Goal: Task Accomplishment & Management: Manage account settings

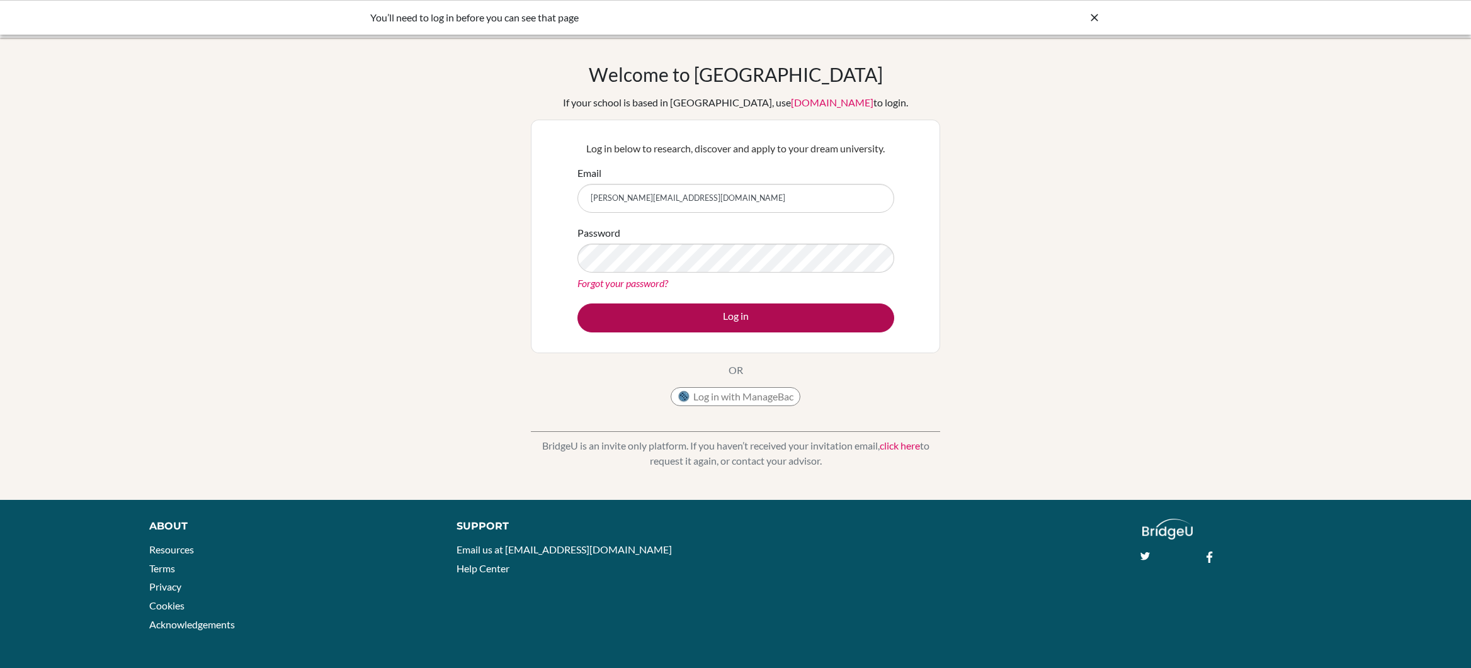
click at [744, 314] on button "Log in" at bounding box center [735, 317] width 317 height 29
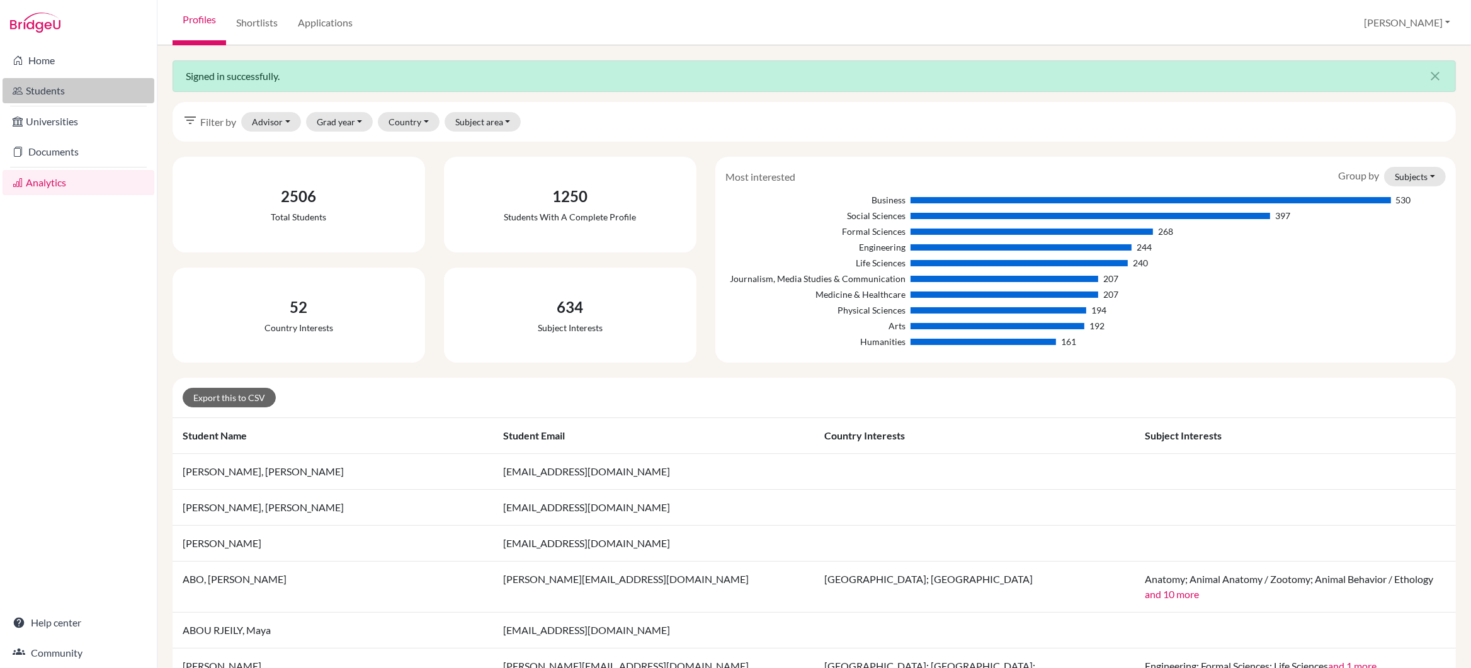
click at [45, 87] on link "Students" at bounding box center [79, 90] width 152 height 25
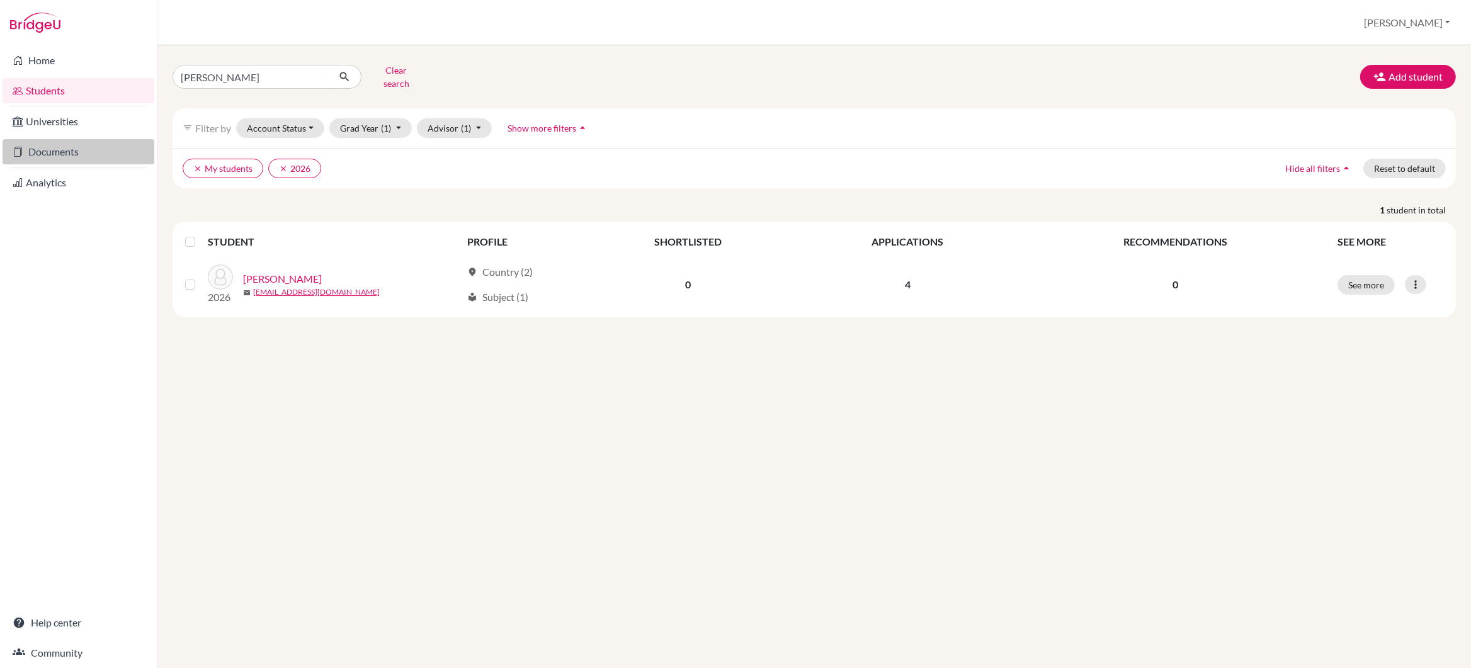
click at [58, 155] on link "Documents" at bounding box center [79, 151] width 152 height 25
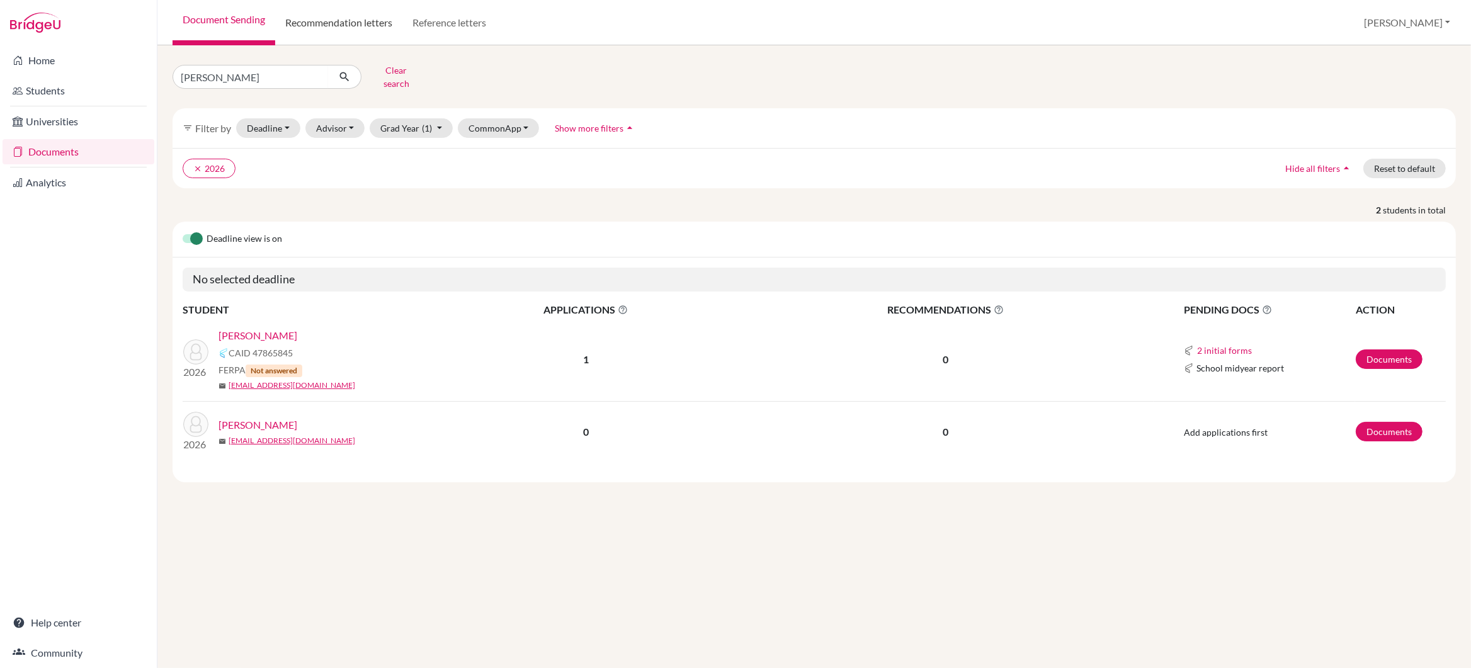
click at [325, 21] on link "Recommendation letters" at bounding box center [338, 22] width 127 height 45
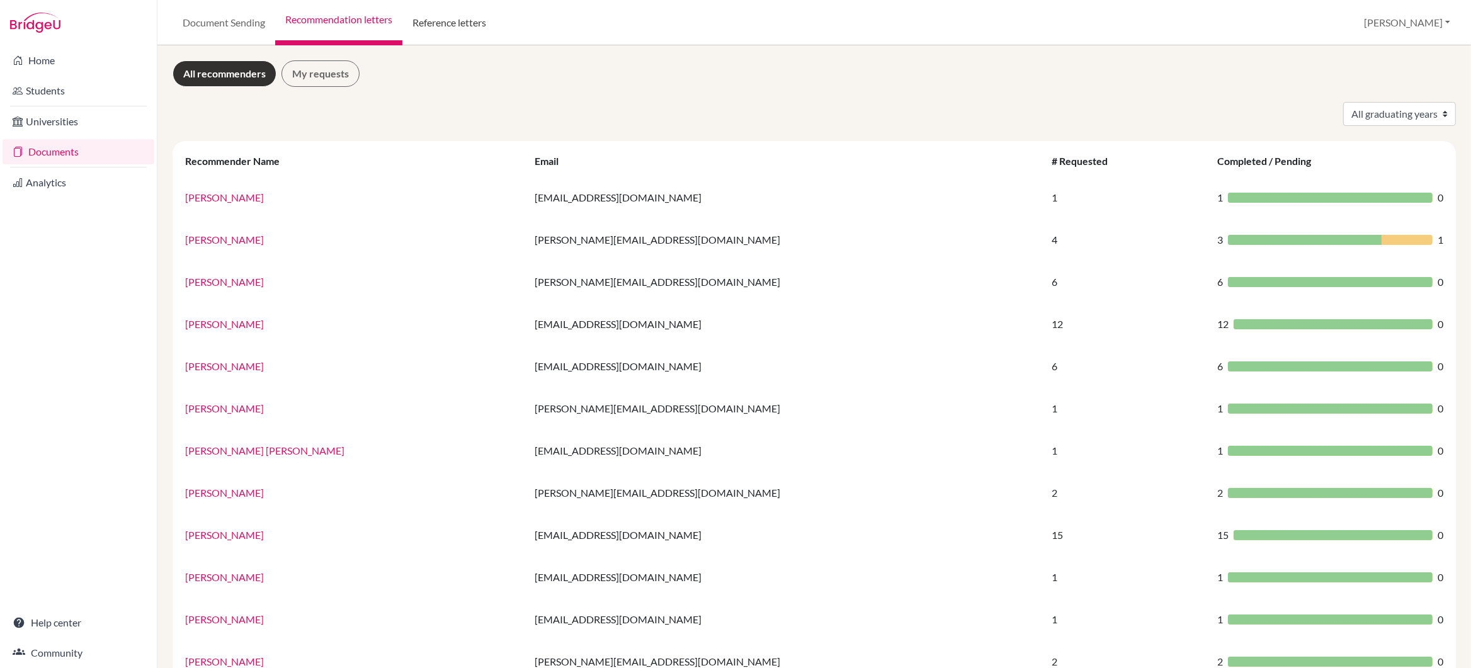
click at [453, 20] on link "Reference letters" at bounding box center [449, 22] width 94 height 45
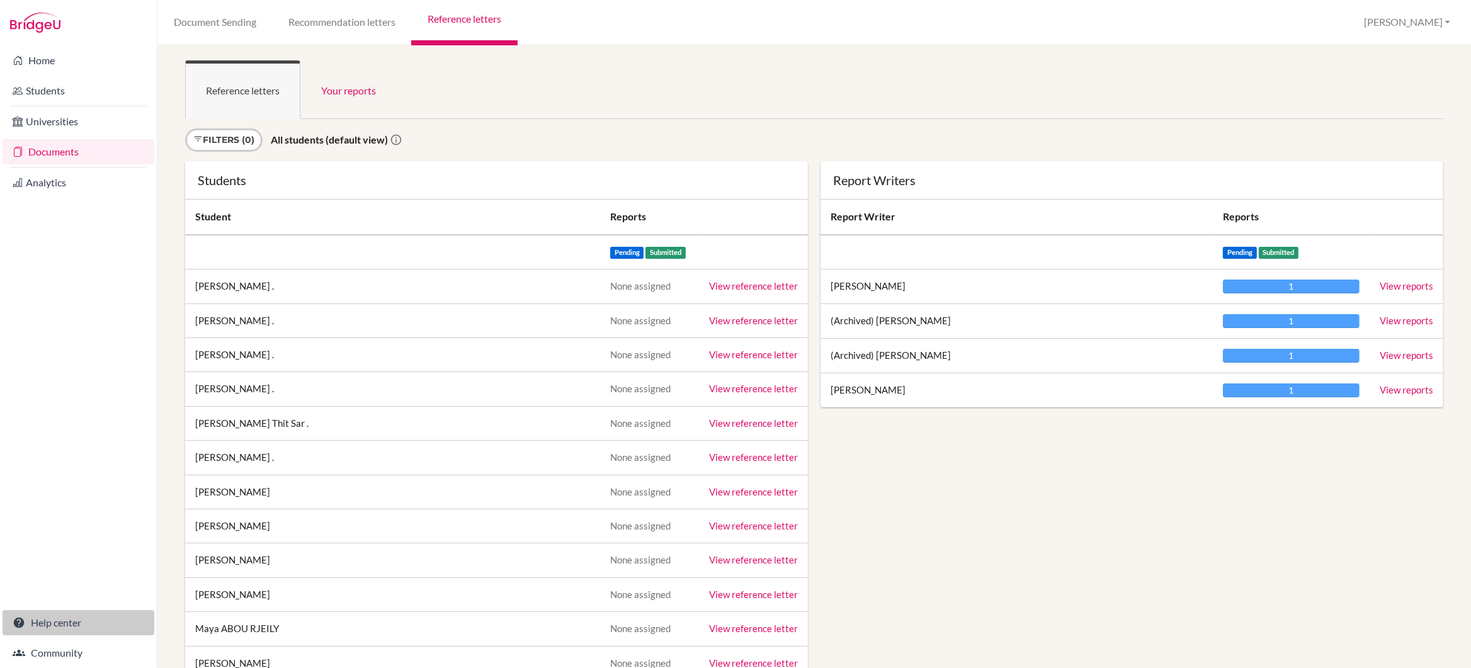
click at [64, 630] on link "Help center" at bounding box center [79, 622] width 152 height 25
click at [35, 65] on link "Home" at bounding box center [79, 60] width 152 height 25
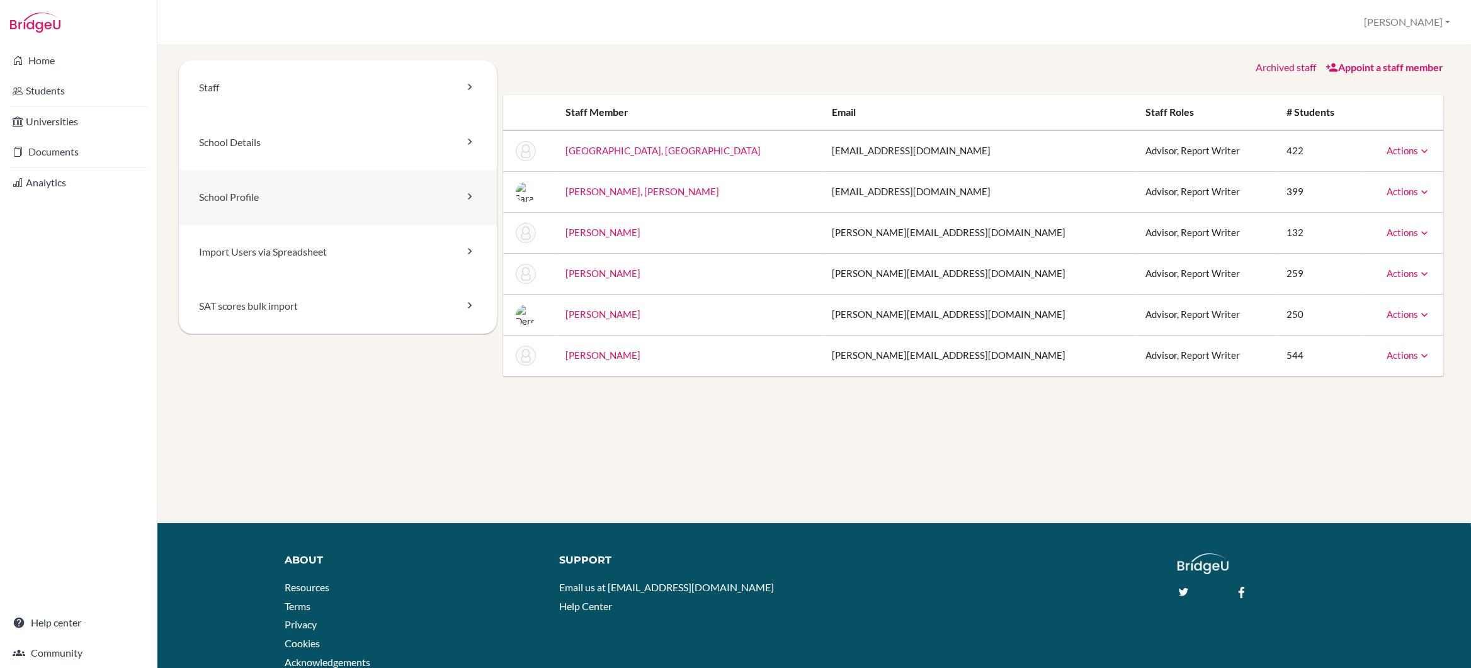
click at [241, 200] on link "School Profile" at bounding box center [338, 197] width 318 height 55
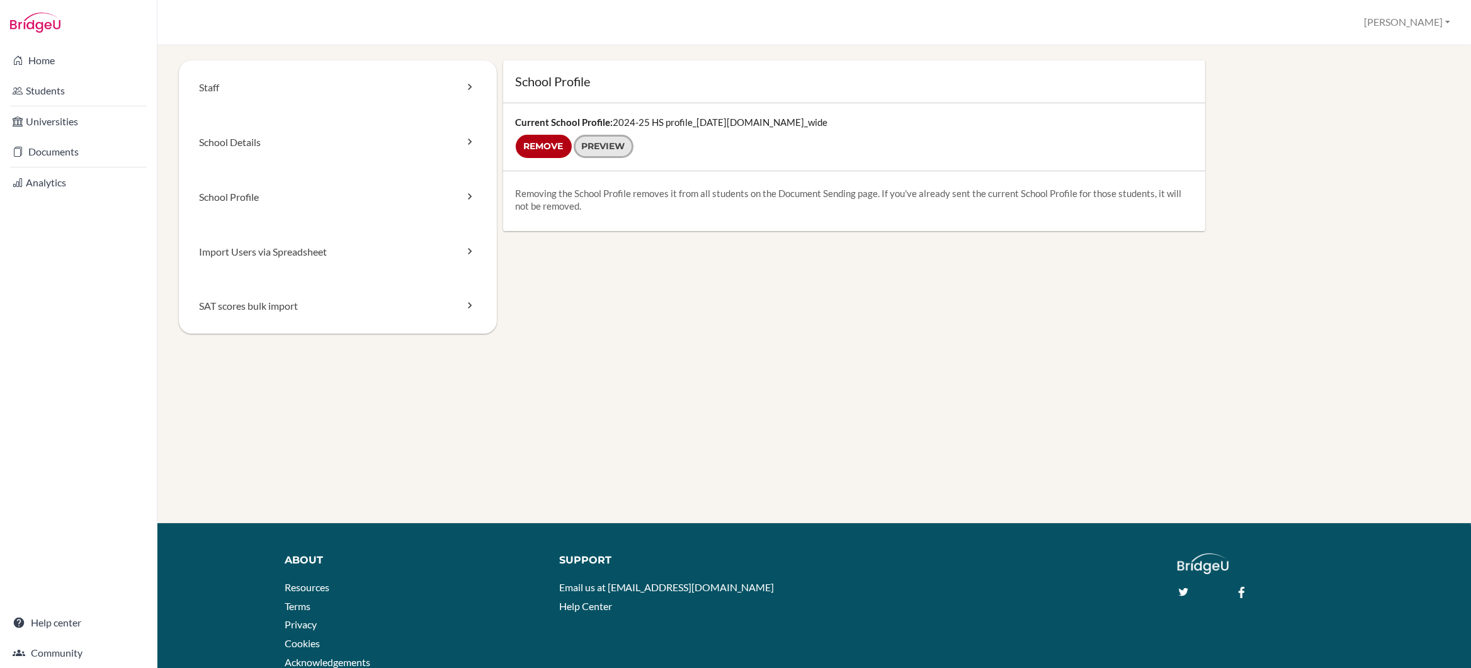
click at [611, 148] on link "Preview" at bounding box center [604, 146] width 60 height 23
click at [205, 83] on link "Staff" at bounding box center [338, 87] width 318 height 55
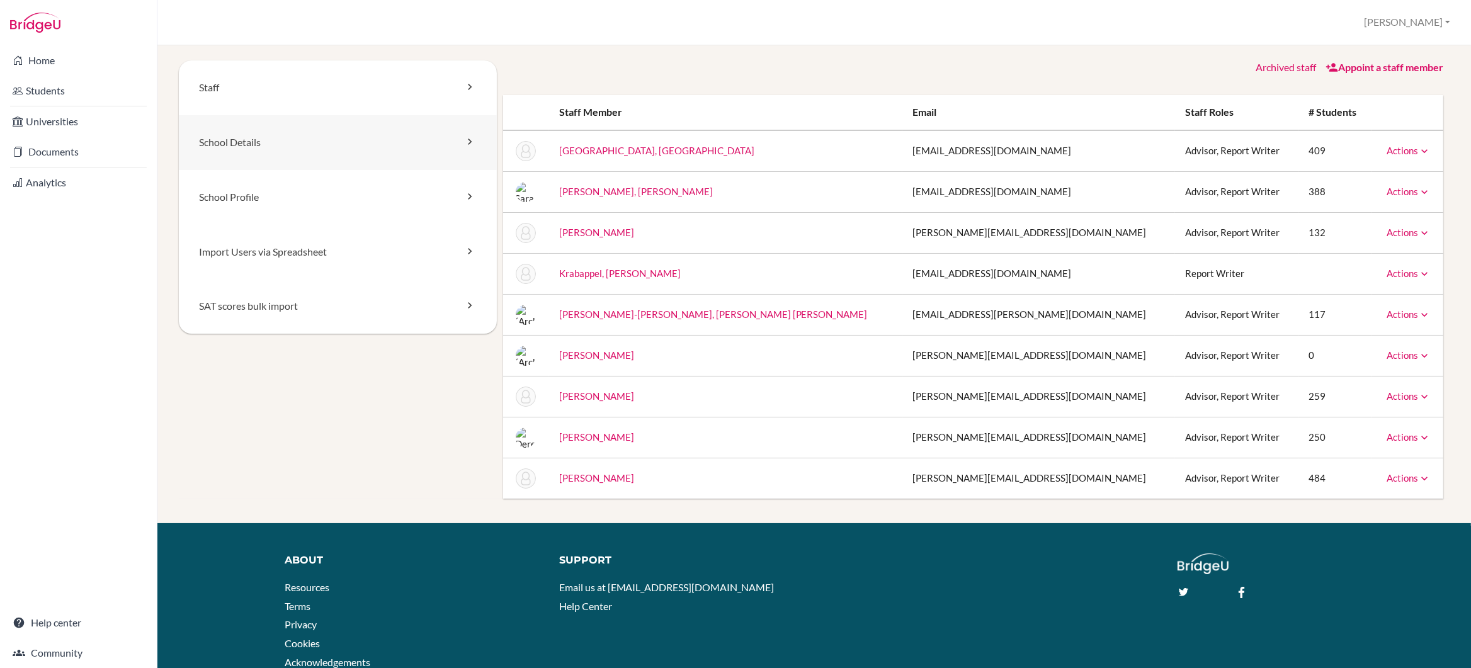
click at [212, 137] on link "School Details" at bounding box center [338, 142] width 318 height 55
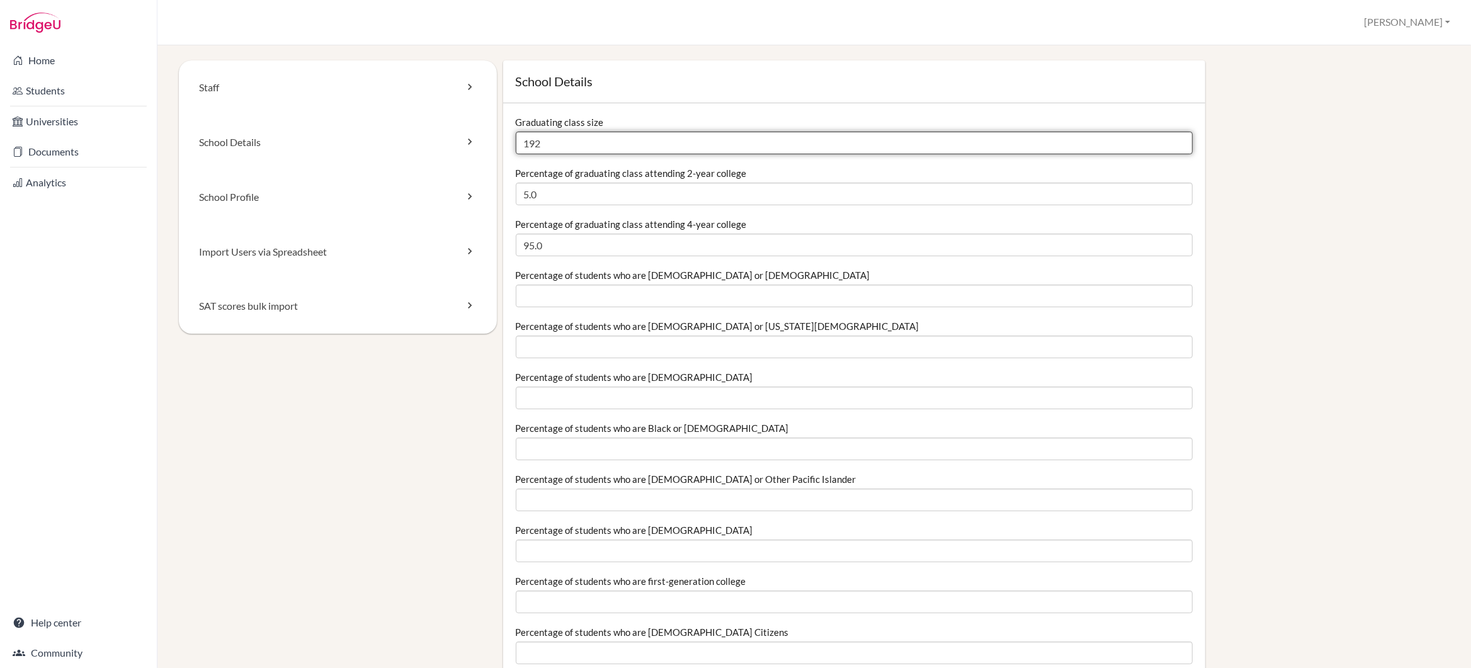
click at [565, 147] on input "192" at bounding box center [854, 143] width 677 height 23
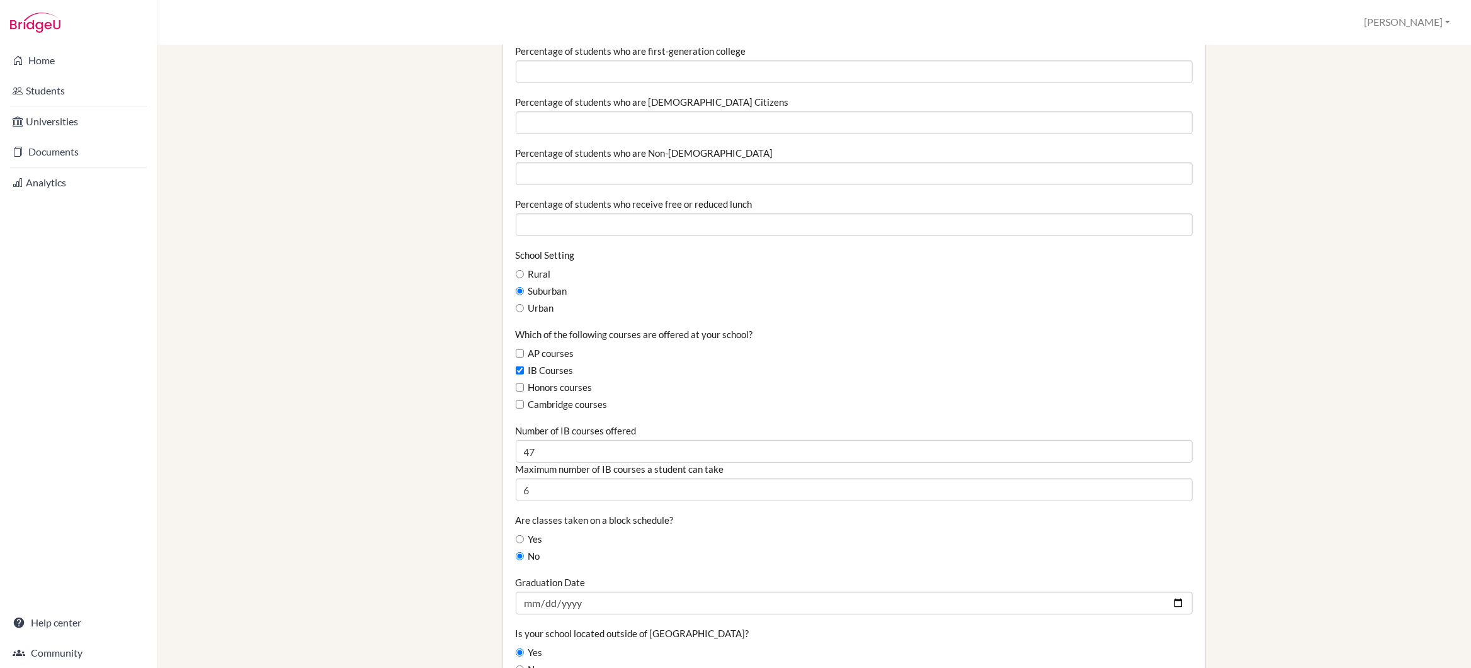
scroll to position [533, 0]
type input "184"
click at [519, 402] on input "Cambridge courses" at bounding box center [520, 402] width 8 height 8
click at [518, 402] on input "Cambridge courses" at bounding box center [520, 402] width 8 height 8
checkbox input "false"
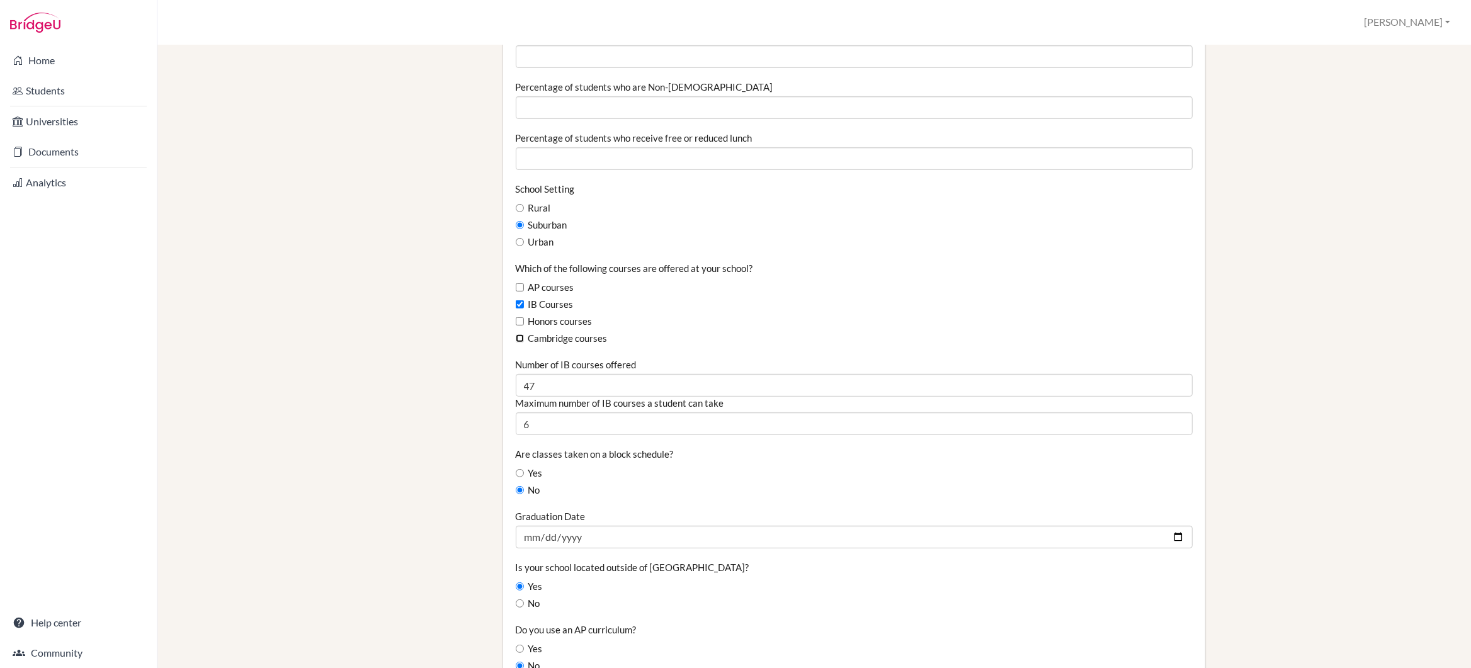
scroll to position [599, 0]
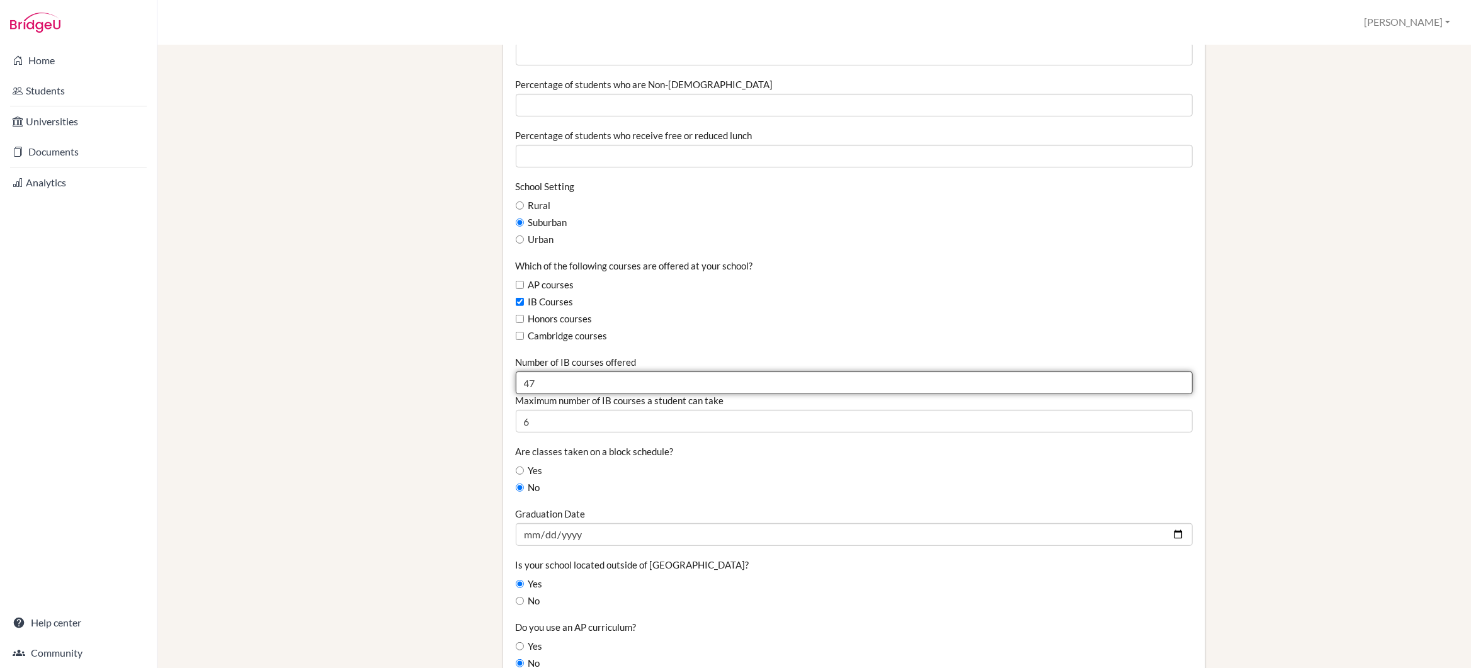
click at [559, 382] on input "47" at bounding box center [854, 383] width 677 height 23
type input "4"
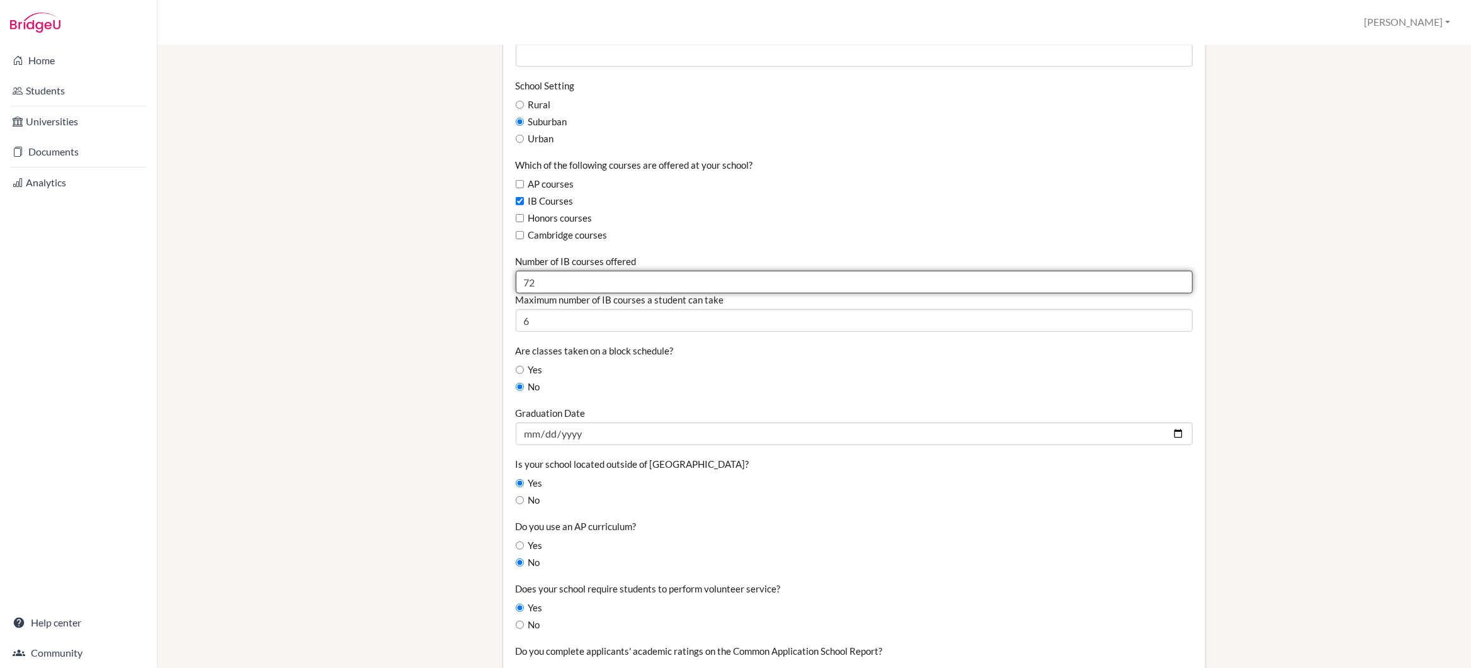
scroll to position [710, 0]
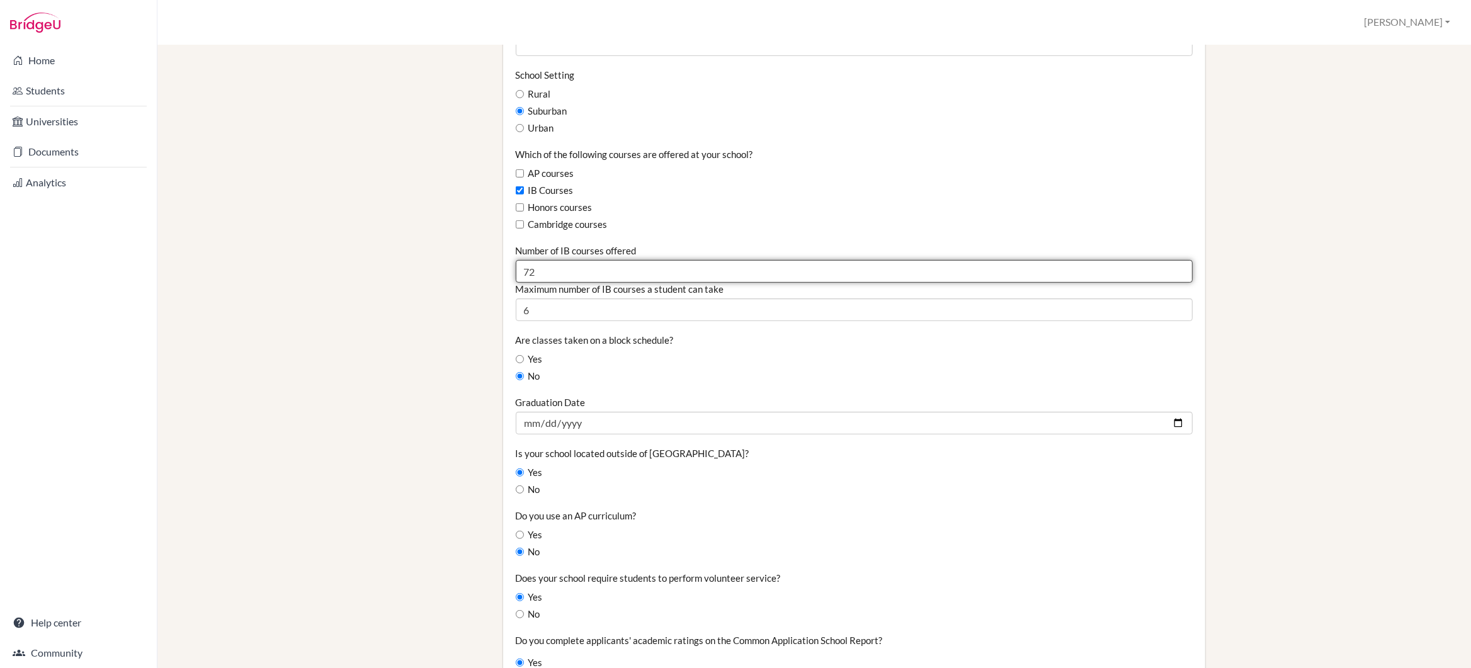
type input "72"
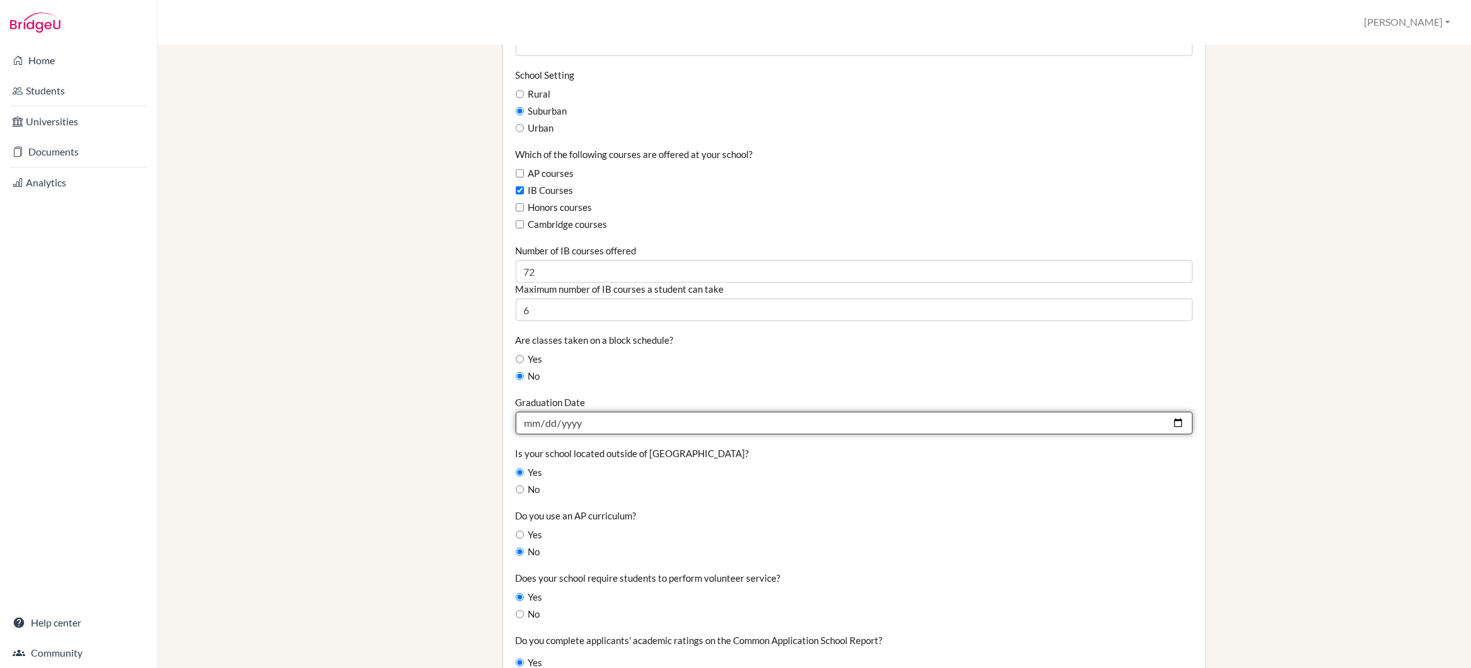
click at [535, 424] on input "[DATE]" at bounding box center [854, 423] width 677 height 23
type input "[DATE]"
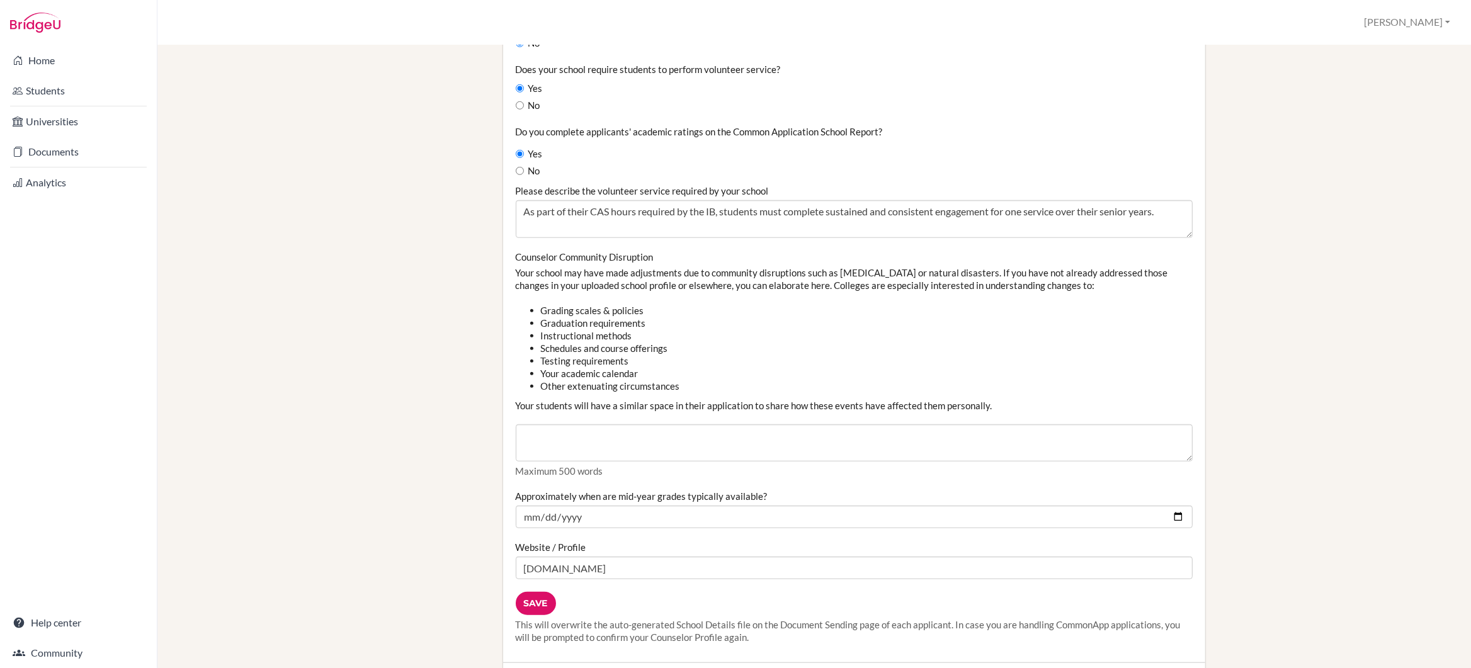
scroll to position [1262, 0]
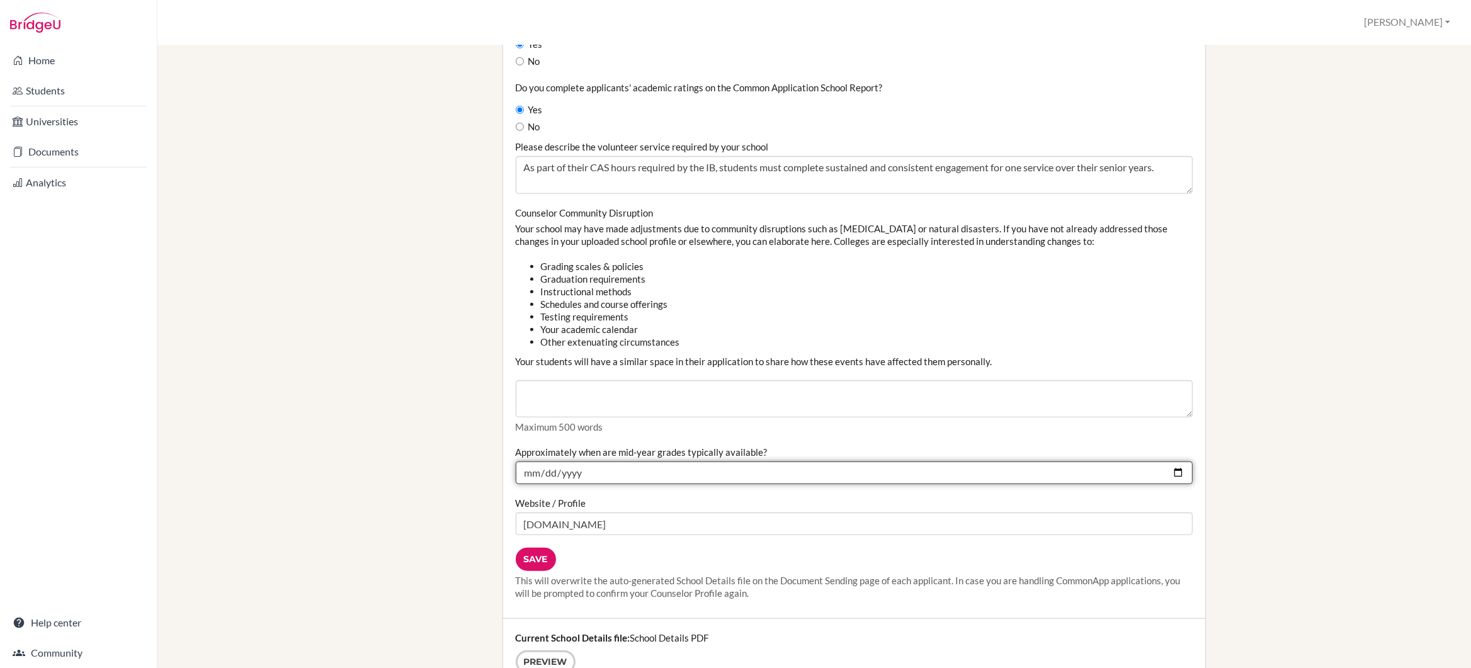
click at [584, 477] on input "2025-01-06" at bounding box center [854, 473] width 677 height 23
click at [580, 477] on input "2025-01-06" at bounding box center [854, 476] width 677 height 23
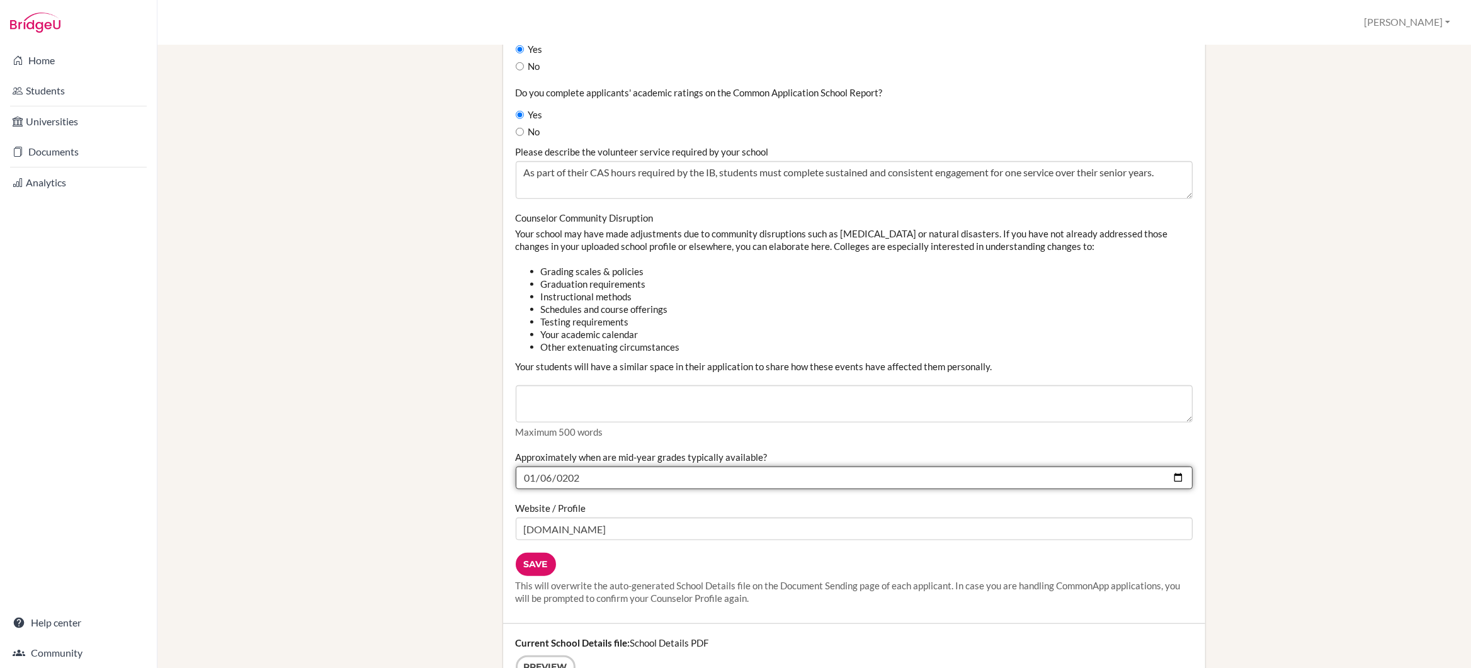
type input "2026-01-06"
click at [532, 481] on input "2026-01-06" at bounding box center [854, 478] width 677 height 23
type input "[DATE]"
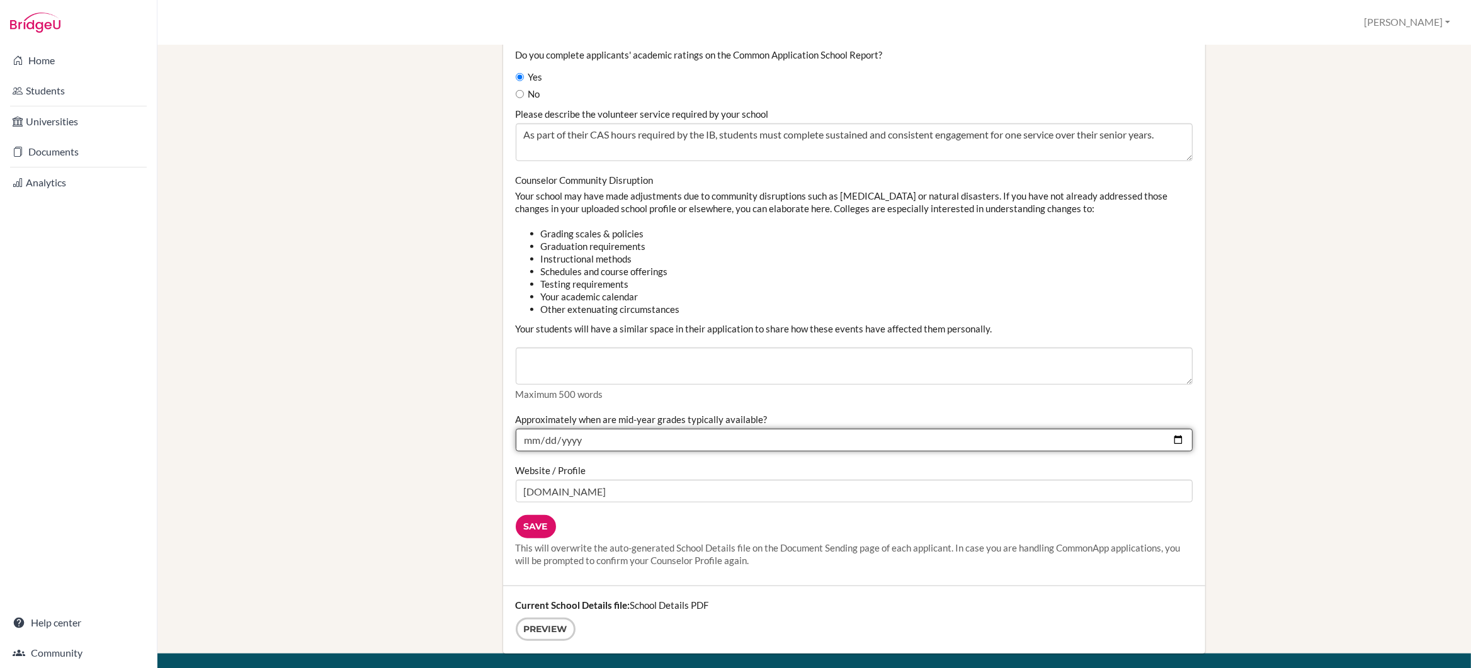
scroll to position [1303, 0]
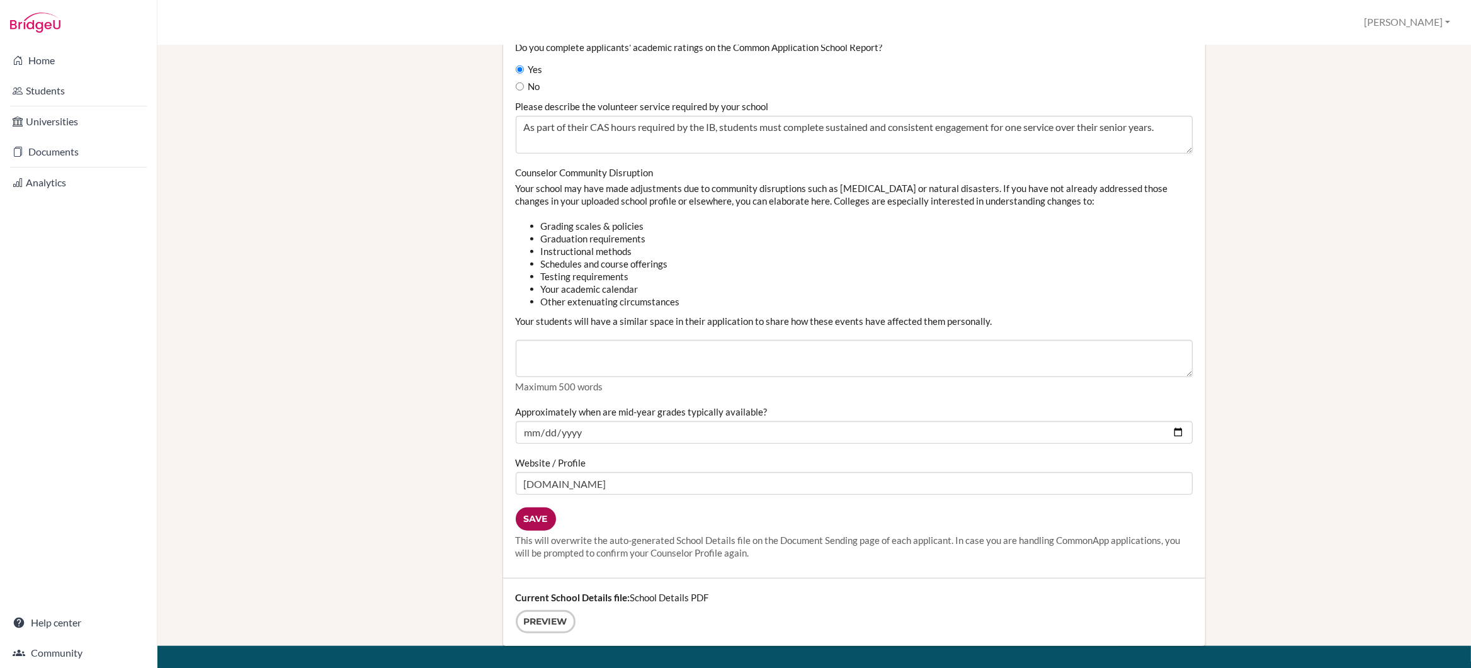
click at [536, 518] on input "Save" at bounding box center [536, 519] width 40 height 23
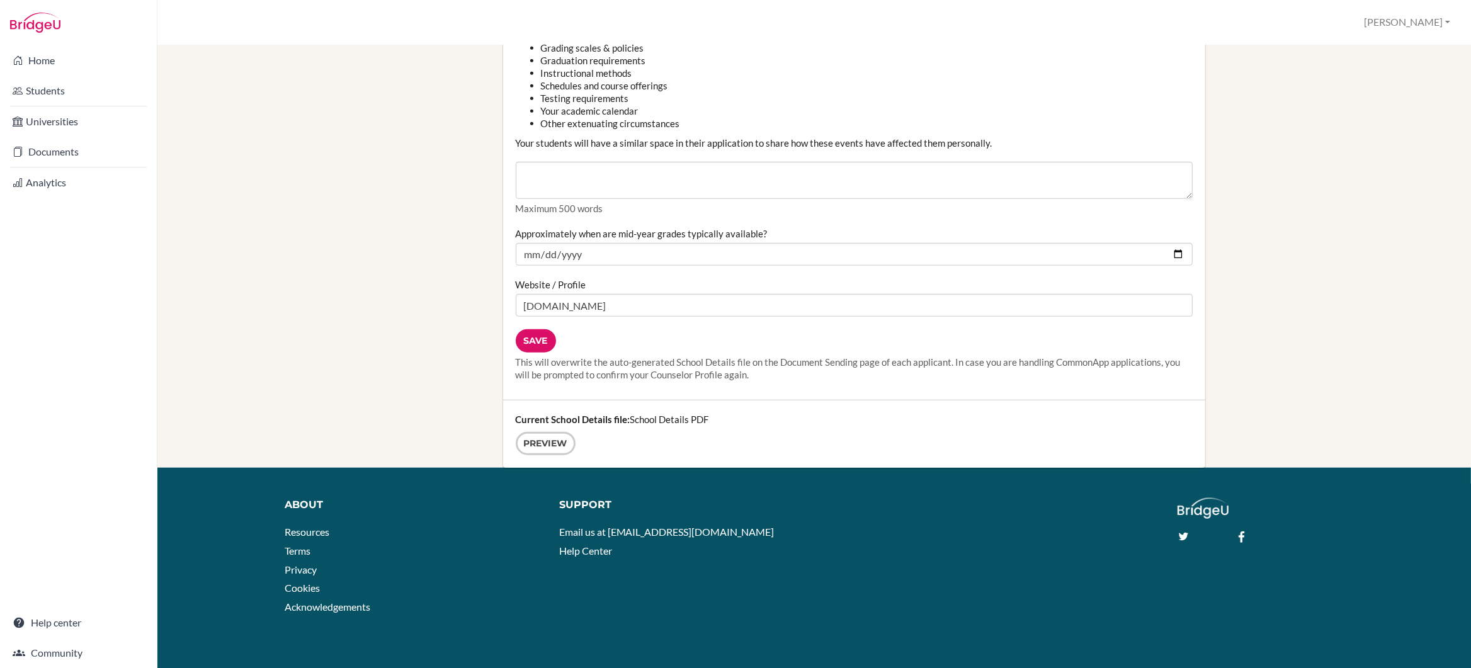
scroll to position [1487, 0]
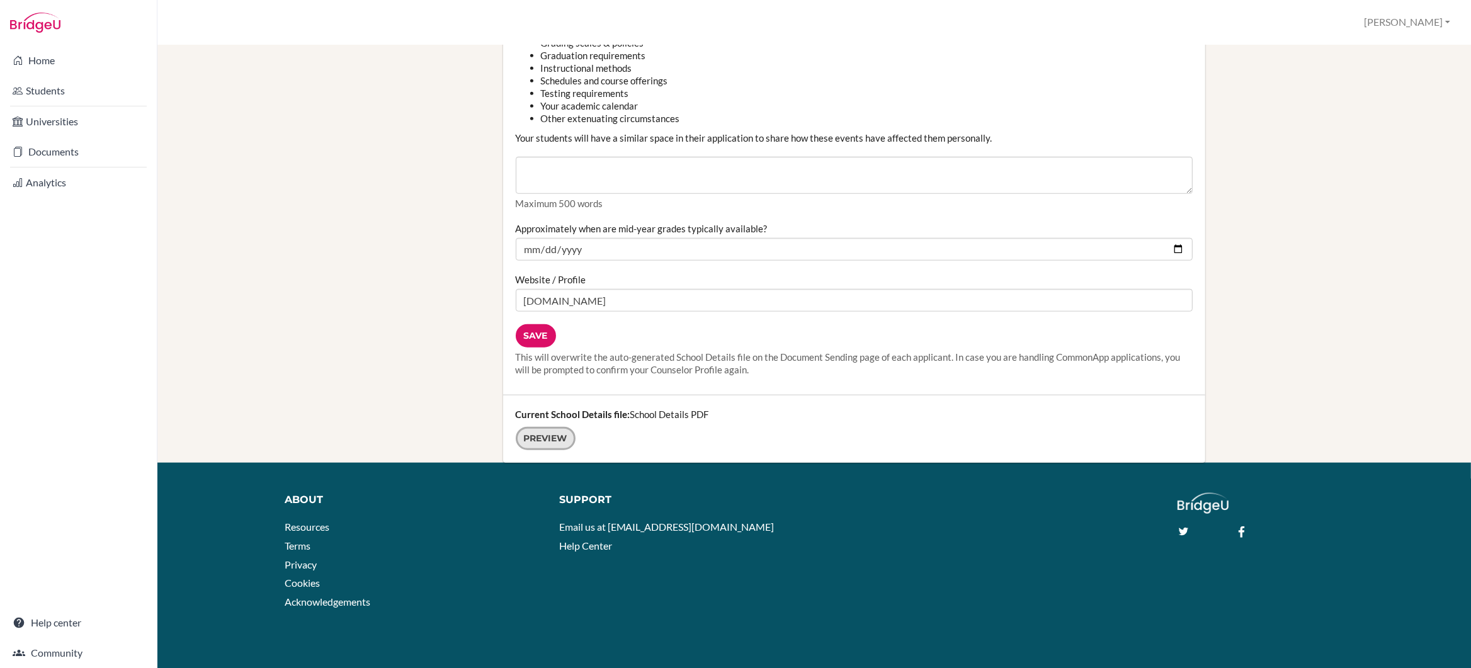
click at [536, 438] on link "Preview" at bounding box center [546, 438] width 60 height 23
click at [540, 336] on input "Save" at bounding box center [536, 335] width 40 height 23
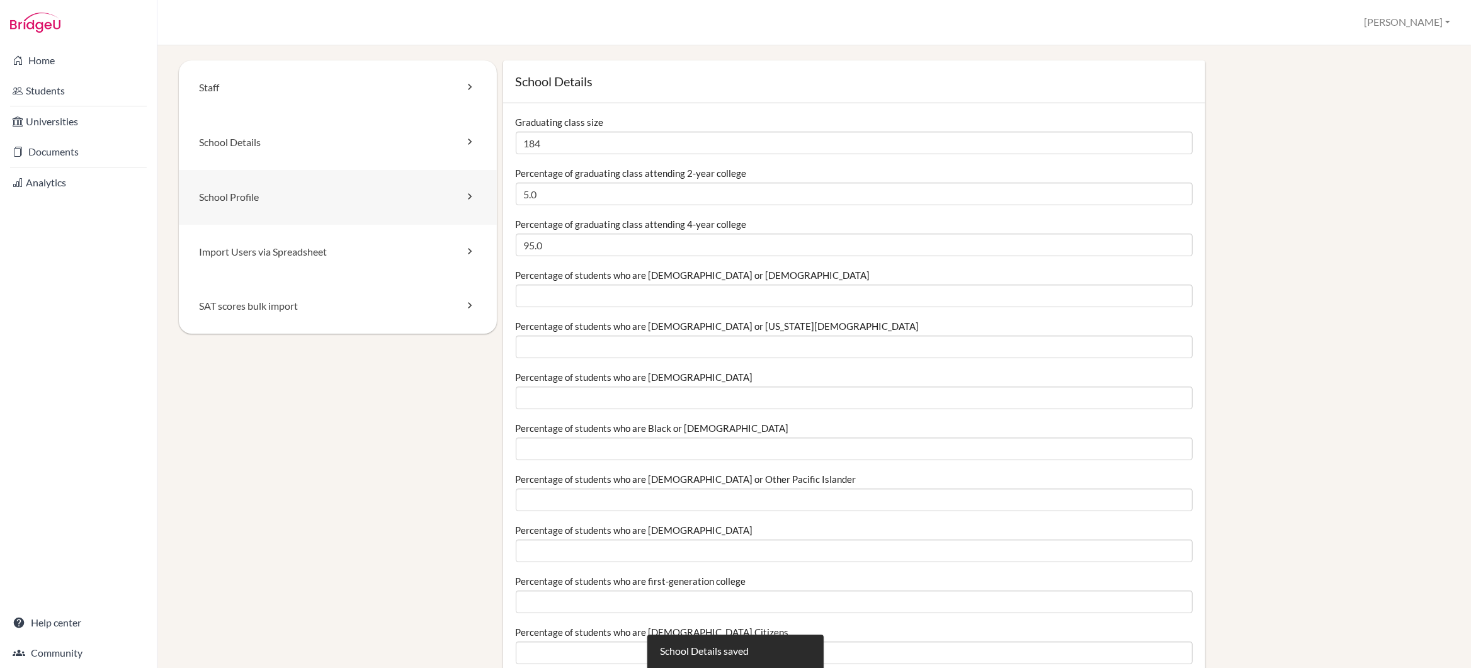
click at [266, 188] on link "School Profile" at bounding box center [338, 197] width 318 height 55
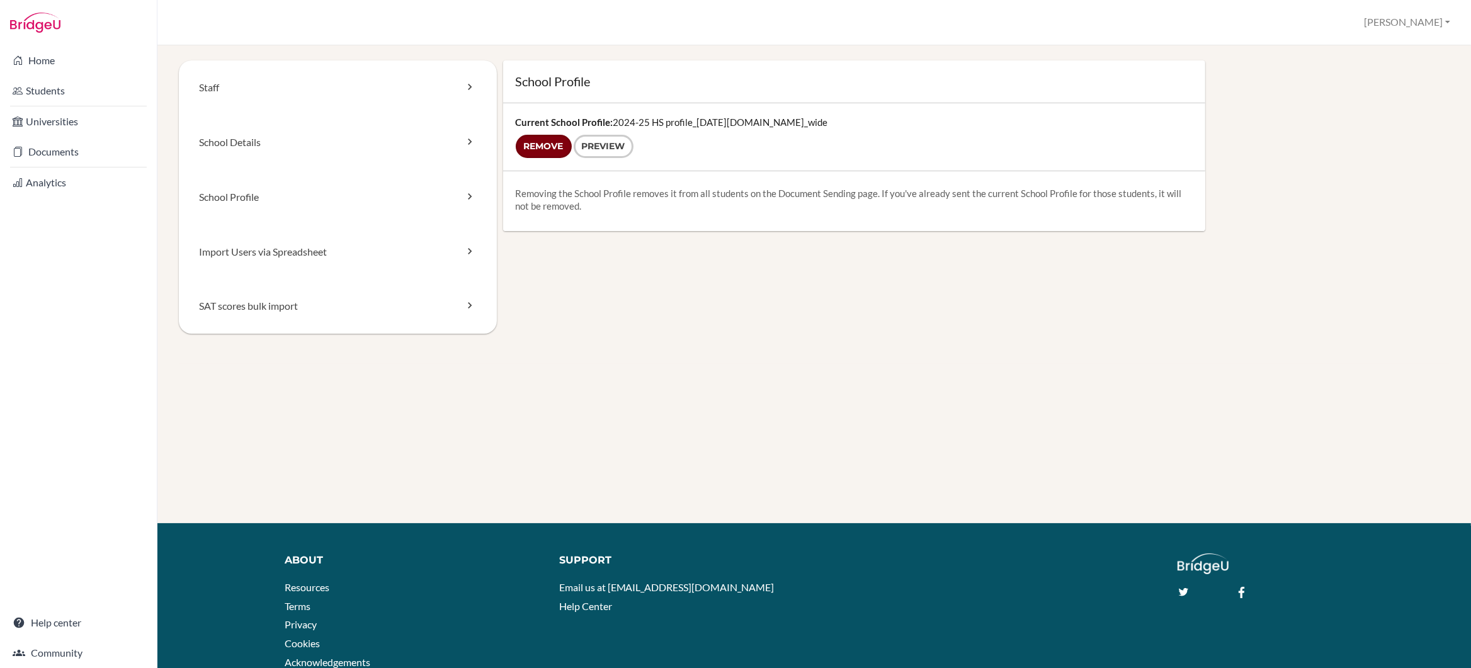
click at [538, 144] on input "Remove" at bounding box center [544, 146] width 56 height 23
click at [42, 622] on link "Help center" at bounding box center [79, 622] width 152 height 25
click at [250, 194] on link "School Profile" at bounding box center [338, 197] width 318 height 55
click at [593, 145] on link "Preview" at bounding box center [604, 146] width 60 height 23
click at [552, 143] on input "Remove" at bounding box center [544, 146] width 56 height 23
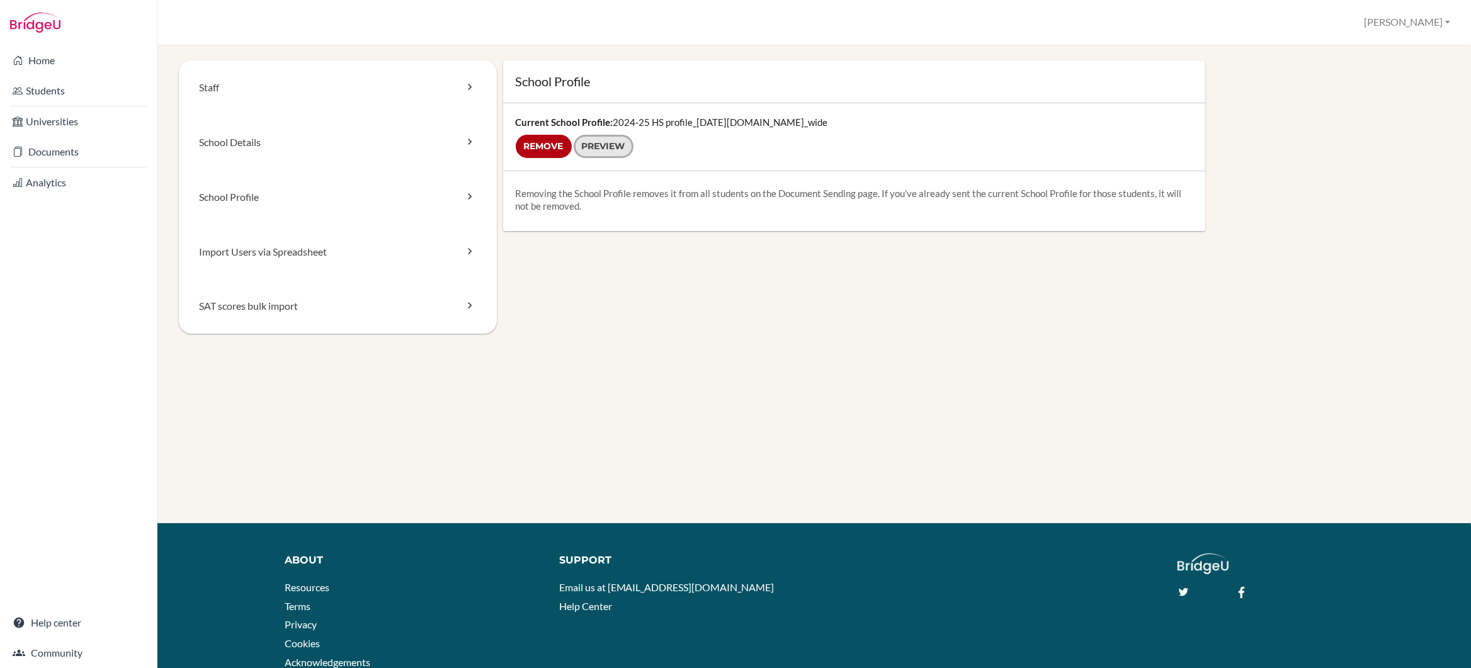
click at [603, 146] on link "Preview" at bounding box center [604, 146] width 60 height 23
click at [543, 147] on input "Remove" at bounding box center [544, 146] width 56 height 23
click at [250, 140] on link "School Details" at bounding box center [338, 142] width 318 height 55
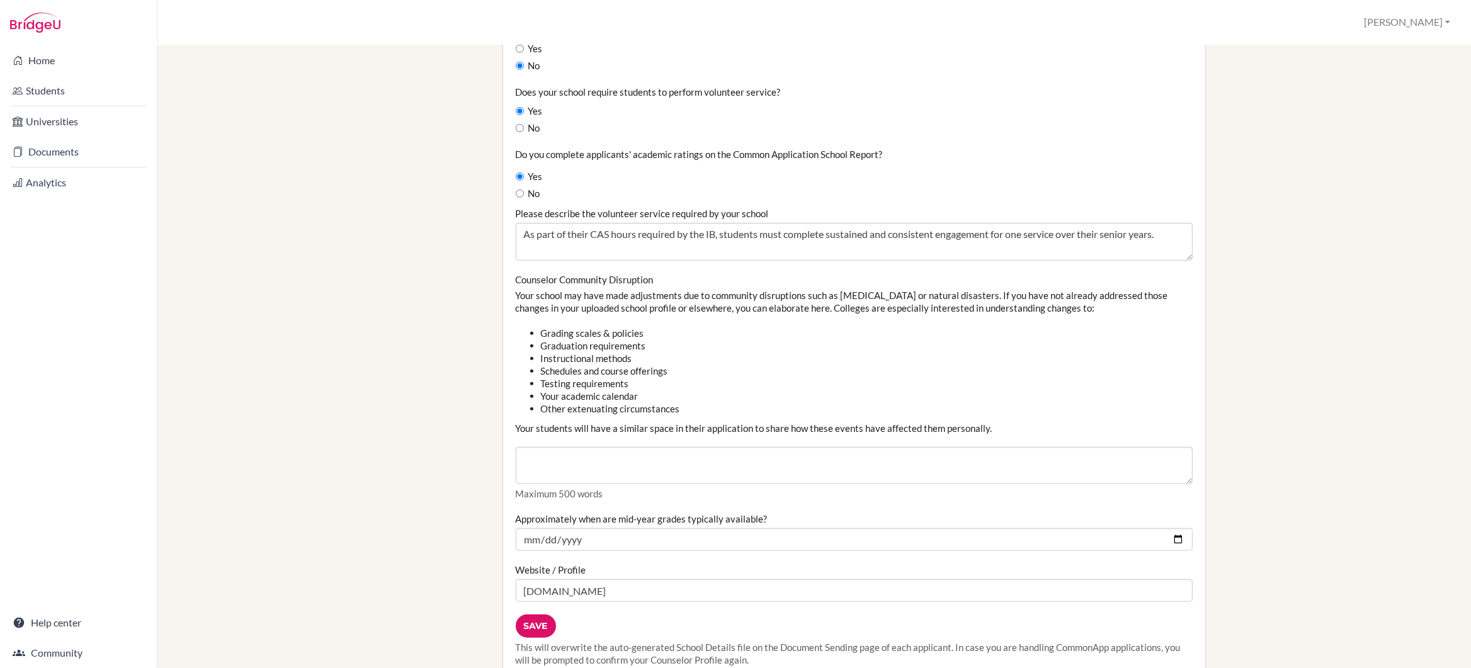
scroll to position [1487, 0]
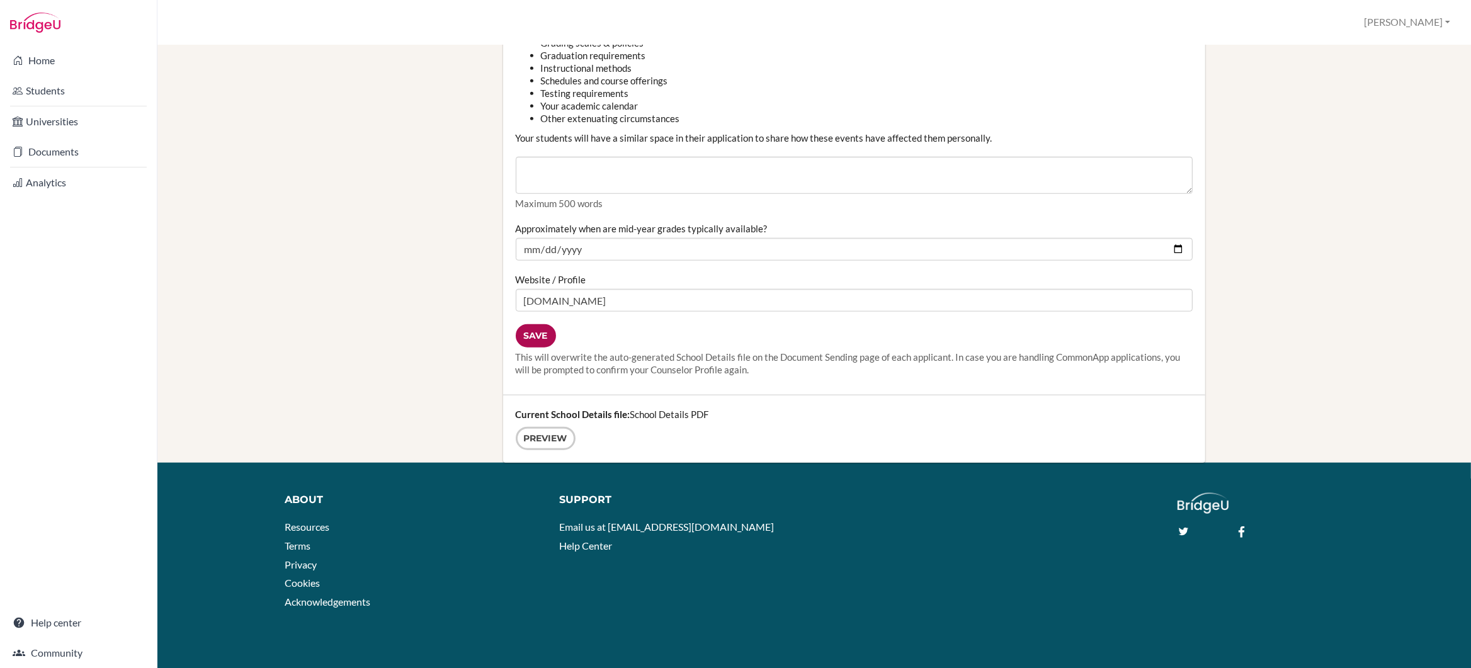
click at [536, 335] on input "Save" at bounding box center [536, 335] width 40 height 23
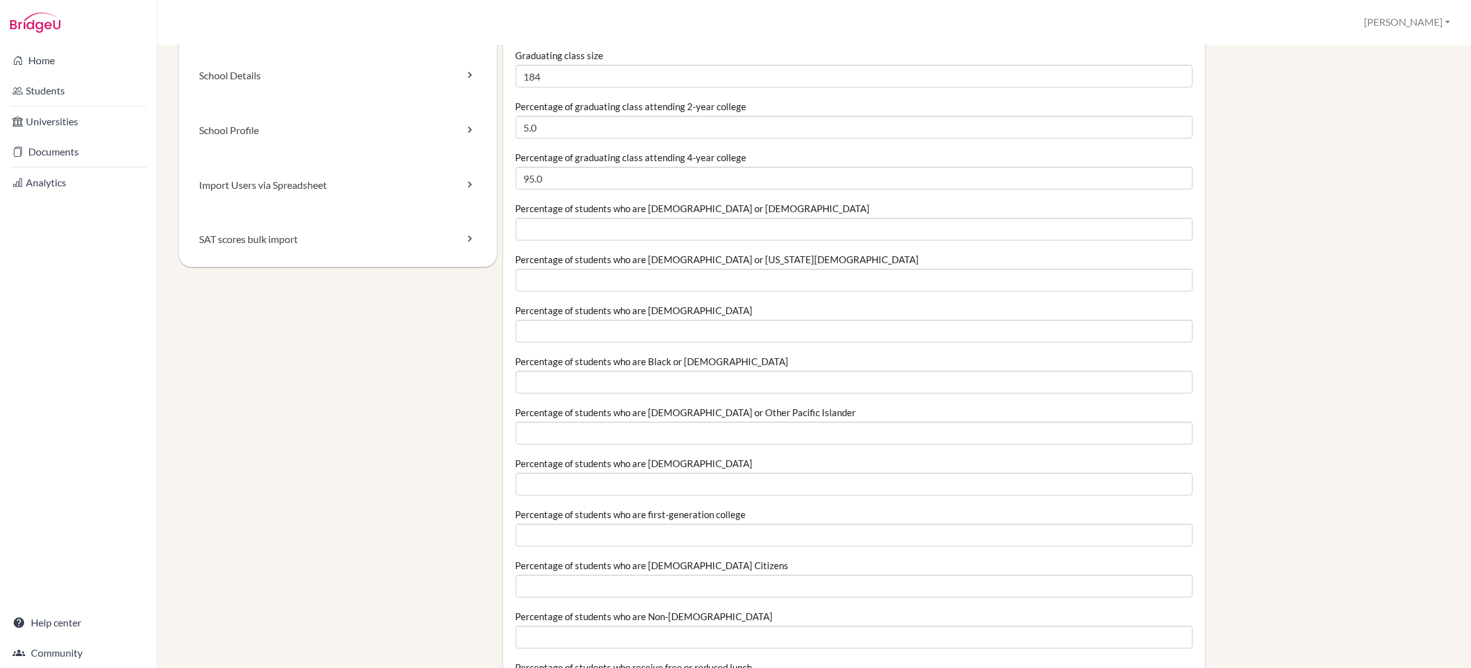
scroll to position [142, 0]
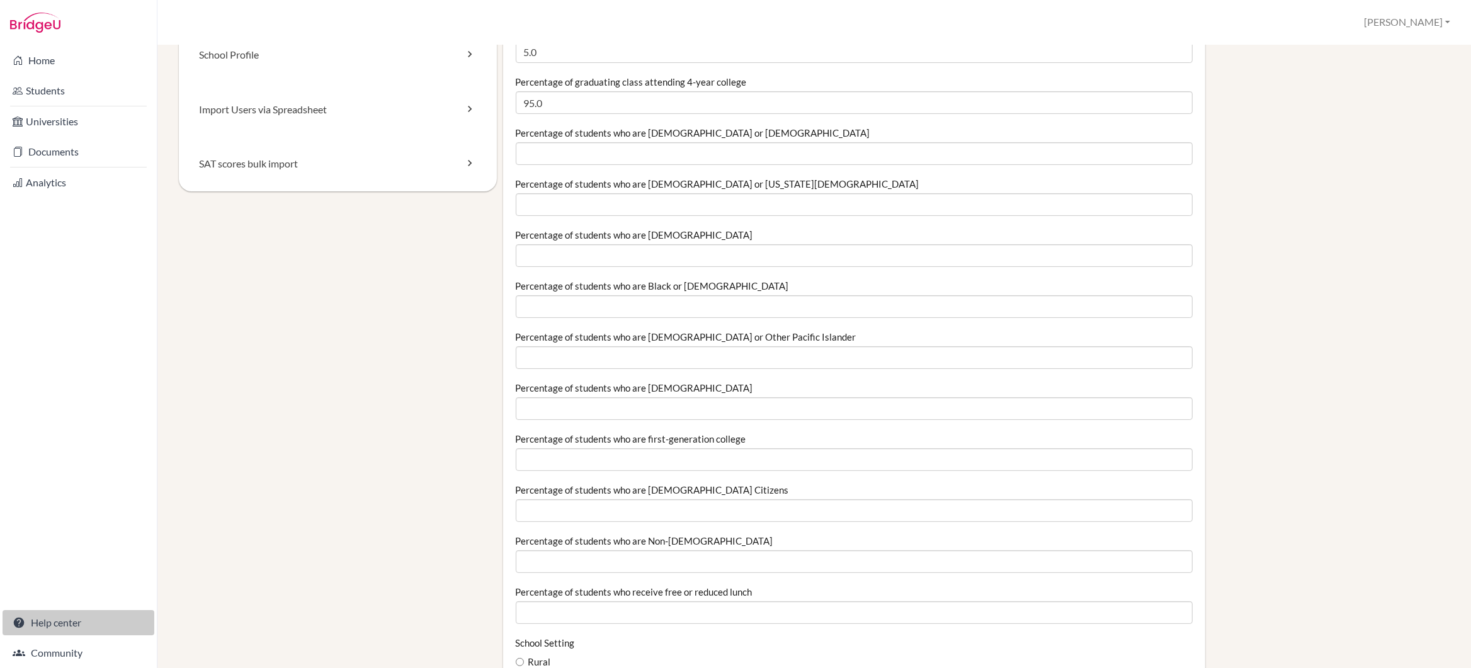
click at [65, 626] on link "Help center" at bounding box center [79, 622] width 152 height 25
click at [237, 59] on link "School Profile" at bounding box center [338, 55] width 318 height 55
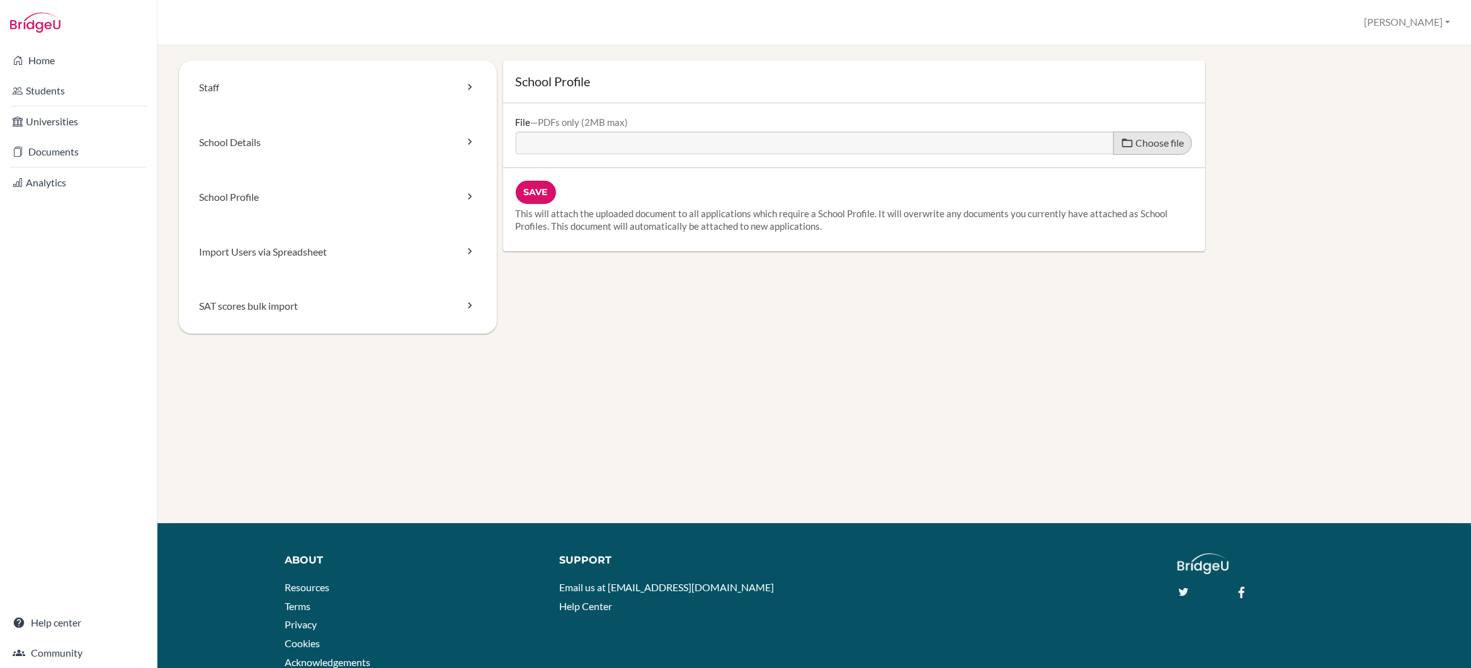
click at [1148, 142] on span "Choose file" at bounding box center [1160, 143] width 48 height 12
click at [708, 142] on input "Choose file" at bounding box center [612, 139] width 193 height 14
type input "C:\fakepath\2025-26 HS profile_29Aug_c.pdf"
type input "2025-26 HS profile_29Aug_c.pdf"
click at [535, 190] on input "Save" at bounding box center [536, 192] width 40 height 23
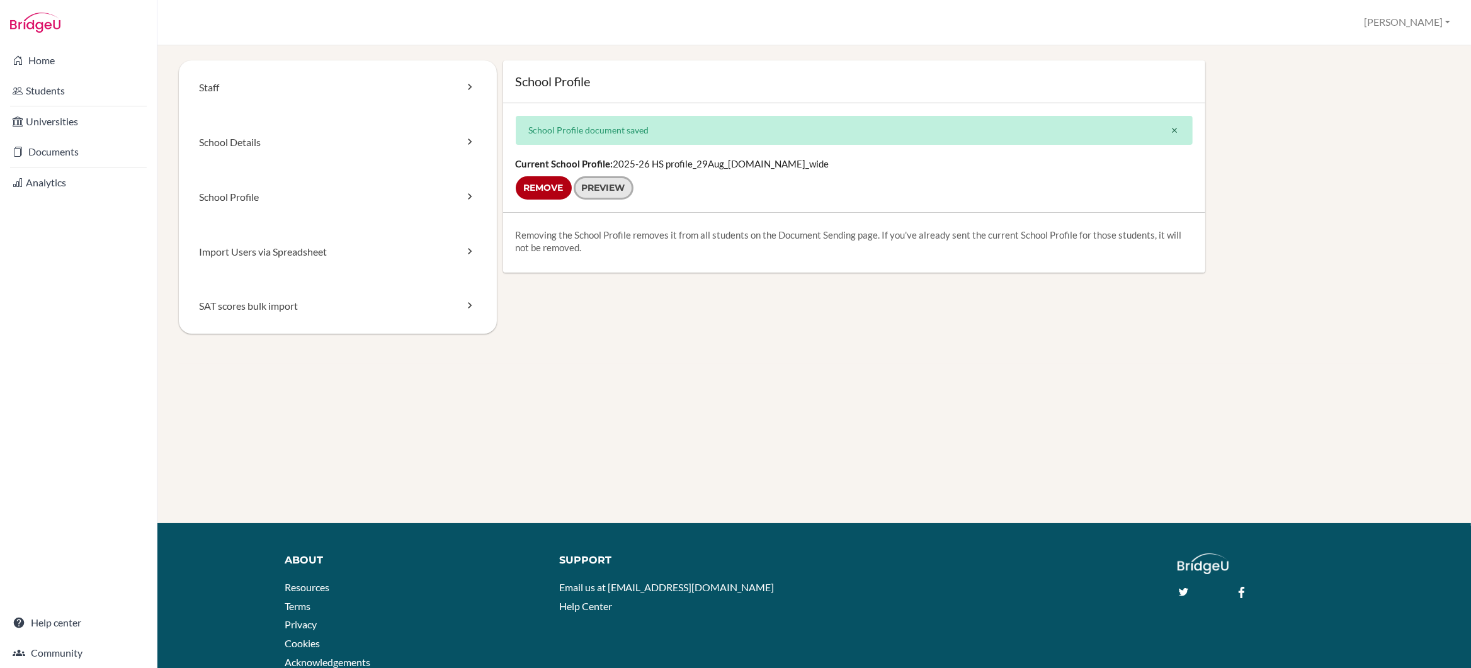
click at [603, 190] on link "Preview" at bounding box center [604, 187] width 60 height 23
click at [232, 139] on link "School Details" at bounding box center [338, 142] width 318 height 55
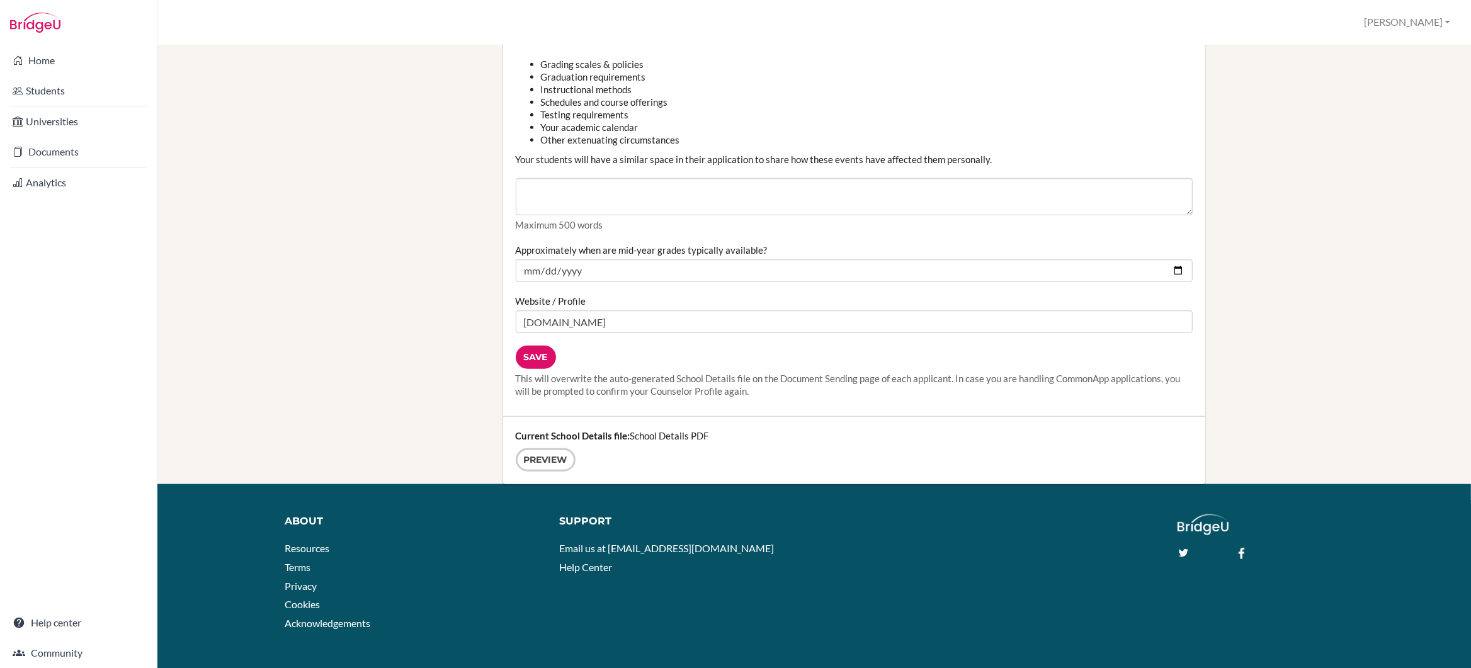
scroll to position [1472, 0]
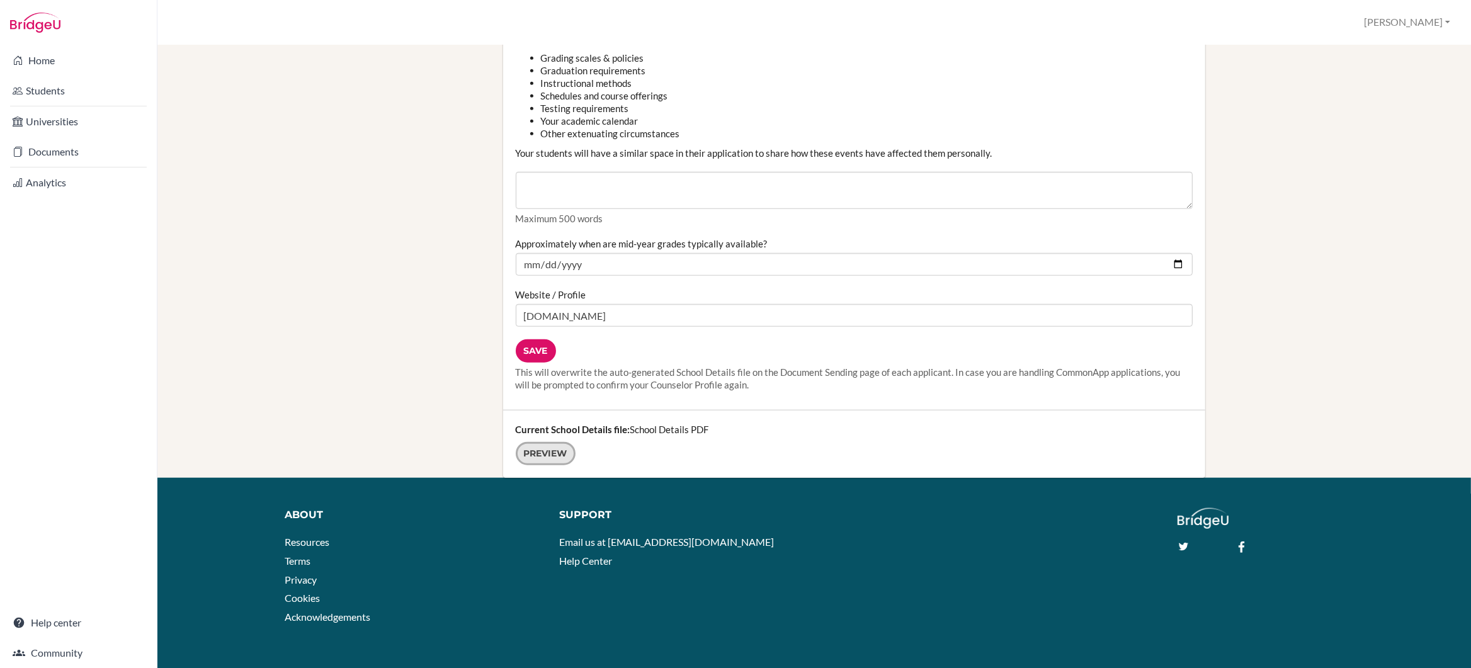
click at [546, 453] on link "Preview" at bounding box center [546, 453] width 60 height 23
click at [32, 150] on link "Documents" at bounding box center [79, 151] width 152 height 25
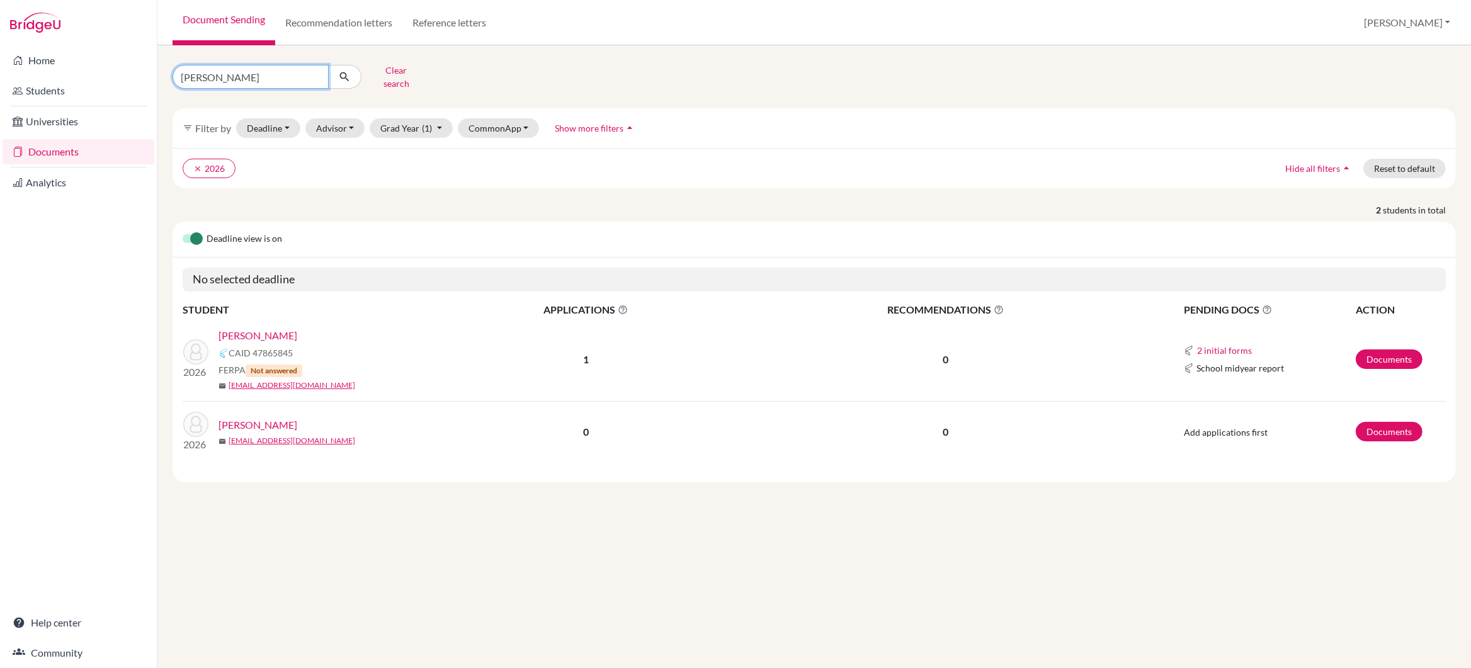
click at [222, 76] on input "yoon" at bounding box center [251, 77] width 156 height 24
type input "y"
type input "unni"
click at [347, 73] on icon "submit" at bounding box center [344, 77] width 13 height 13
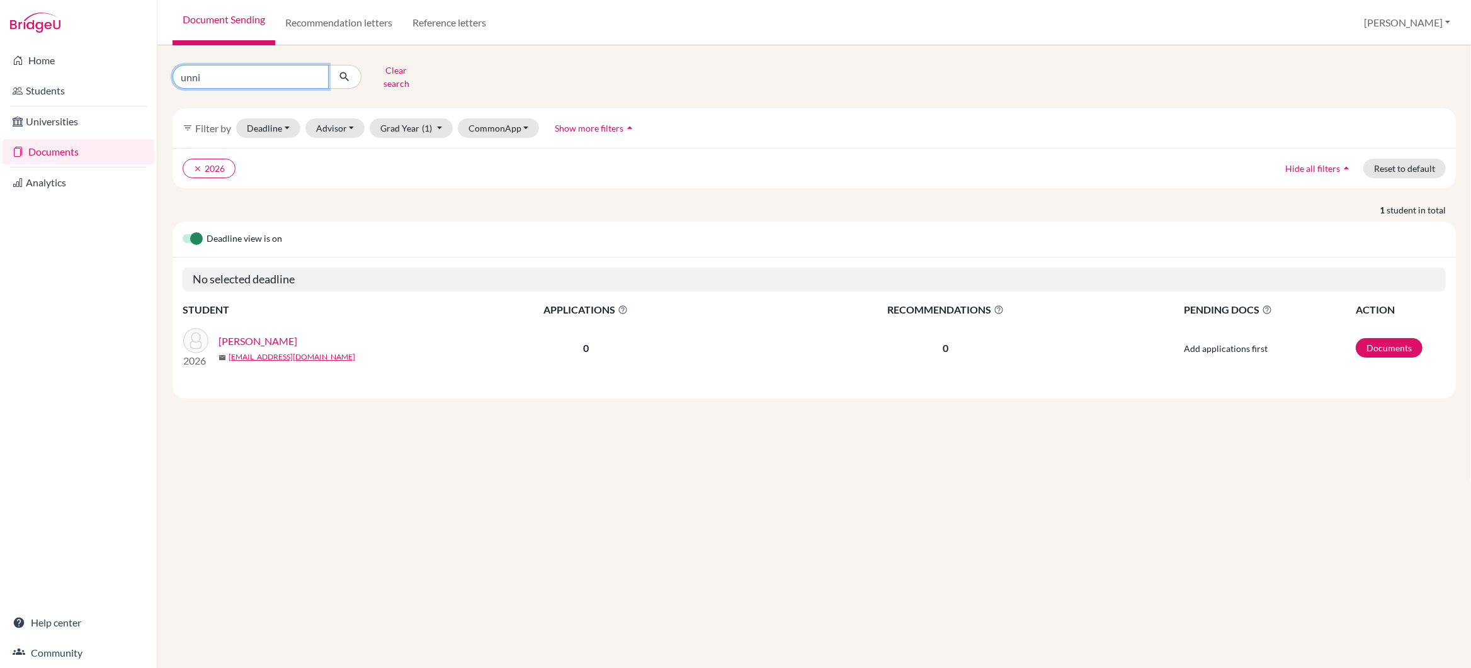
click at [222, 74] on input "unni" at bounding box center [251, 77] width 156 height 24
type input "u"
type input "ishaan"
click at [344, 71] on icon "submit" at bounding box center [344, 77] width 13 height 13
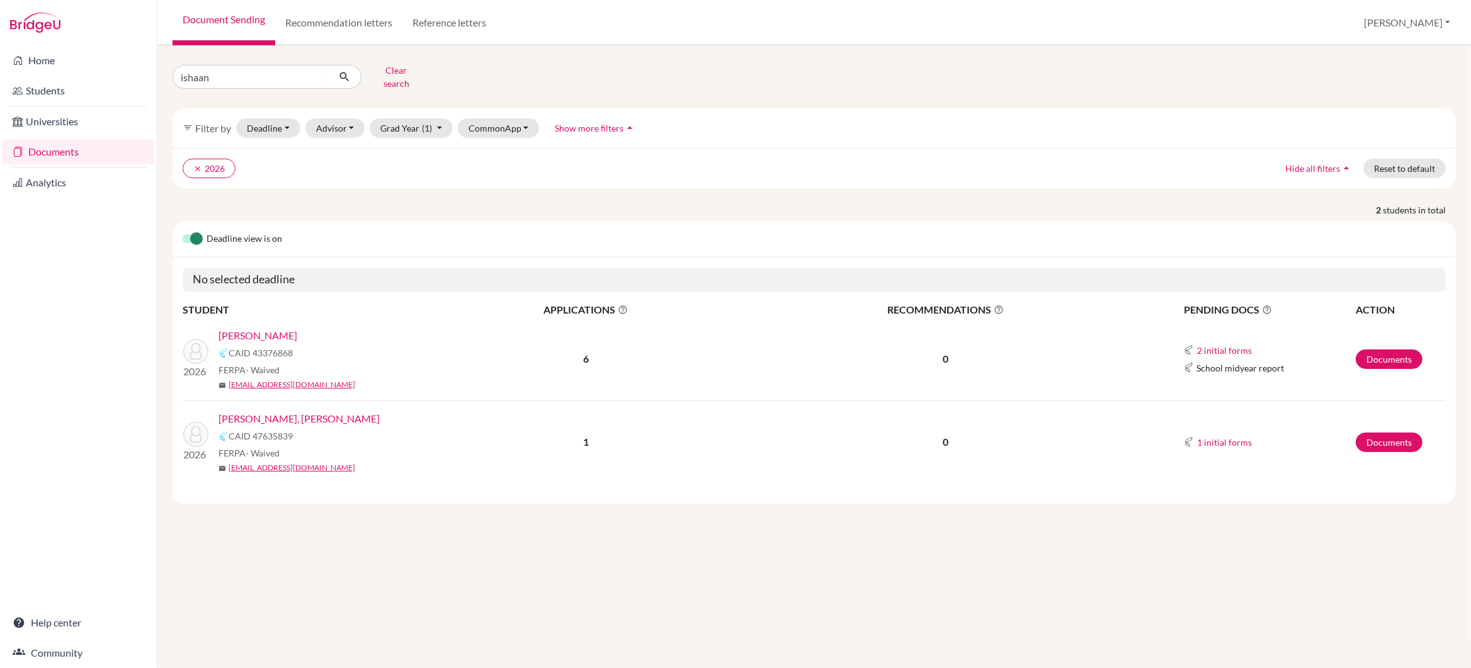
click at [255, 328] on link "GOEL, Ishaan" at bounding box center [257, 335] width 79 height 15
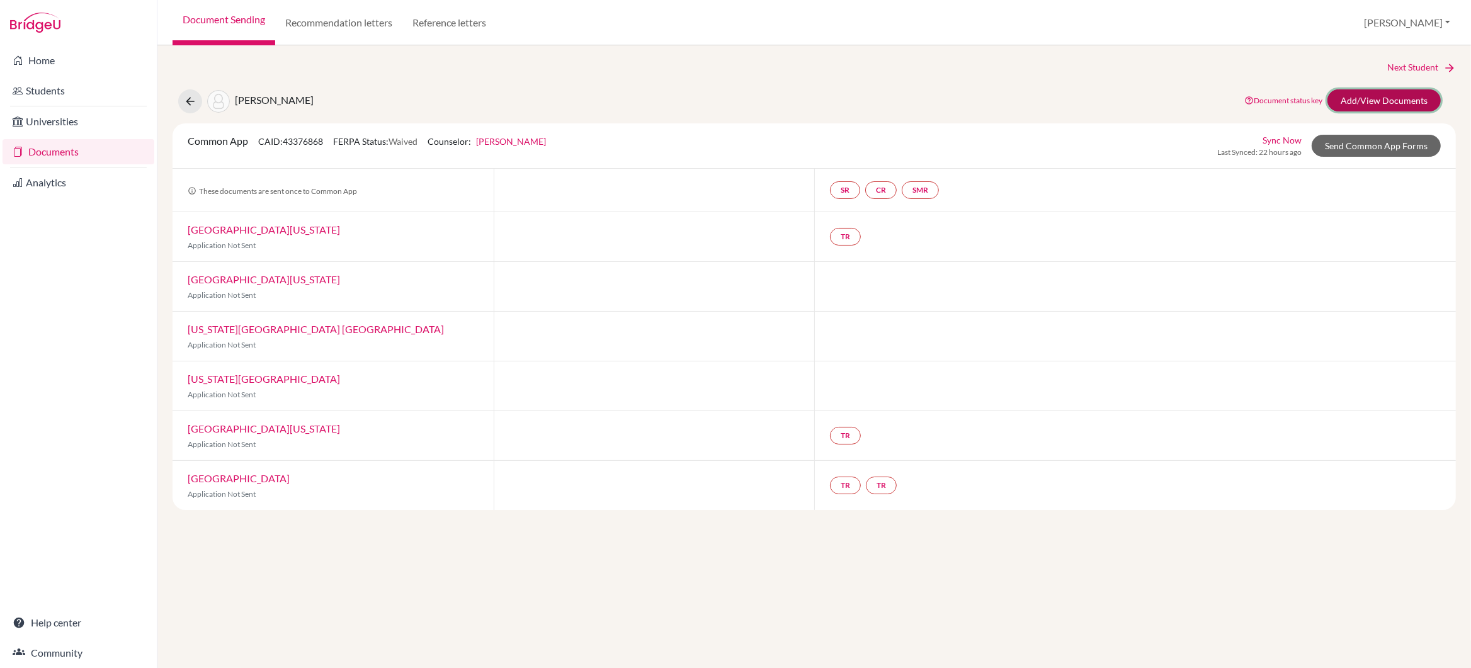
click at [1353, 101] on link "Add/View Documents" at bounding box center [1383, 100] width 113 height 22
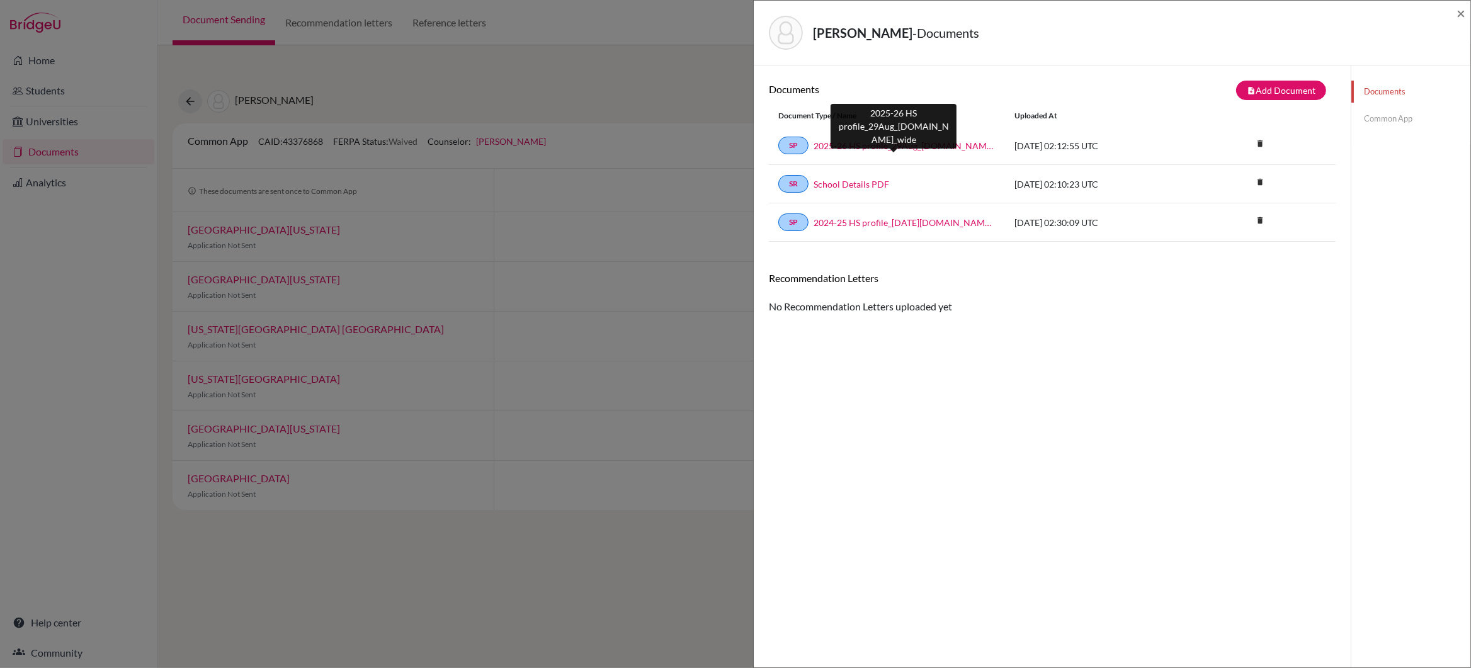
click at [917, 146] on link "2025-26 HS profile_29Aug_[DOMAIN_NAME]_wide" at bounding box center [905, 145] width 182 height 13
click at [1261, 220] on icon "delete" at bounding box center [1260, 220] width 19 height 19
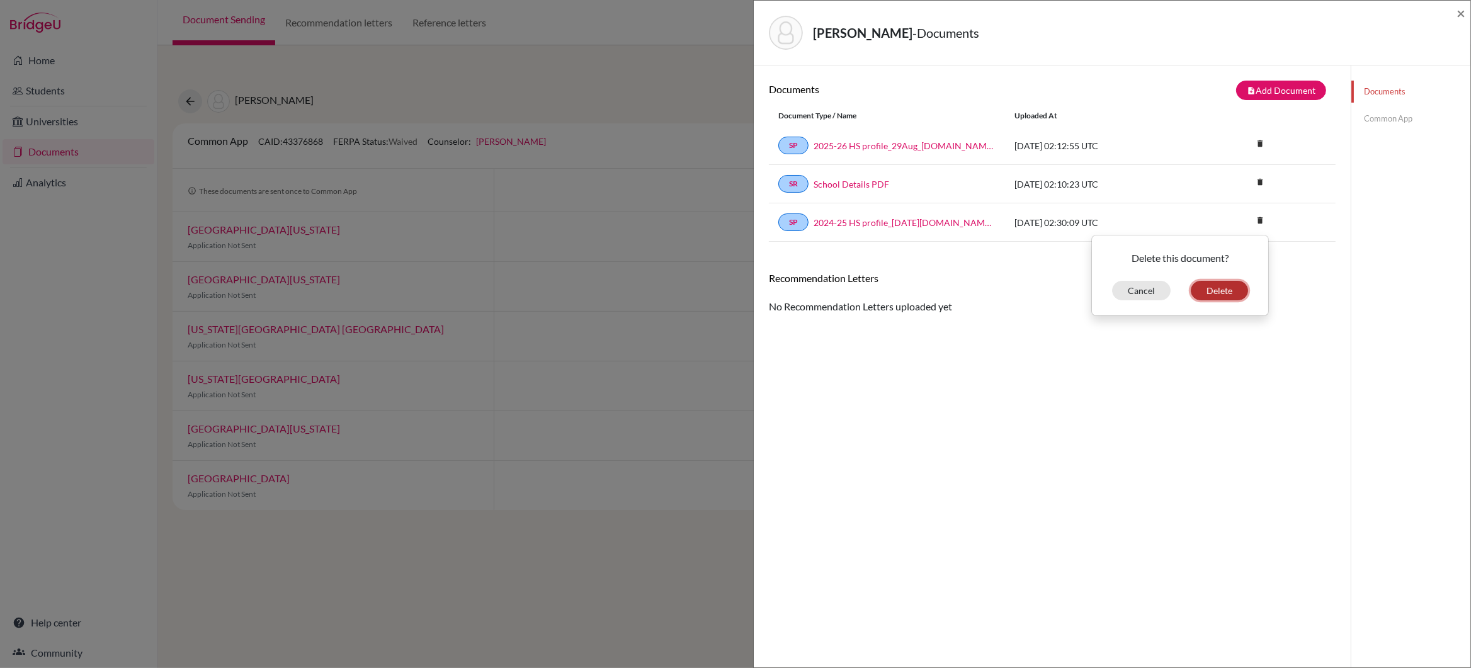
click at [1219, 296] on button "Delete" at bounding box center [1219, 291] width 57 height 20
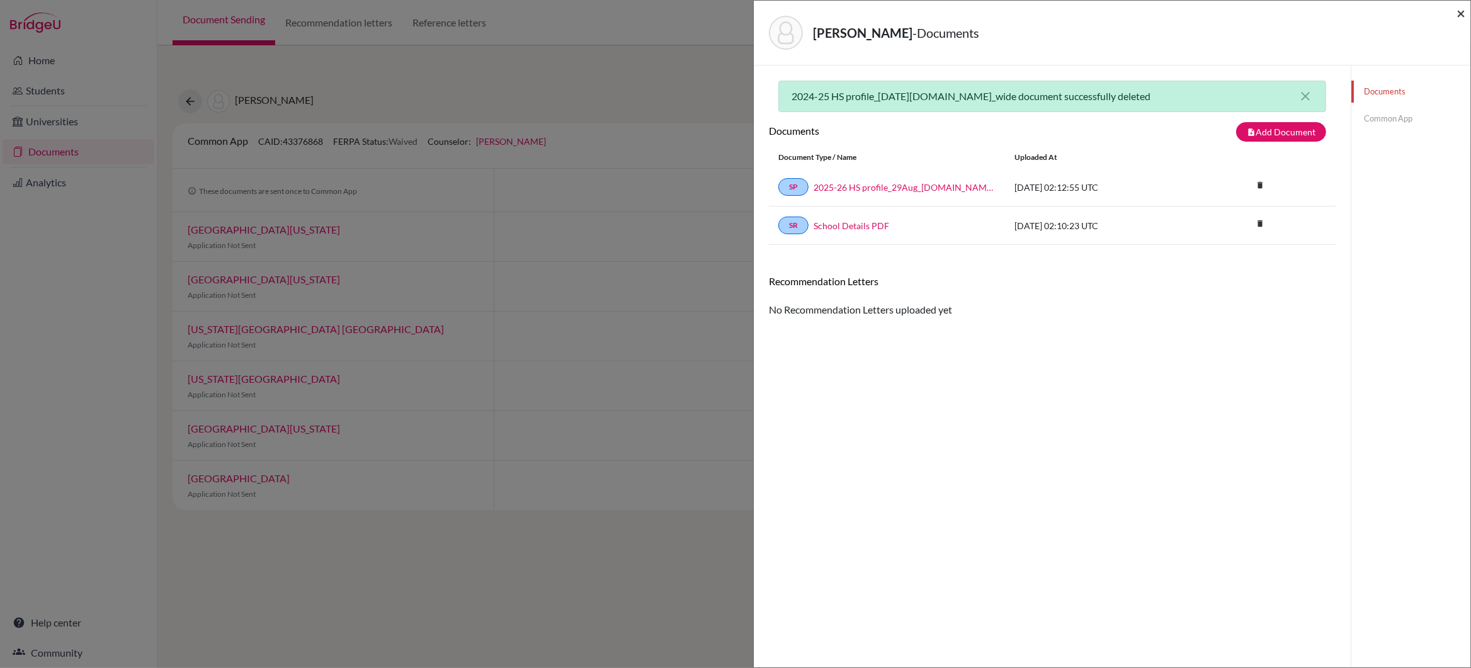
click at [1461, 14] on span "×" at bounding box center [1460, 13] width 9 height 18
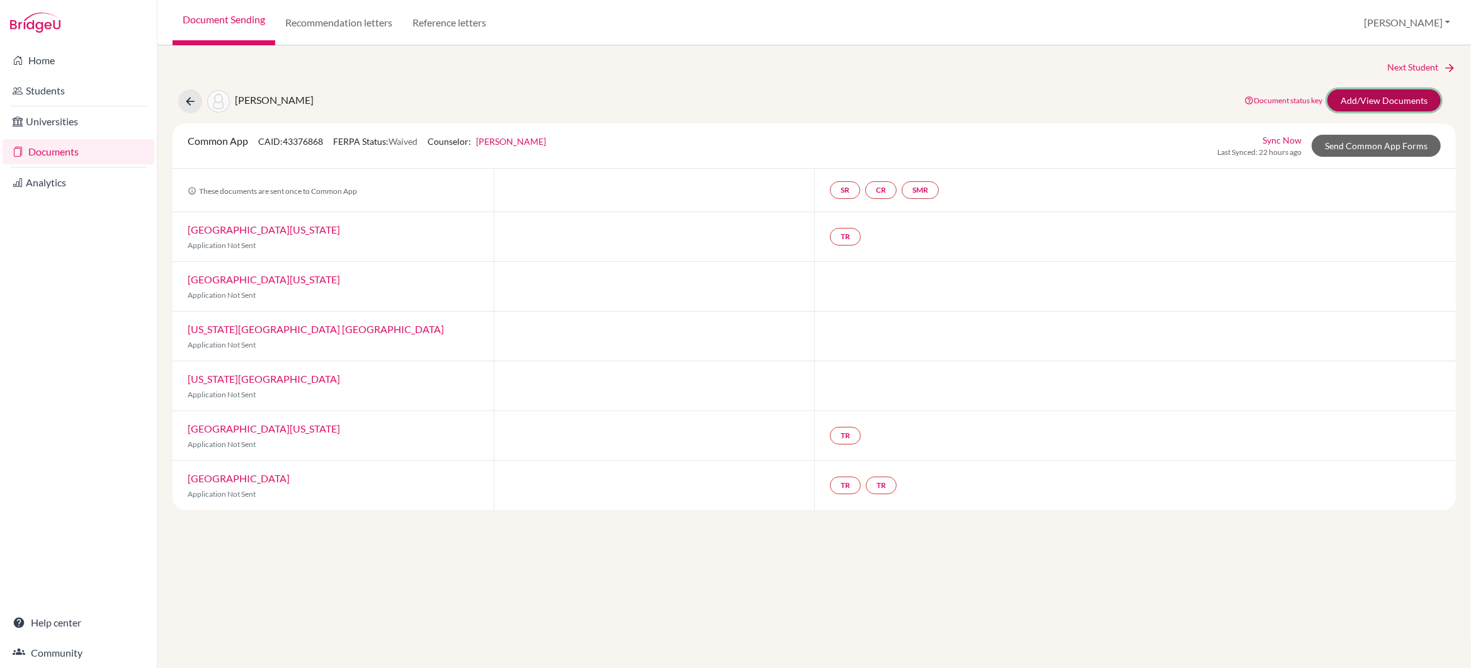
click at [1387, 97] on link "Add/View Documents" at bounding box center [1383, 100] width 113 height 22
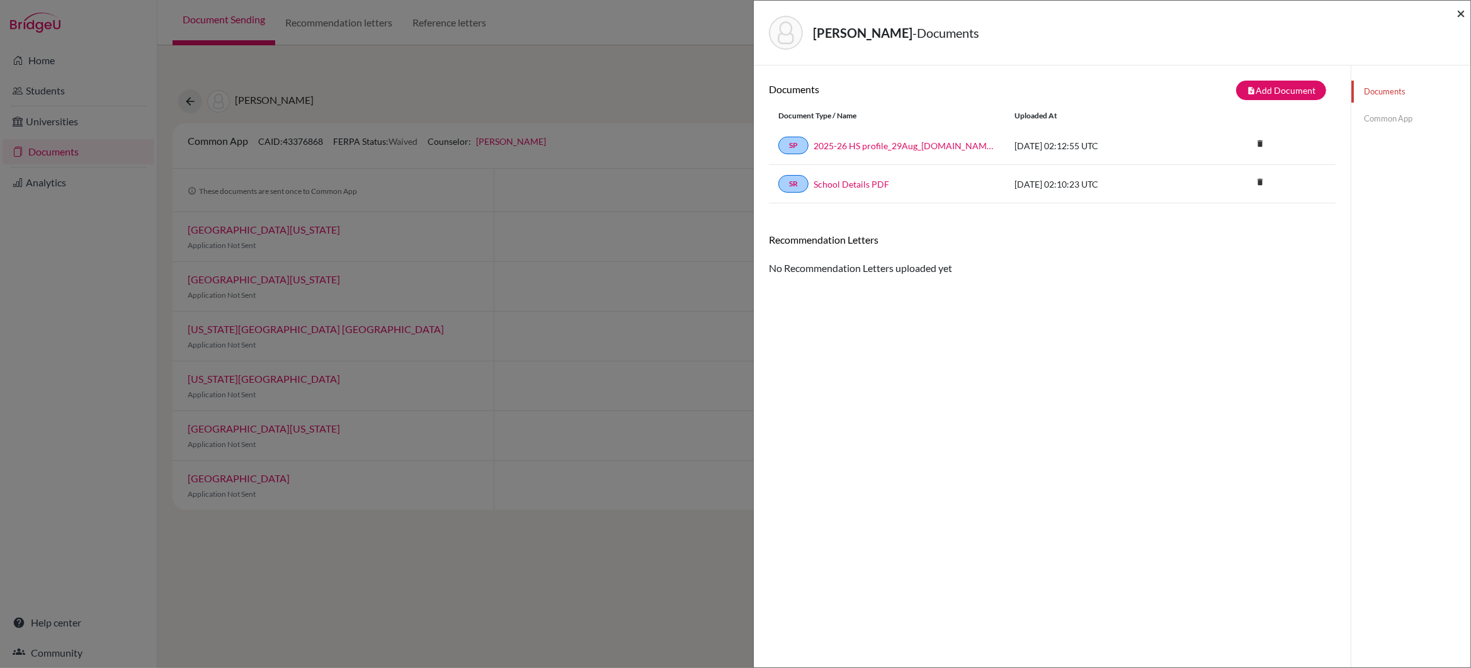
click at [1460, 12] on span "×" at bounding box center [1460, 13] width 9 height 18
click at [1458, 11] on span "×" at bounding box center [1460, 13] width 9 height 18
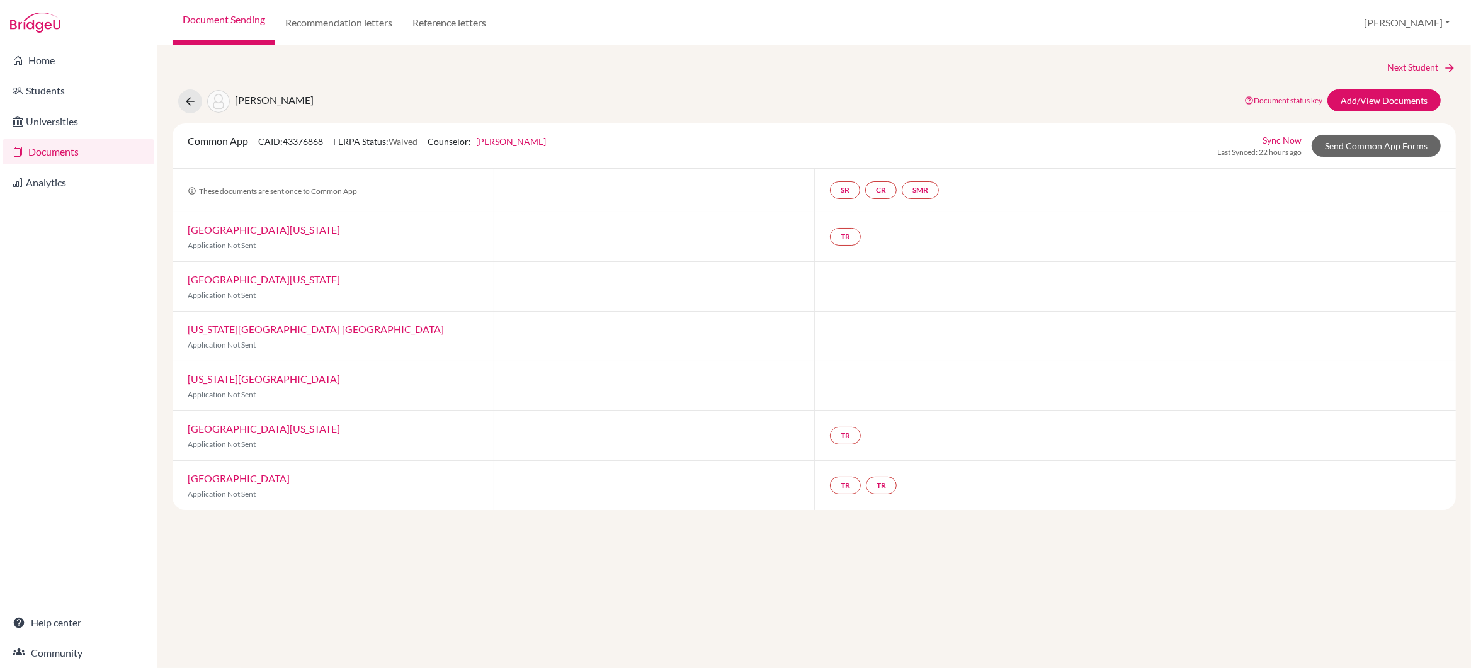
click at [55, 154] on link "Documents" at bounding box center [79, 151] width 152 height 25
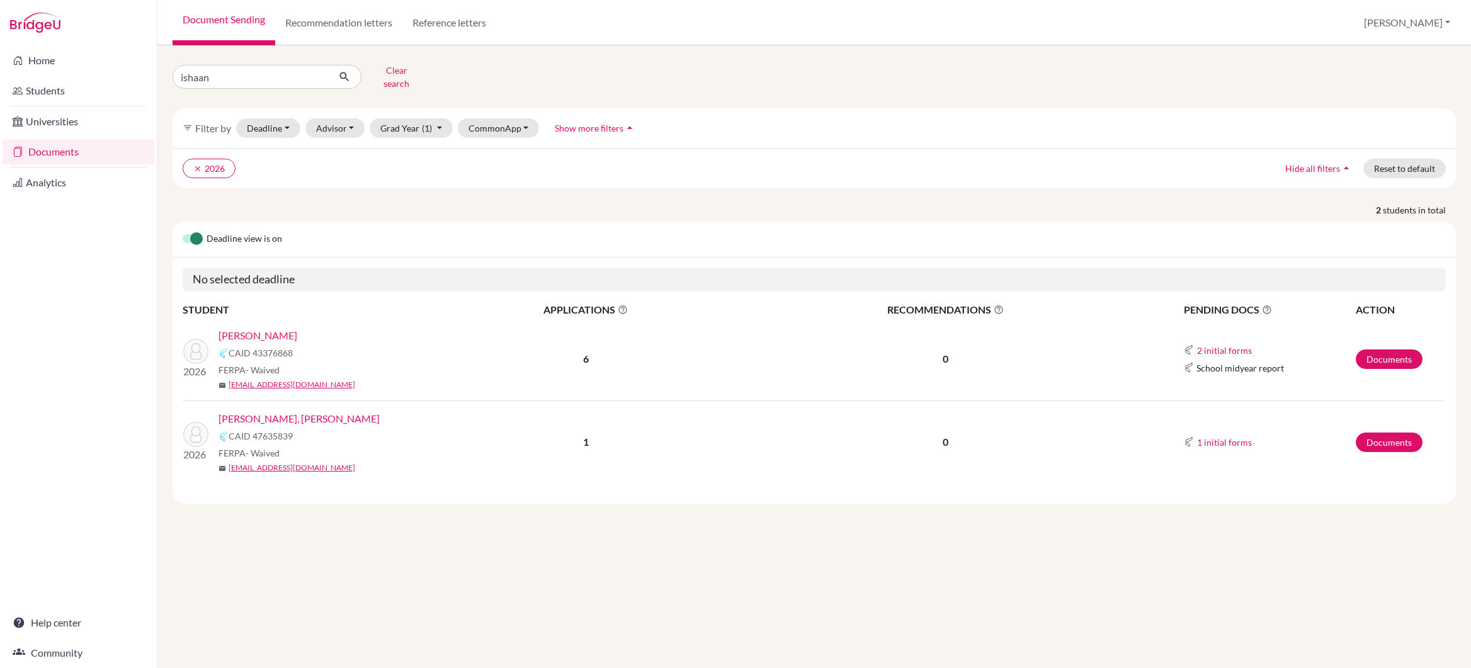
click at [227, 74] on input "ishaan" at bounding box center [251, 77] width 156 height 24
type input "i"
type input "[PERSON_NAME]"
click at [341, 71] on icon "submit" at bounding box center [344, 77] width 13 height 13
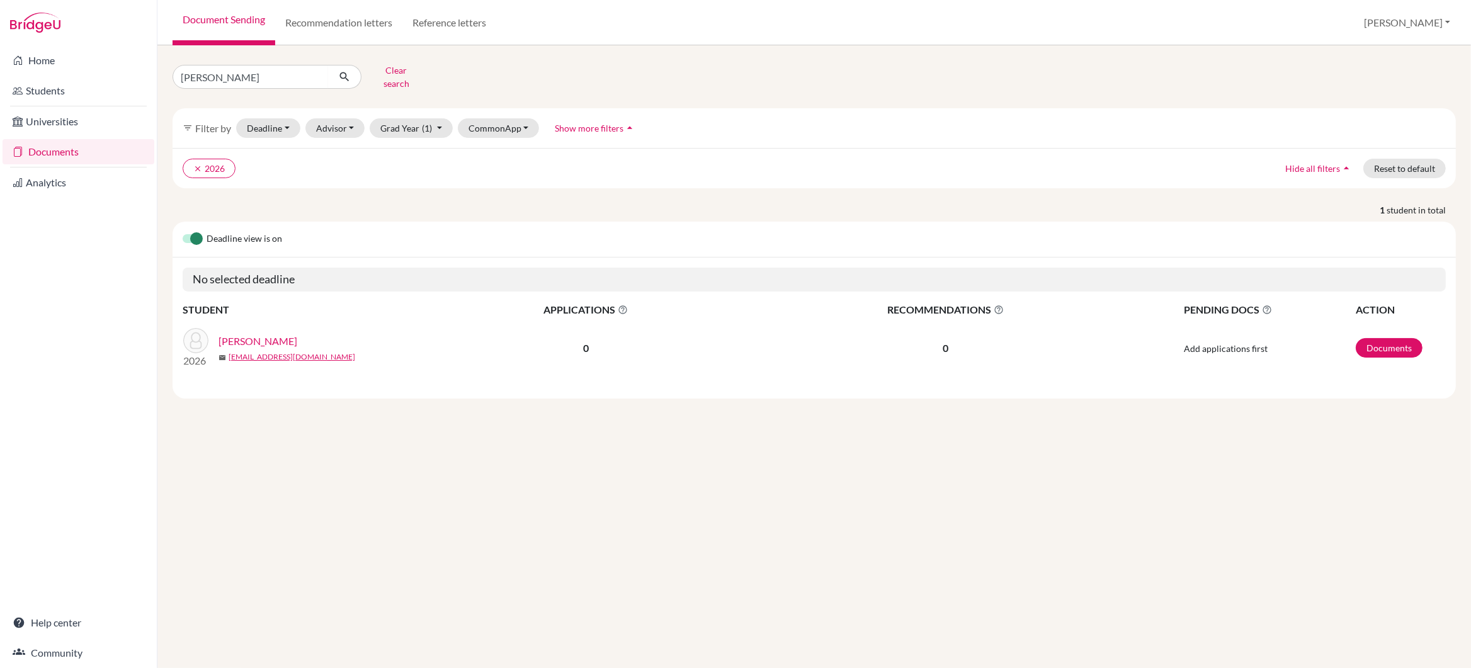
click at [238, 334] on link "[PERSON_NAME]" at bounding box center [257, 341] width 79 height 15
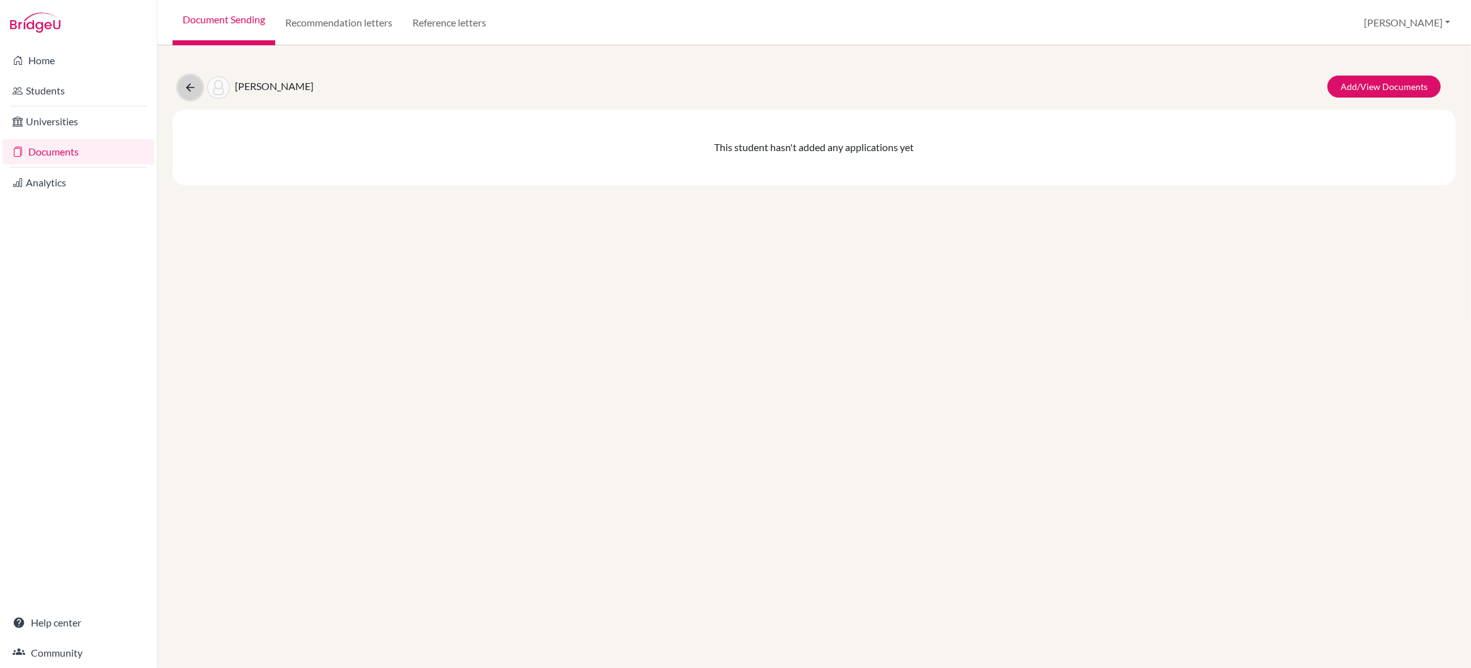
click at [191, 86] on icon at bounding box center [190, 87] width 13 height 13
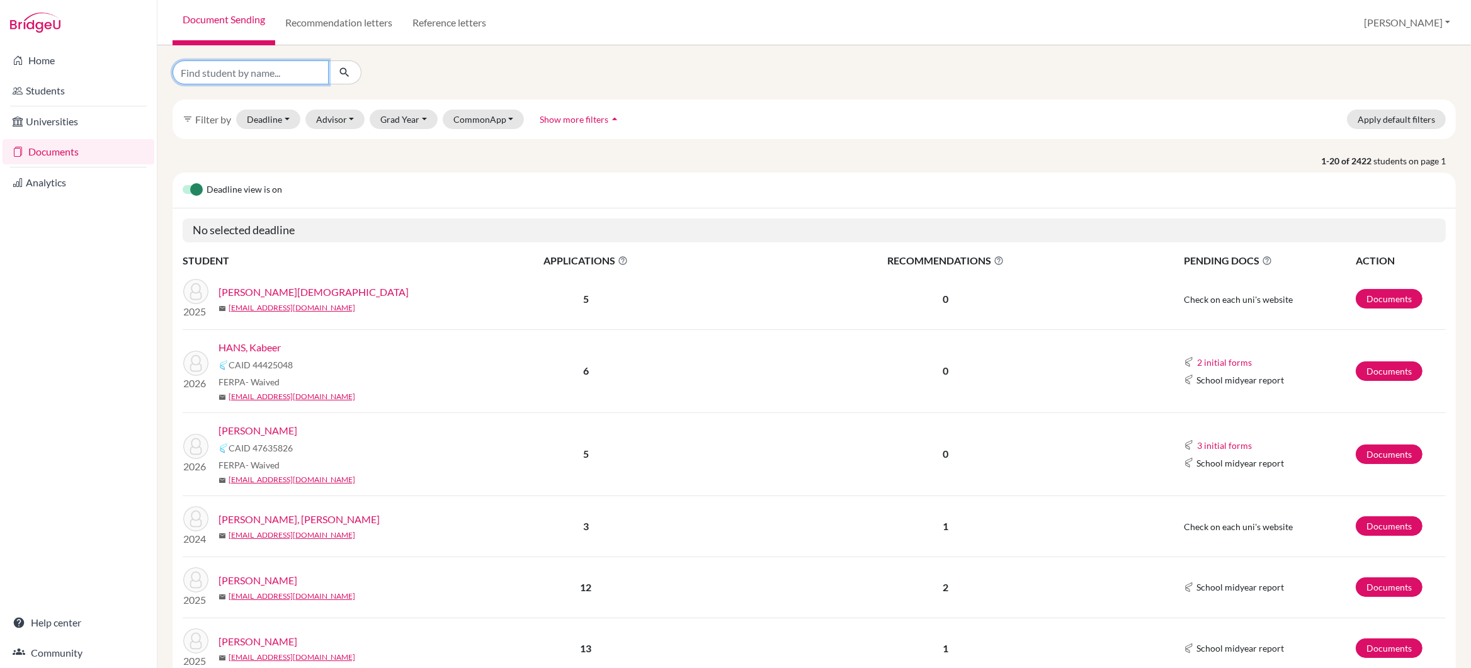
click at [203, 74] on input "Find student by name..." at bounding box center [251, 72] width 156 height 24
click at [196, 77] on input "Chervi" at bounding box center [251, 72] width 156 height 24
type input "Charvi"
click at [344, 72] on icon "submit" at bounding box center [344, 72] width 13 height 13
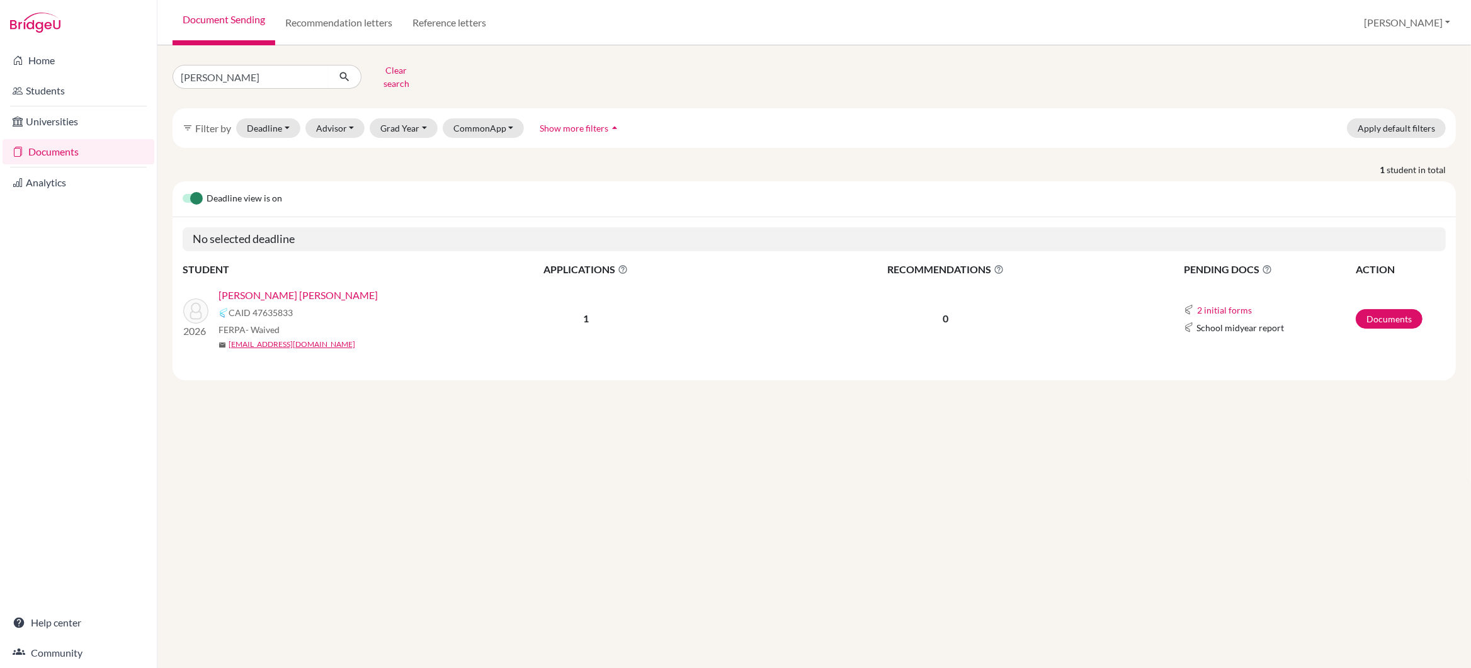
click at [268, 288] on link "[PERSON_NAME] [PERSON_NAME]" at bounding box center [297, 295] width 159 height 15
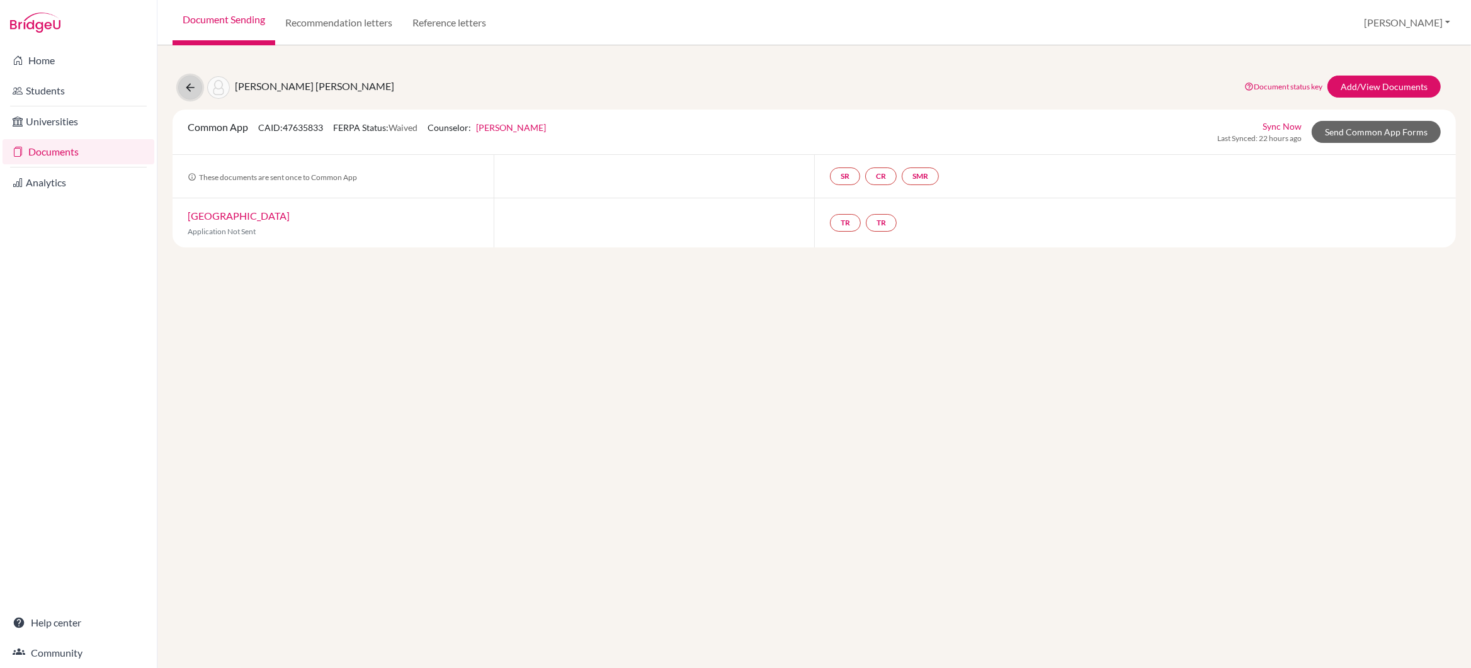
click at [192, 88] on icon at bounding box center [190, 87] width 13 height 13
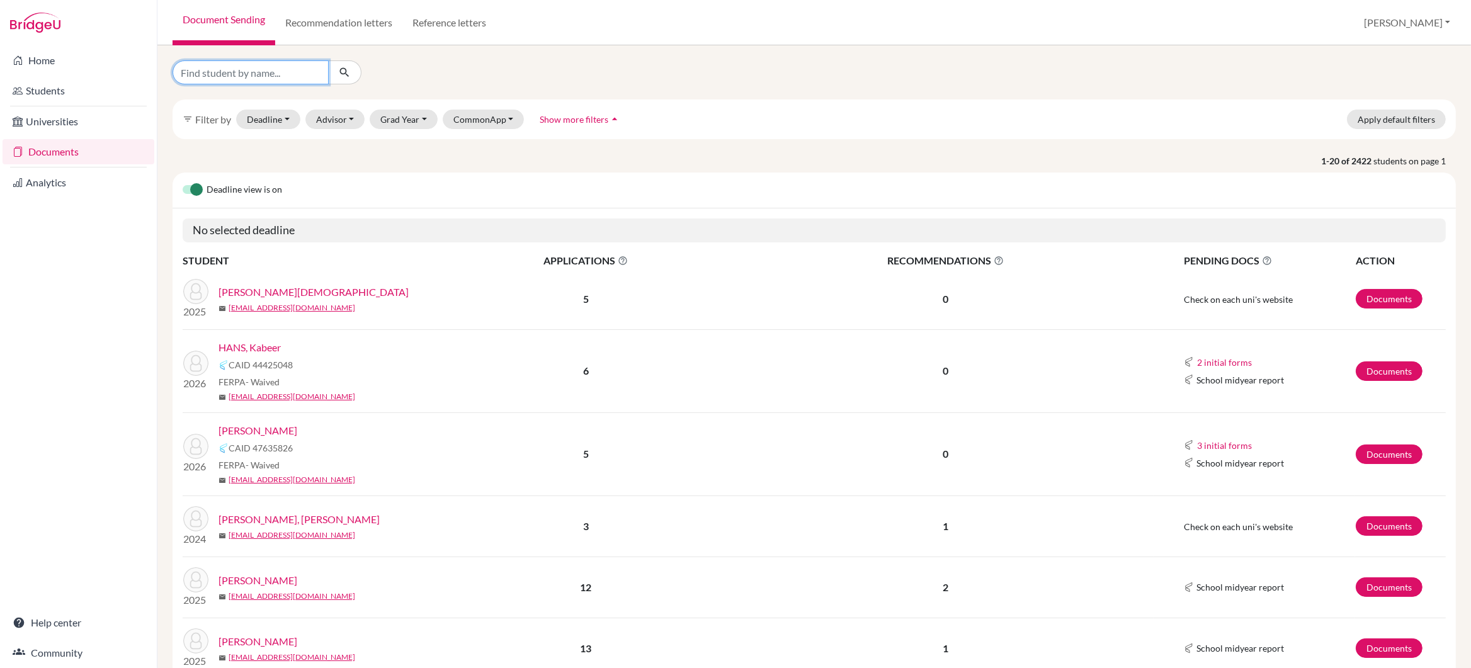
click at [198, 72] on input "Find student by name..." at bounding box center [251, 72] width 156 height 24
type input "sethi"
click at [340, 72] on icon "submit" at bounding box center [344, 72] width 13 height 13
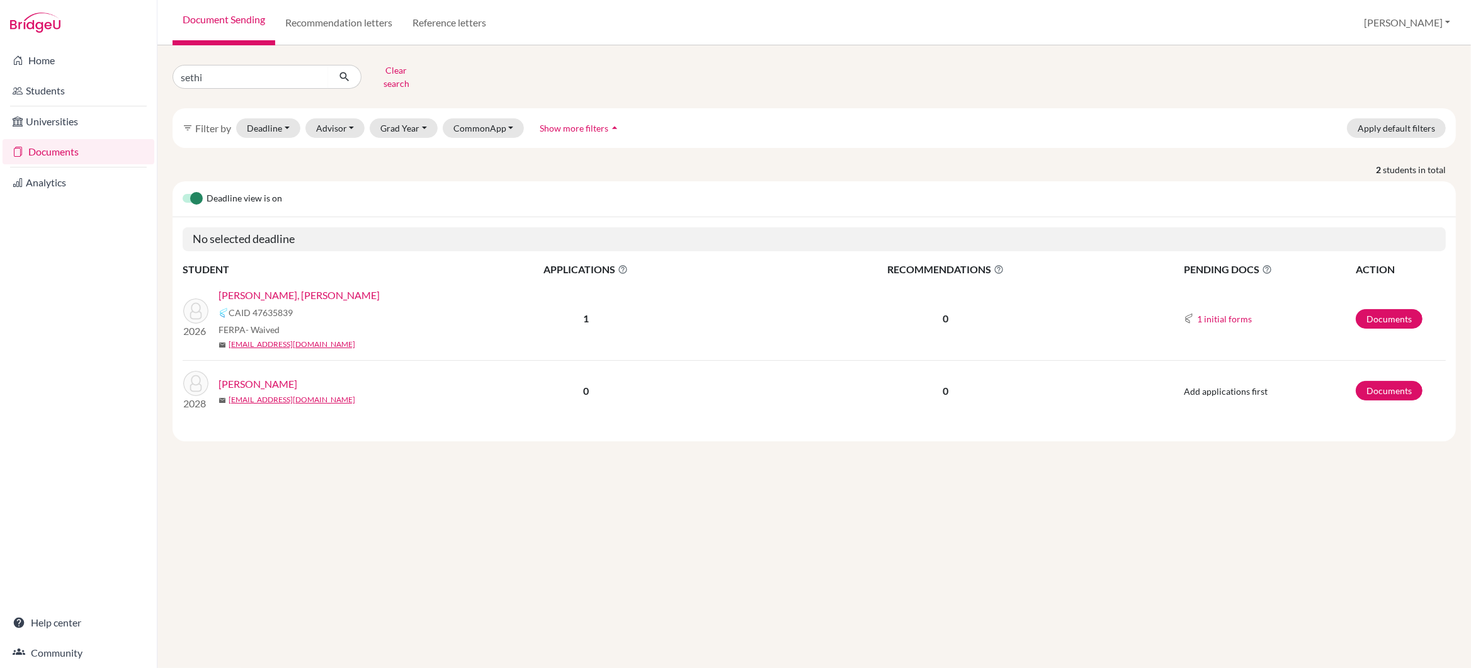
click at [277, 288] on link "SETHI, Ishaan Singh" at bounding box center [298, 295] width 161 height 15
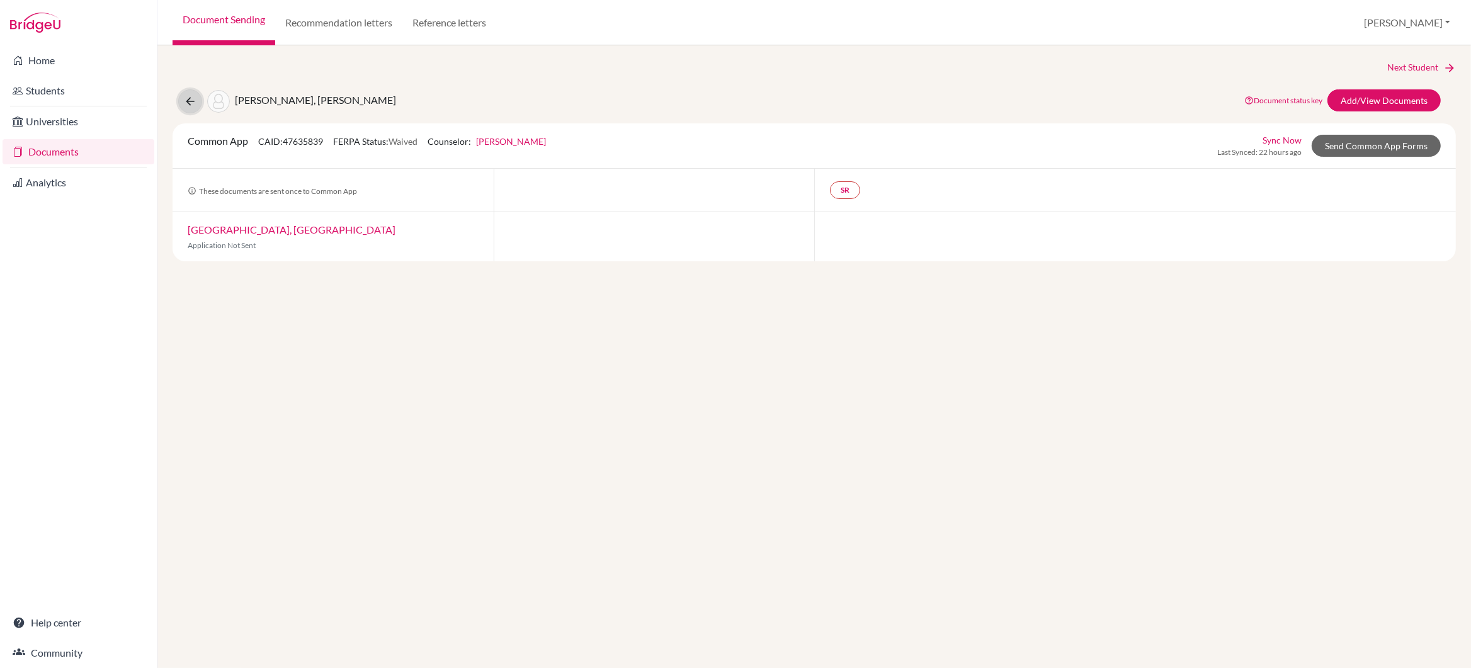
click at [191, 101] on icon at bounding box center [190, 101] width 13 height 13
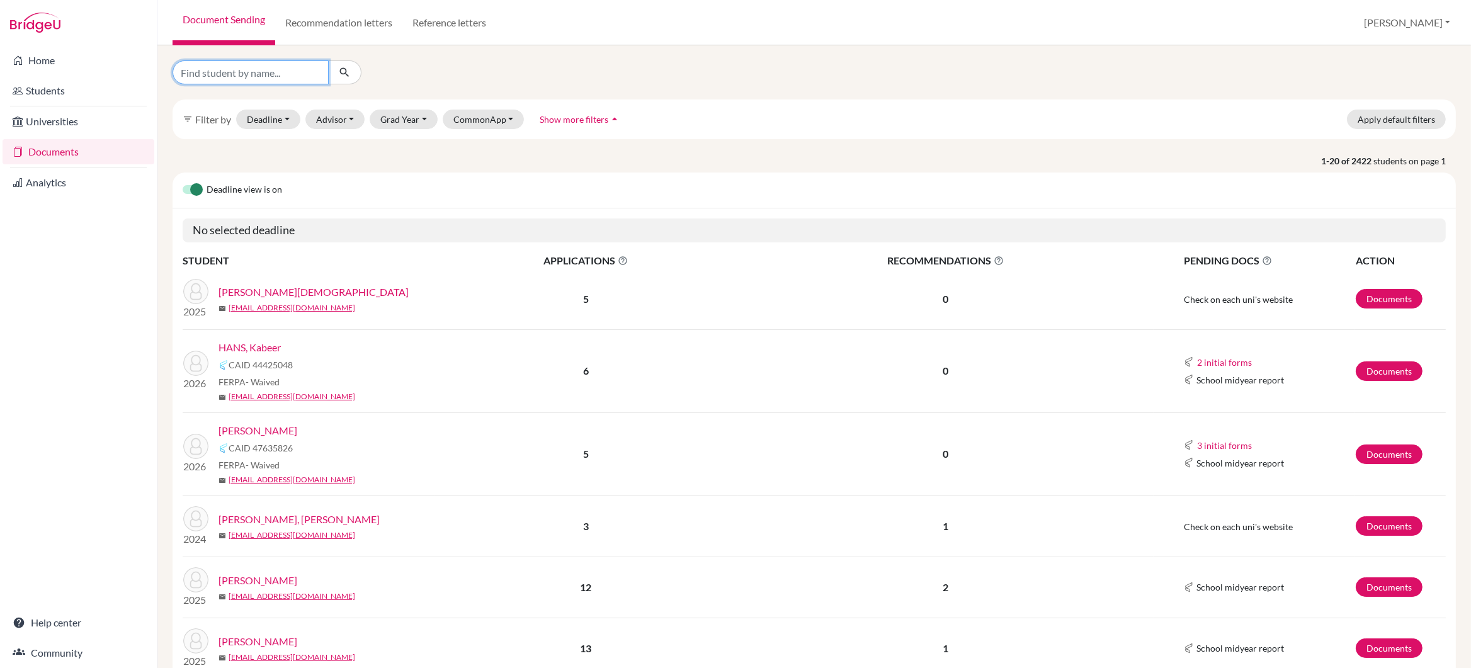
click at [222, 74] on input "Find student by name..." at bounding box center [251, 72] width 156 height 24
type input "aryan sharma"
click at [343, 72] on icon "submit" at bounding box center [344, 72] width 13 height 13
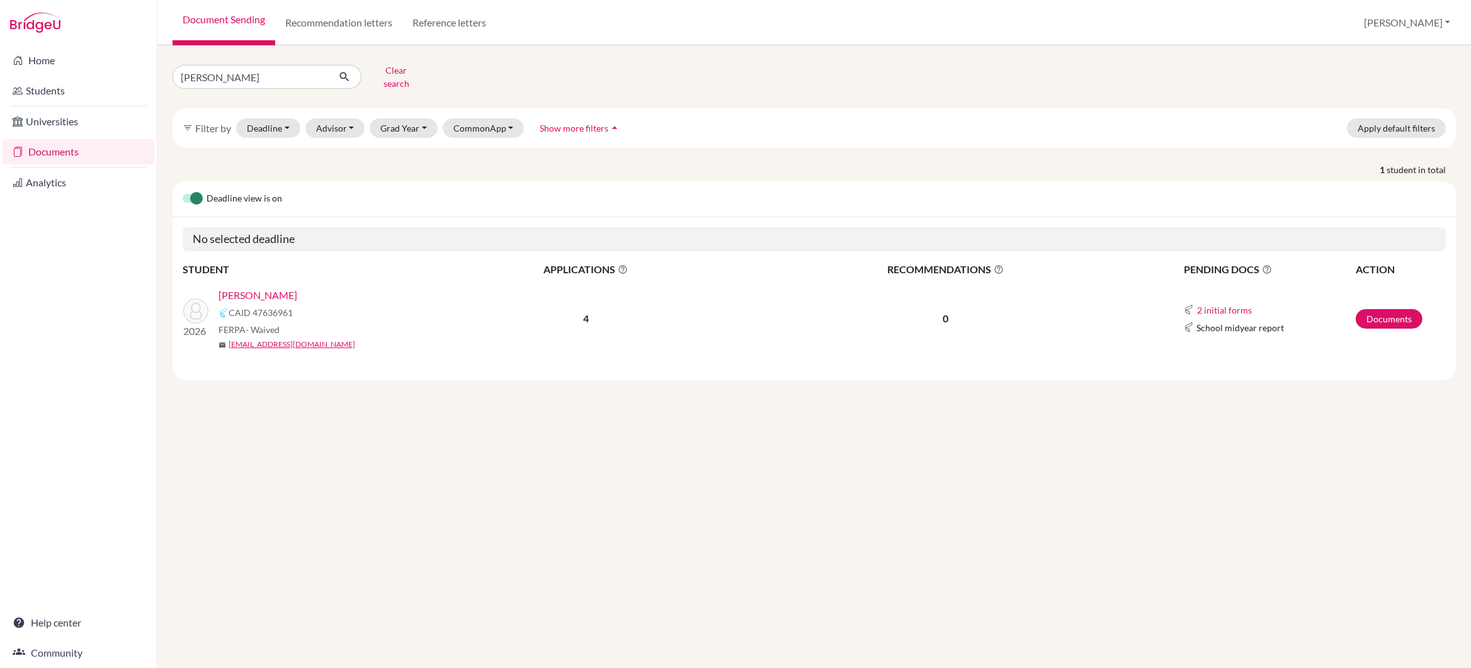
click at [249, 288] on link "[PERSON_NAME]" at bounding box center [257, 295] width 79 height 15
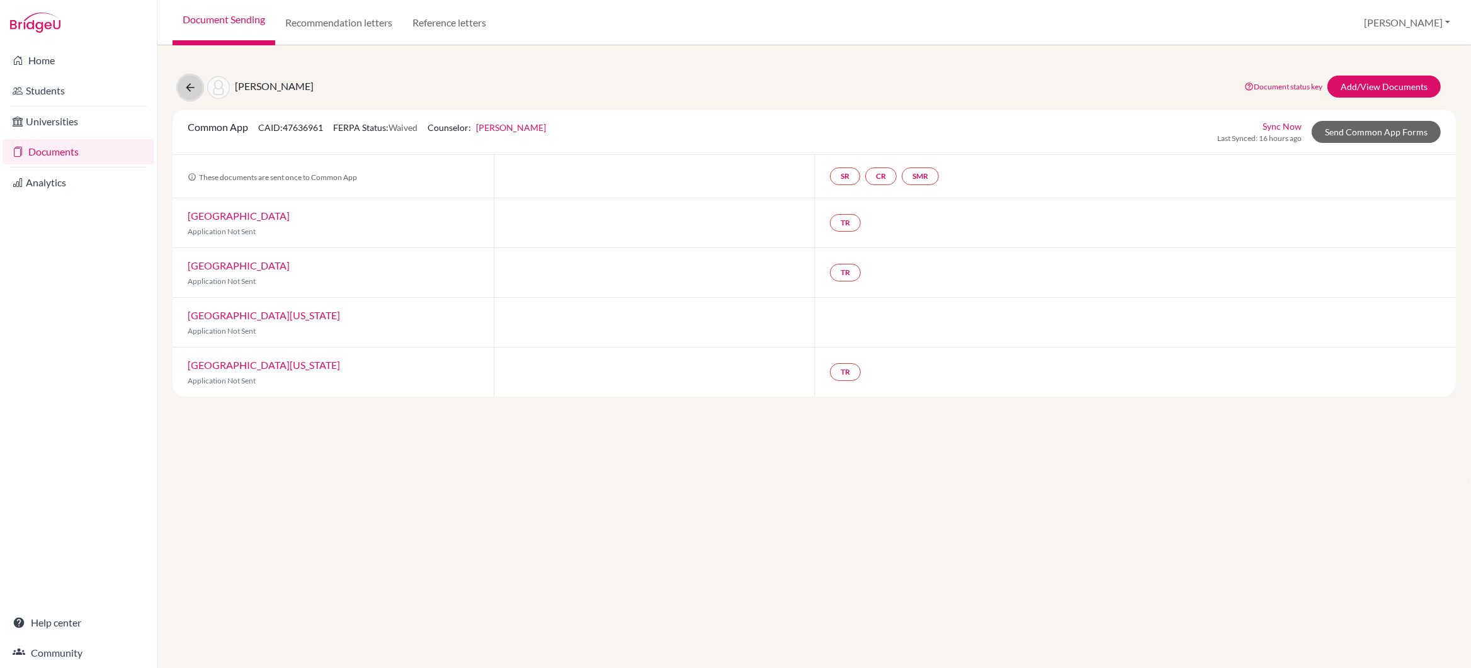
click at [187, 88] on icon at bounding box center [190, 87] width 13 height 13
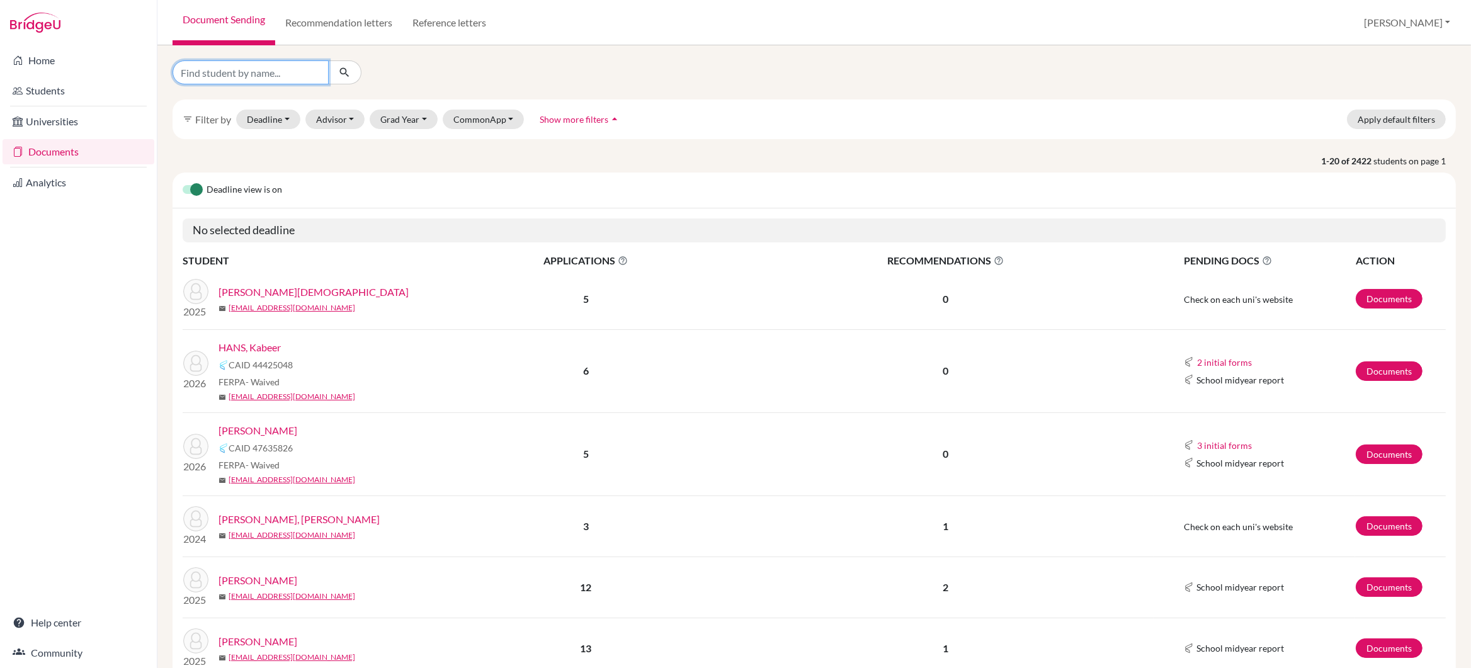
click at [201, 74] on input "Find student by name..." at bounding box center [251, 72] width 156 height 24
type input "tanishq"
click at [349, 76] on icon "submit" at bounding box center [344, 72] width 13 height 13
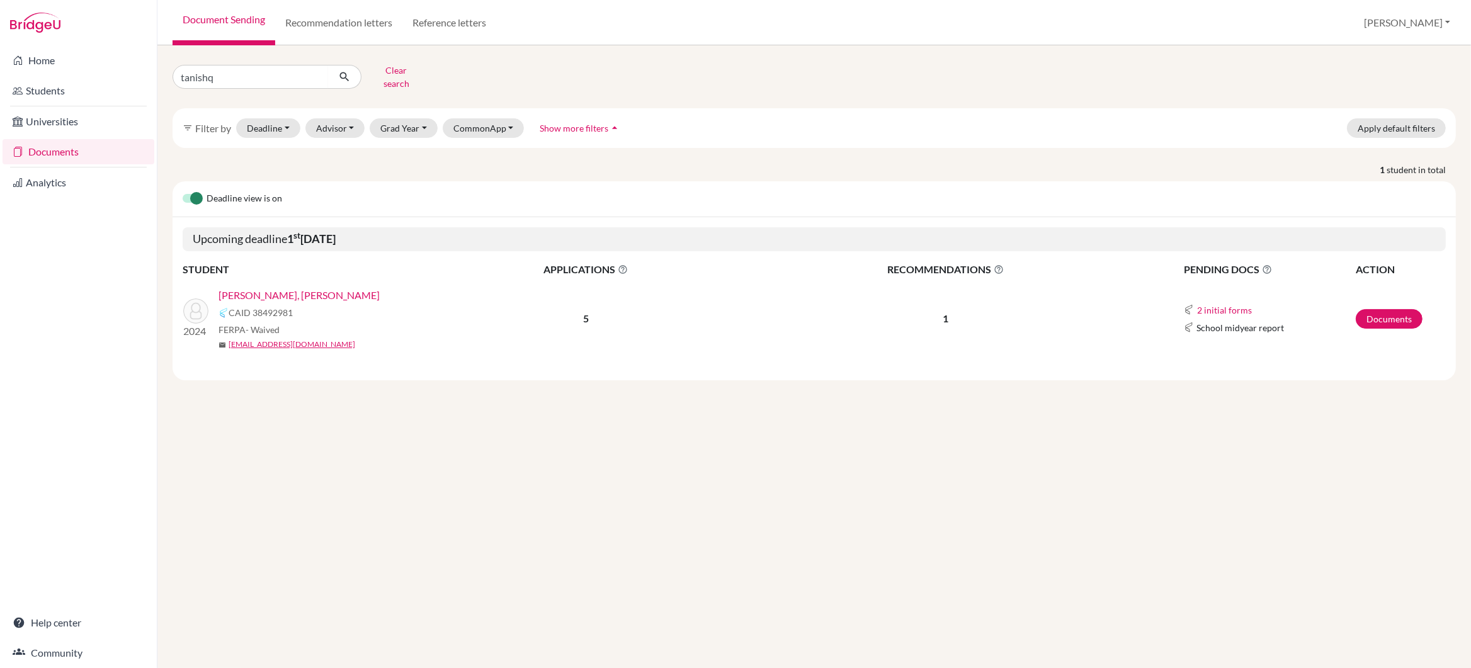
click at [278, 288] on link "TEJWANI, Tanishq Mukesh" at bounding box center [298, 295] width 161 height 15
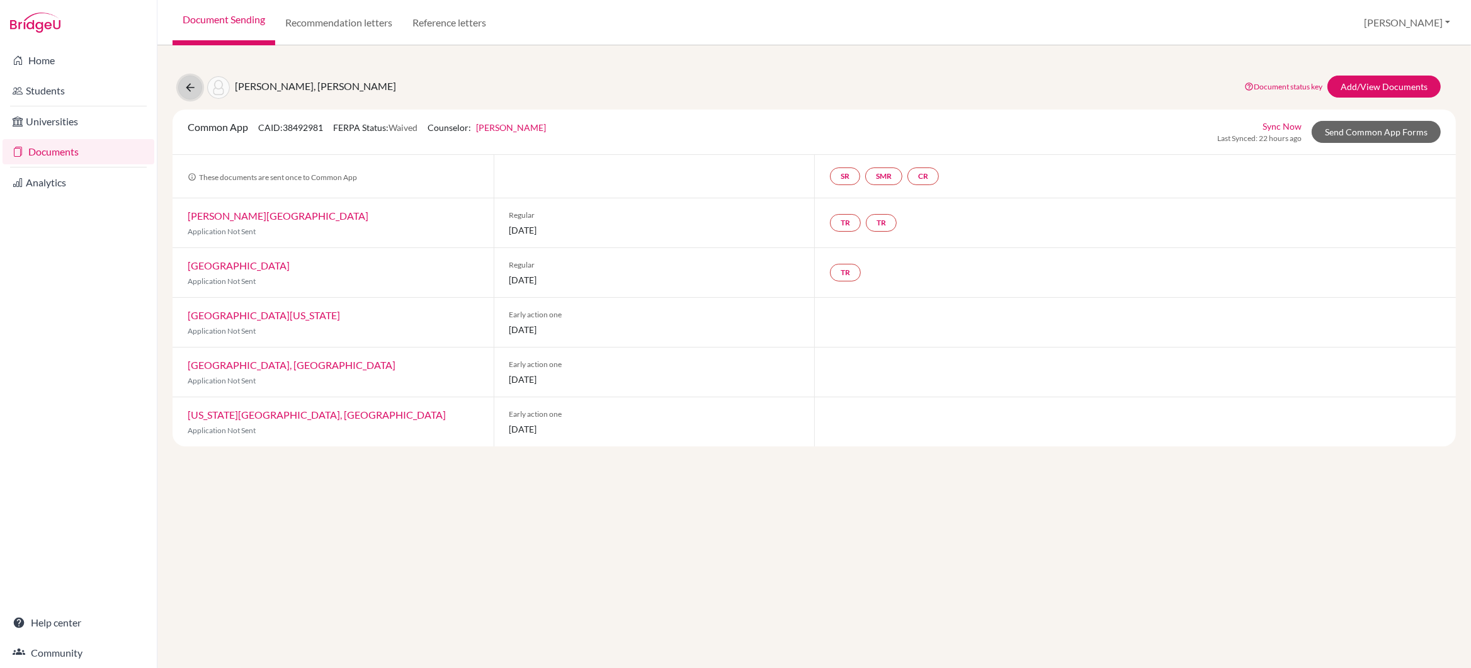
click at [188, 89] on icon at bounding box center [190, 87] width 13 height 13
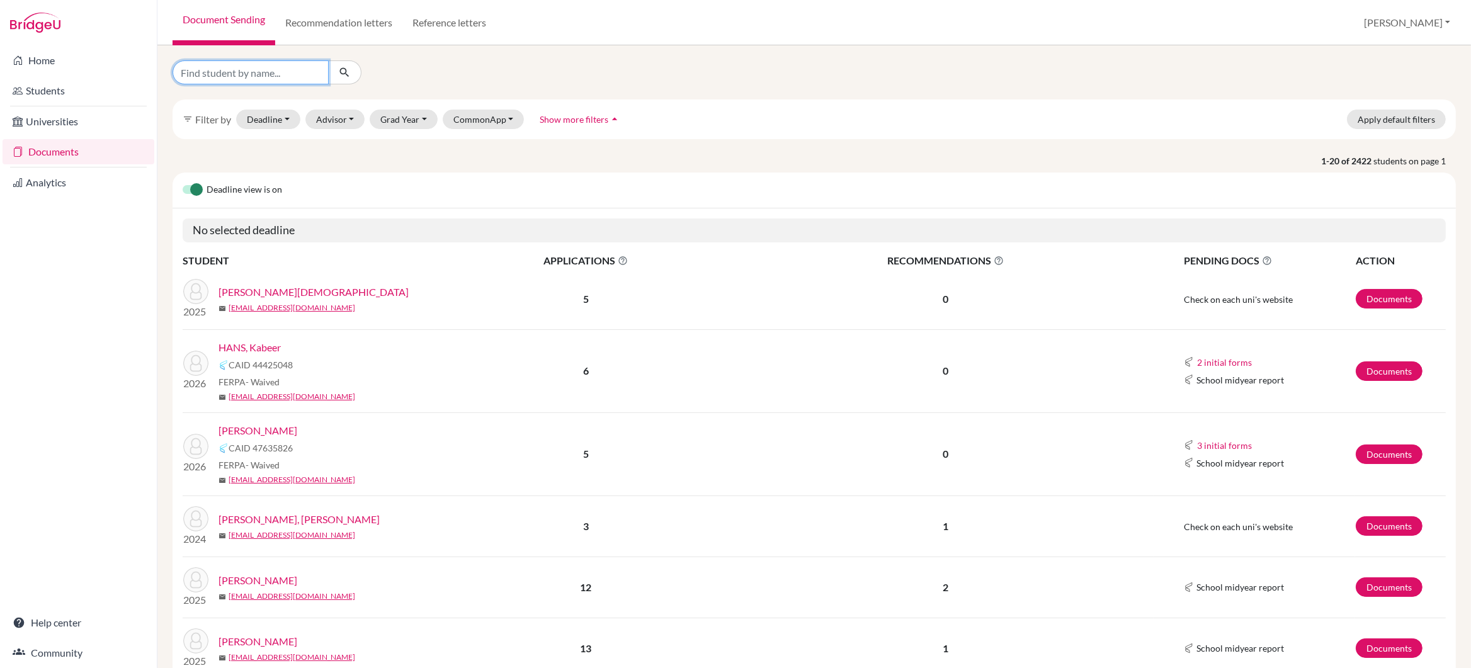
click at [216, 74] on input "Find student by name..." at bounding box center [251, 72] width 156 height 24
type input "[PERSON_NAME]"
click at [340, 71] on icon "submit" at bounding box center [344, 72] width 13 height 13
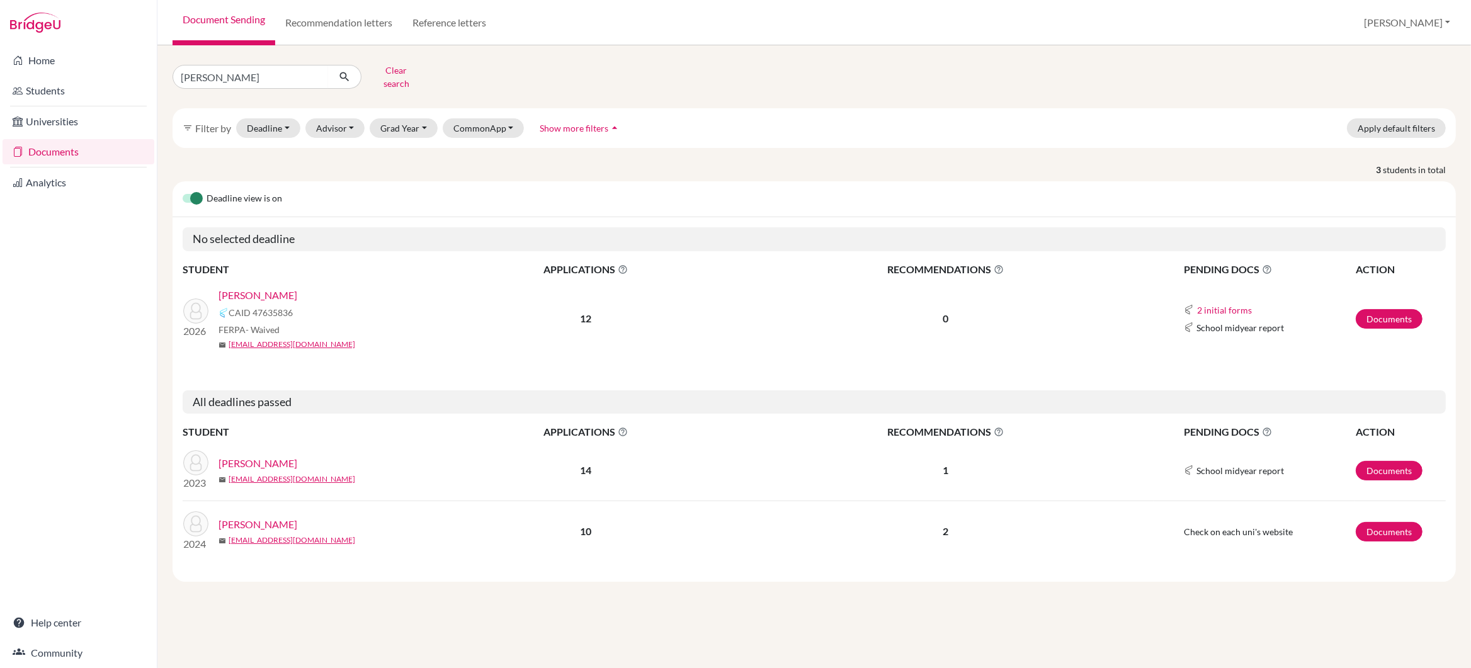
click at [262, 288] on link "[PERSON_NAME]" at bounding box center [257, 295] width 79 height 15
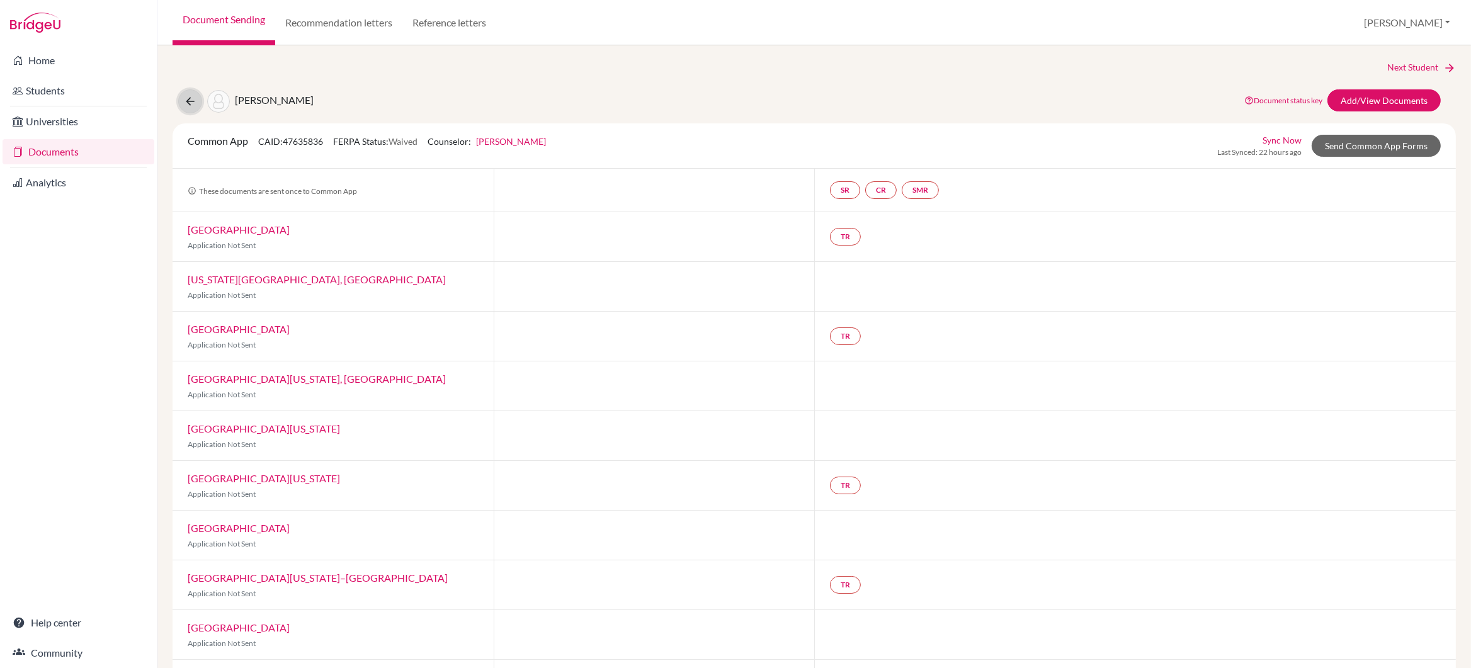
click at [186, 101] on icon at bounding box center [190, 101] width 13 height 13
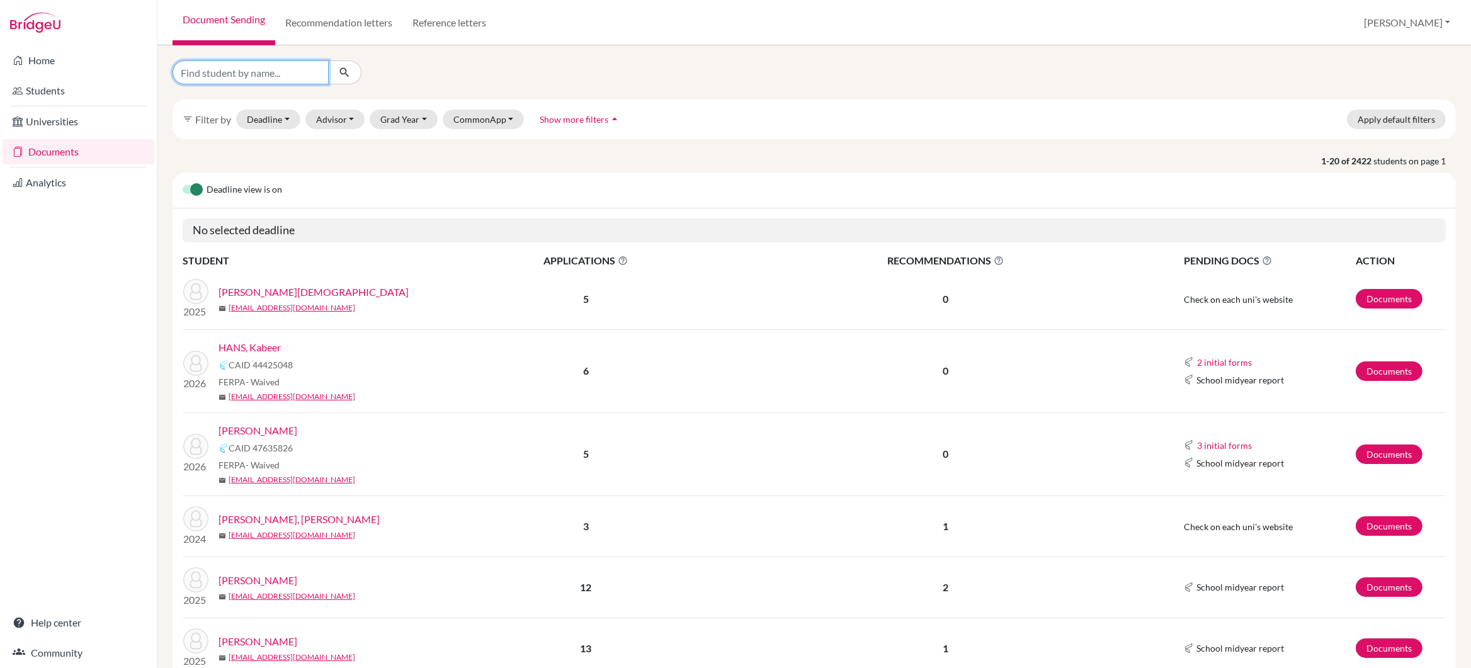
click at [239, 71] on input "Find student by name..." at bounding box center [251, 72] width 156 height 24
type input "siyu chen"
click at [344, 72] on icon "submit" at bounding box center [344, 72] width 13 height 13
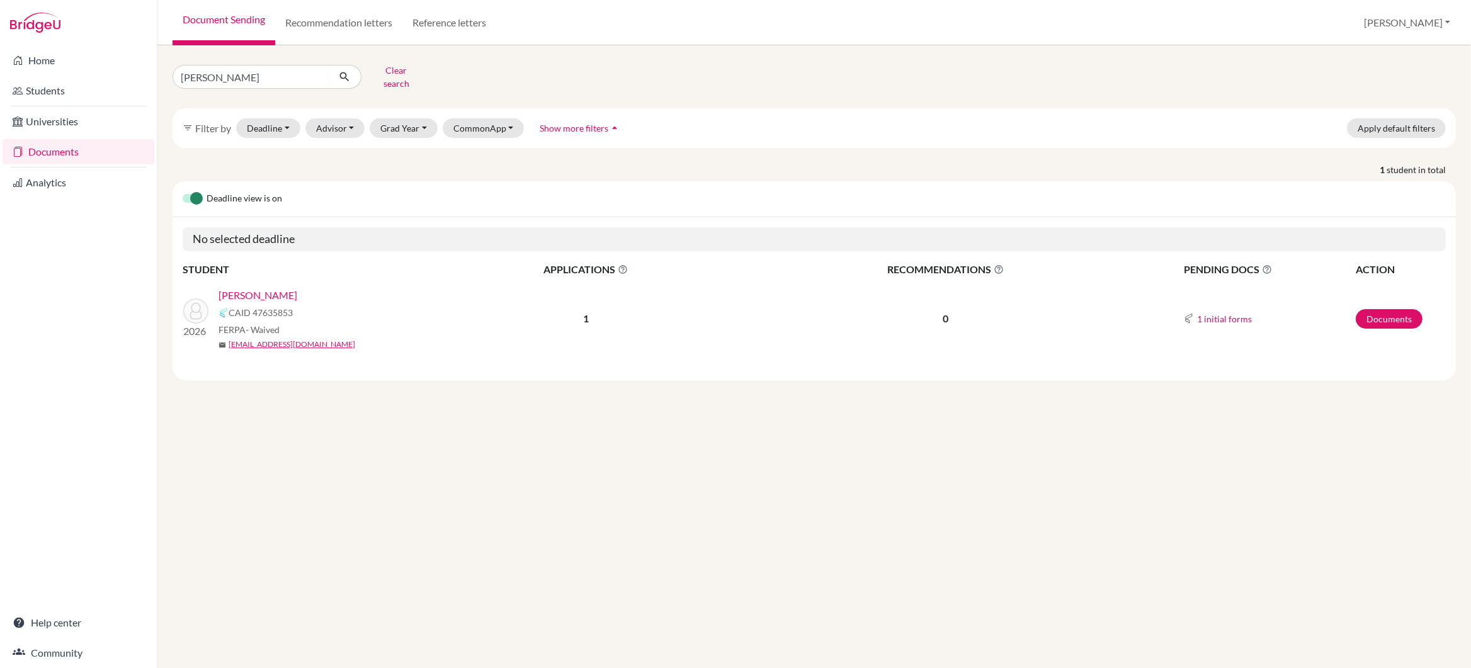
click at [237, 288] on link "Chen, Siyu" at bounding box center [257, 295] width 79 height 15
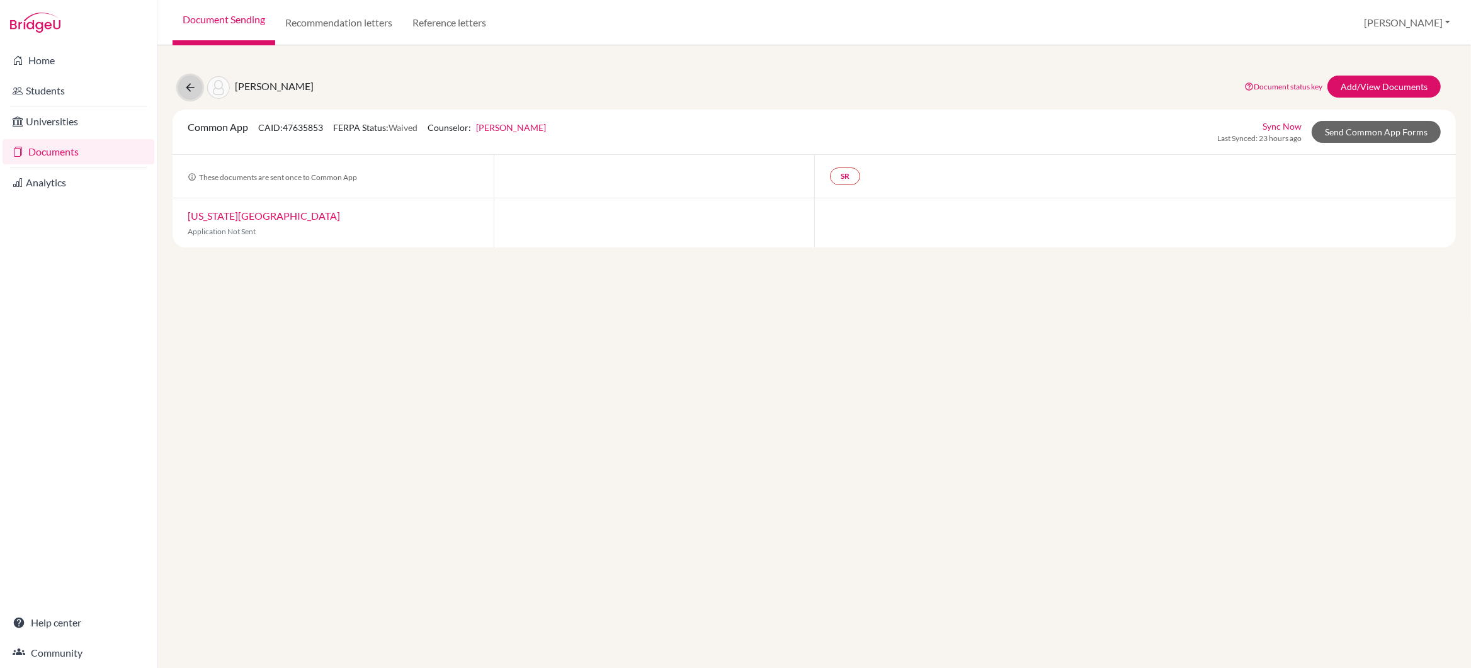
click at [191, 89] on icon at bounding box center [190, 87] width 13 height 13
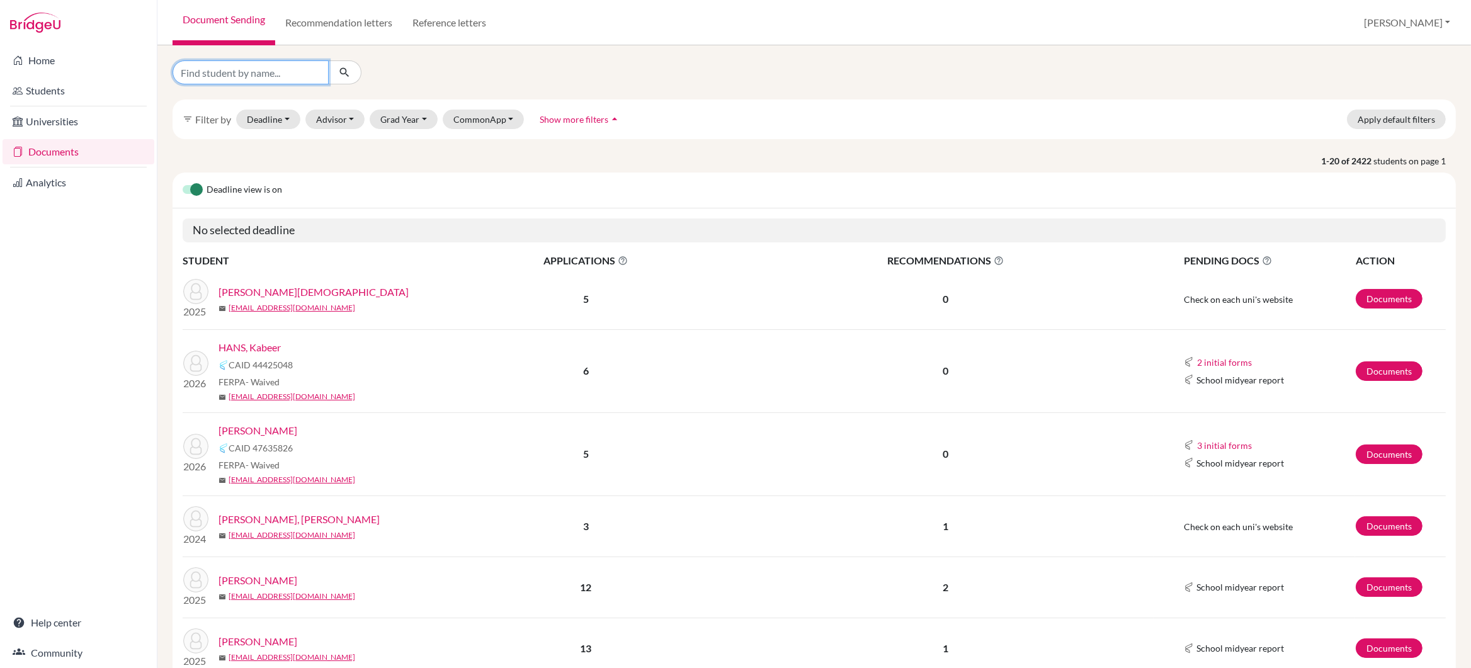
click at [223, 75] on input "Find student by name..." at bounding box center [251, 72] width 156 height 24
type input "kunduri"
click at [344, 72] on icon "submit" at bounding box center [344, 72] width 13 height 13
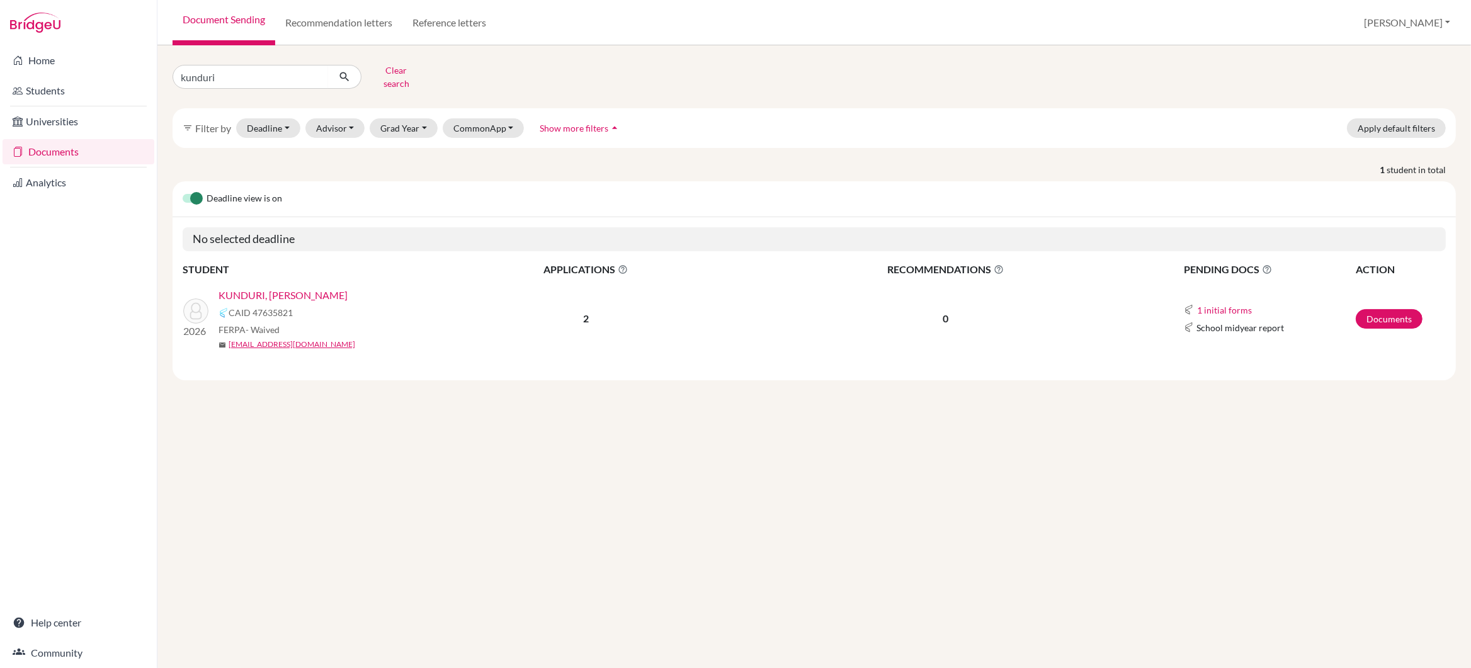
click at [276, 288] on link "KUNDURI, Aahaan Vijay" at bounding box center [282, 295] width 129 height 15
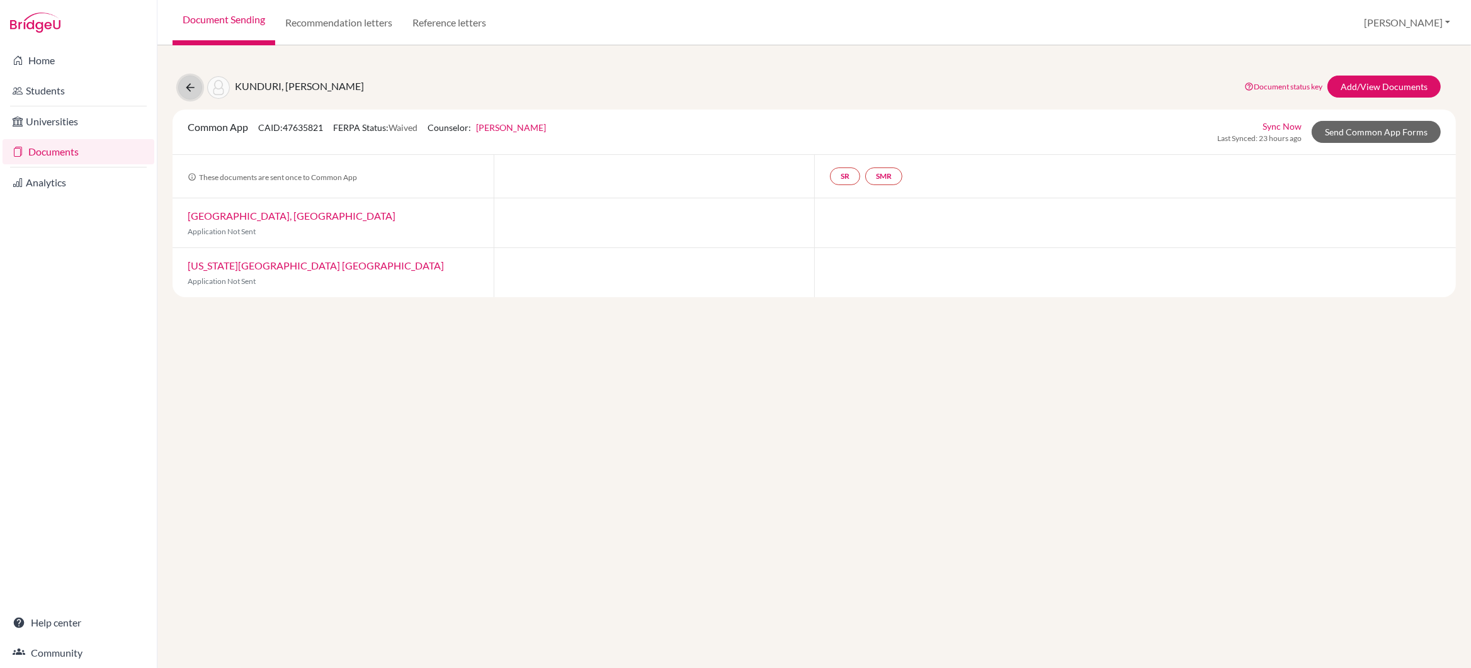
click at [190, 89] on icon at bounding box center [190, 87] width 13 height 13
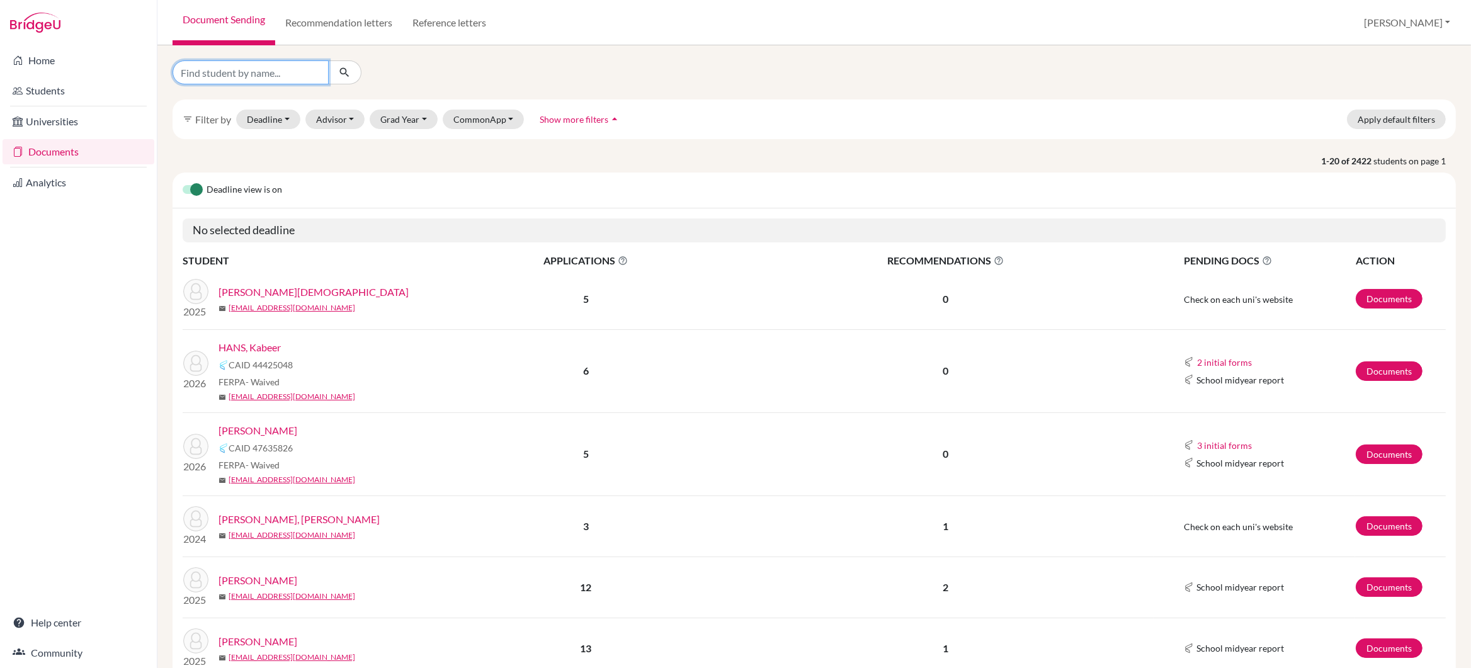
click at [208, 72] on input "Find student by name..." at bounding box center [251, 72] width 156 height 24
type input "[PERSON_NAME]"
click at [350, 75] on icon "submit" at bounding box center [344, 72] width 13 height 13
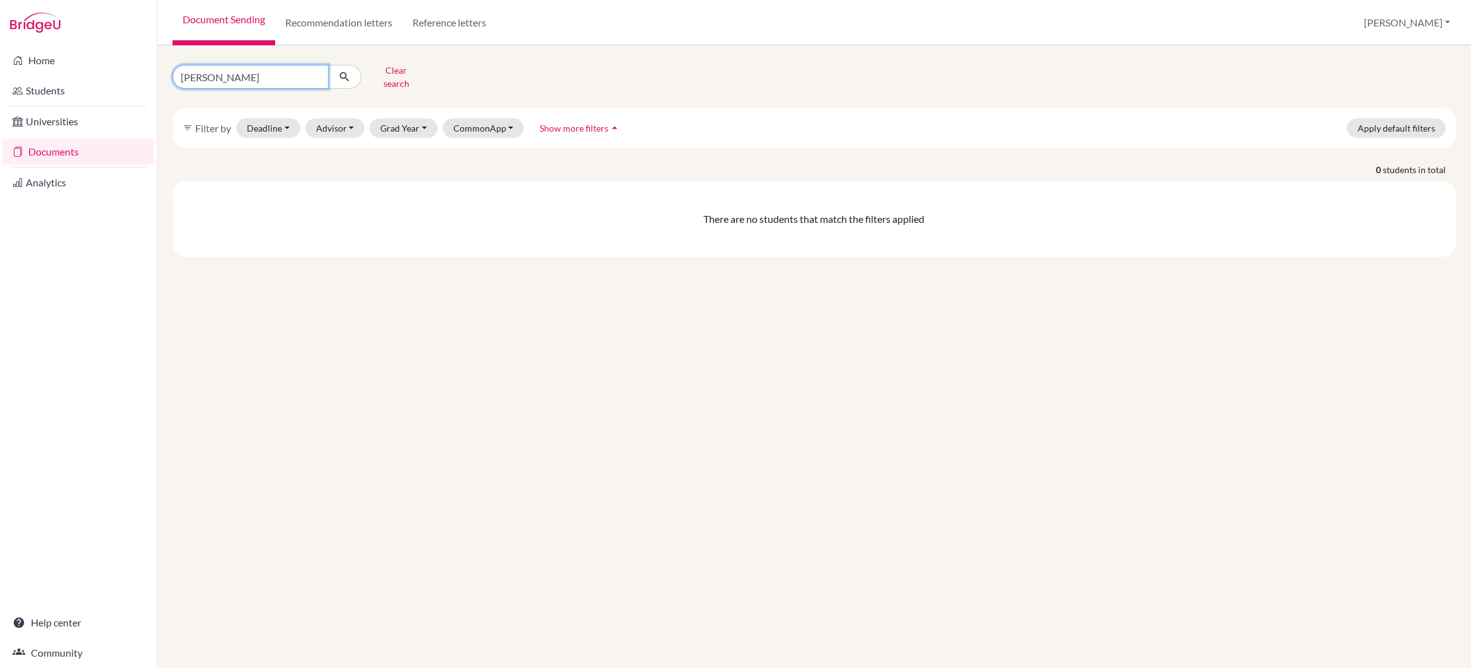
click at [201, 76] on input "[PERSON_NAME]" at bounding box center [251, 77] width 156 height 24
type input "sudarshan"
click at [344, 73] on icon "submit" at bounding box center [344, 77] width 13 height 13
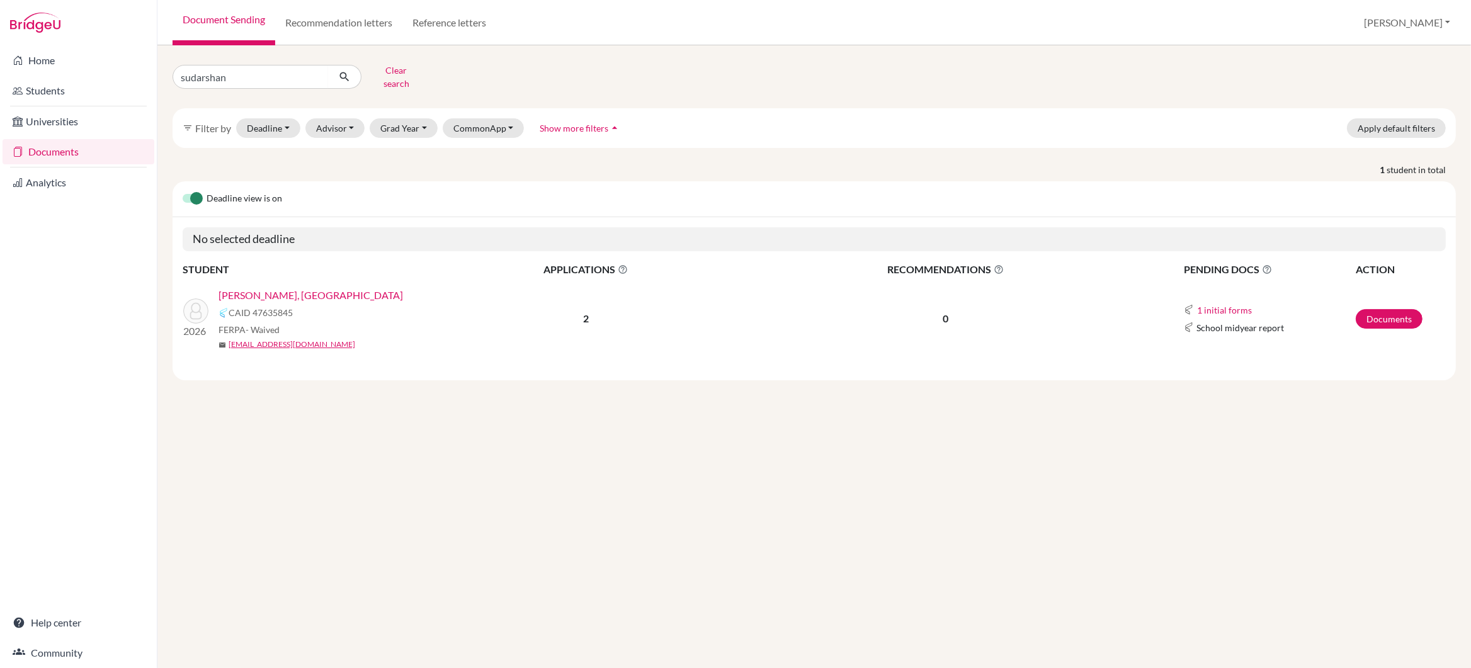
click at [264, 288] on link "[PERSON_NAME], [GEOGRAPHIC_DATA]" at bounding box center [310, 295] width 184 height 15
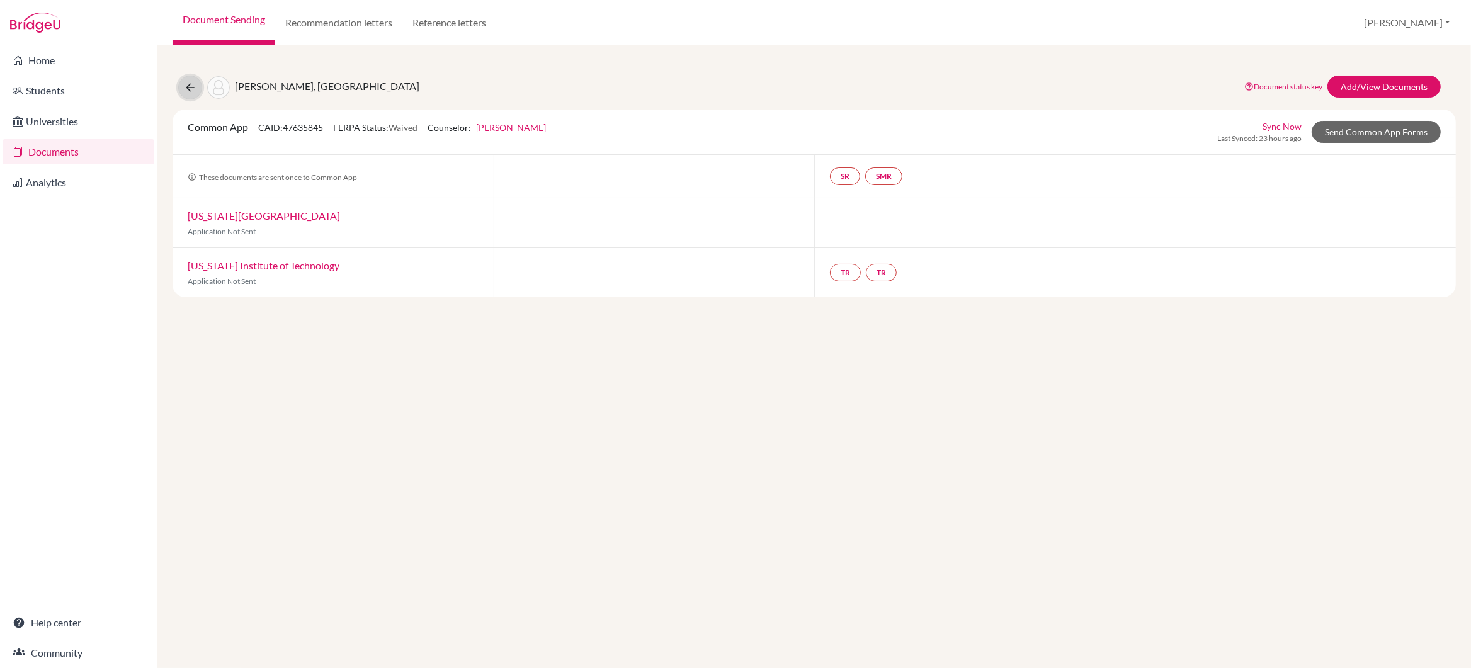
click at [189, 90] on icon at bounding box center [190, 87] width 13 height 13
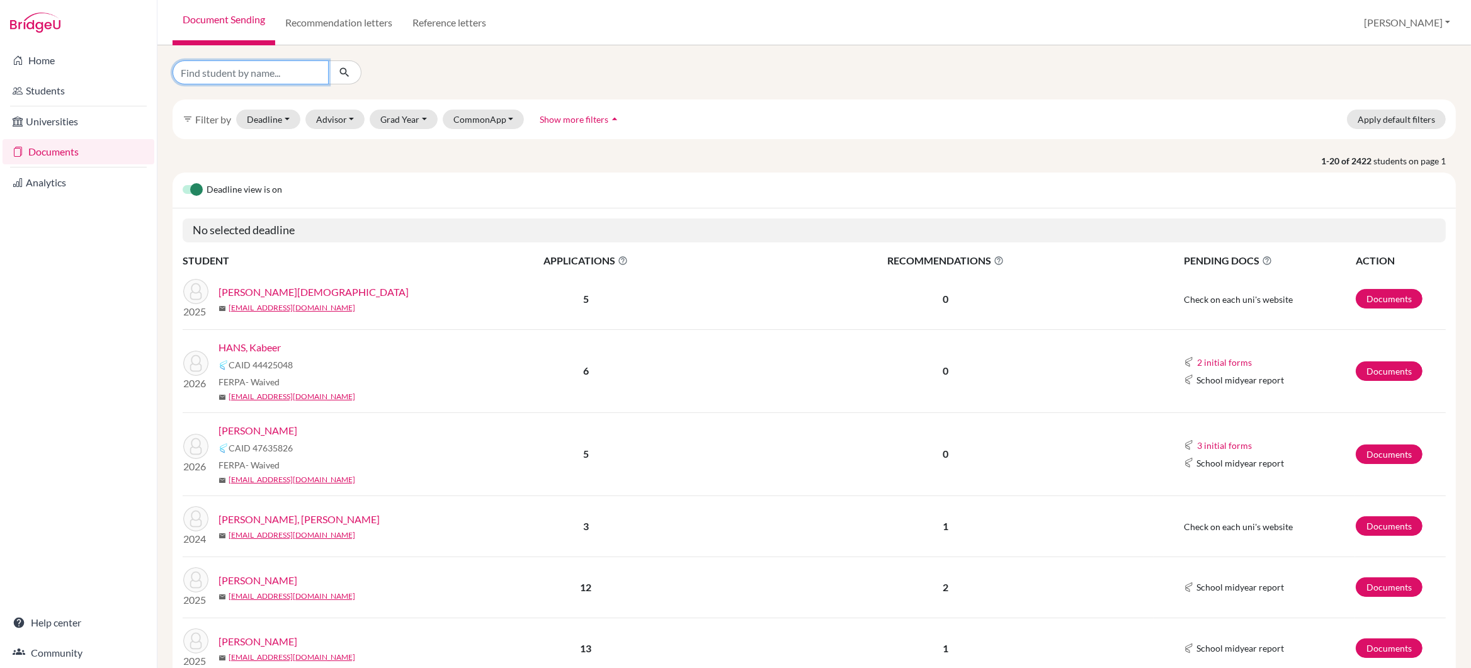
click at [237, 75] on input "Find student by name..." at bounding box center [251, 72] width 156 height 24
type input "[PERSON_NAME]"
click at [343, 71] on icon "submit" at bounding box center [344, 72] width 13 height 13
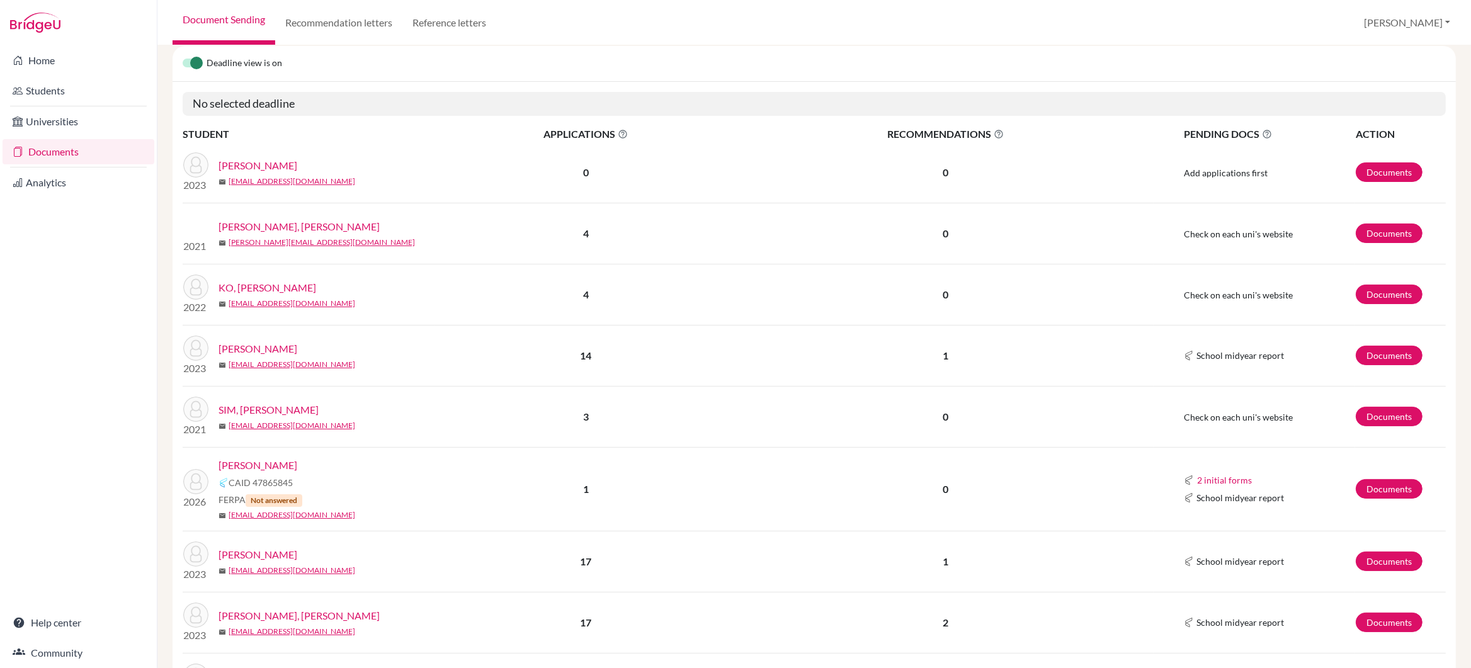
scroll to position [150, 0]
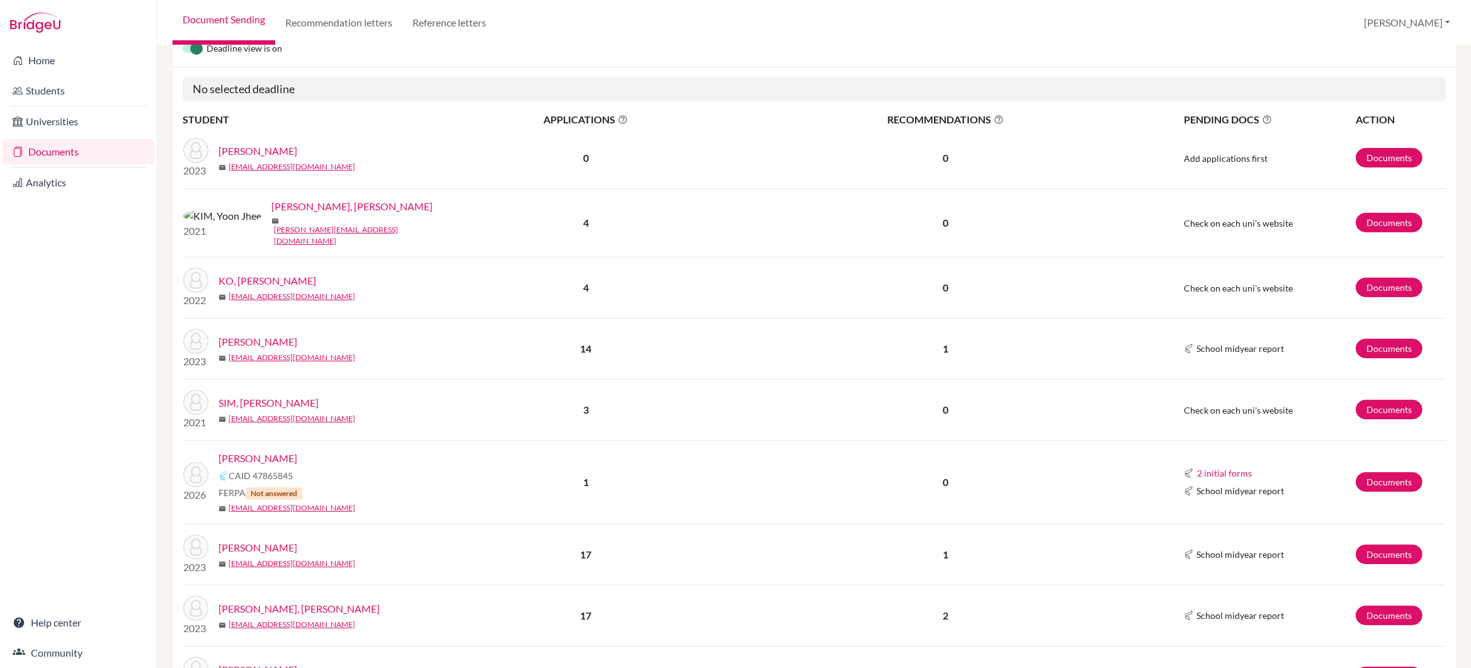
click at [251, 451] on link "[PERSON_NAME]" at bounding box center [257, 458] width 79 height 15
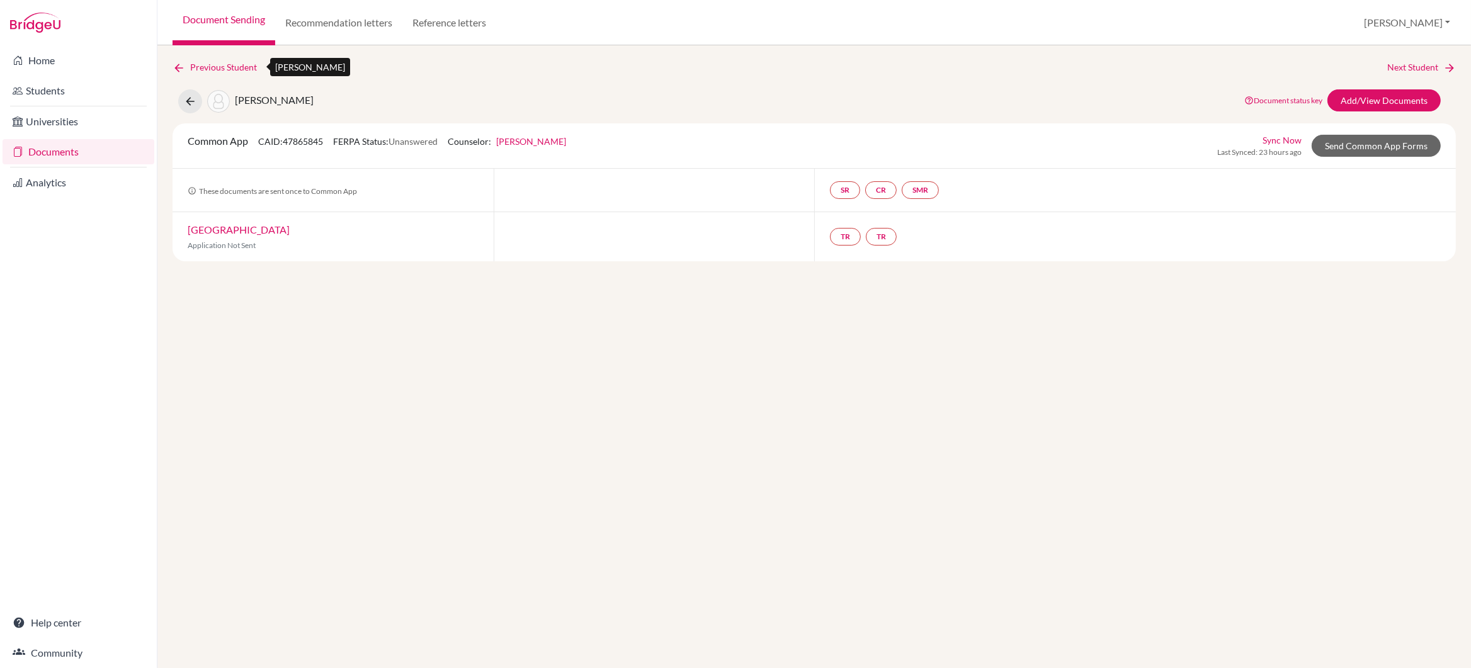
click at [181, 70] on icon at bounding box center [179, 68] width 13 height 13
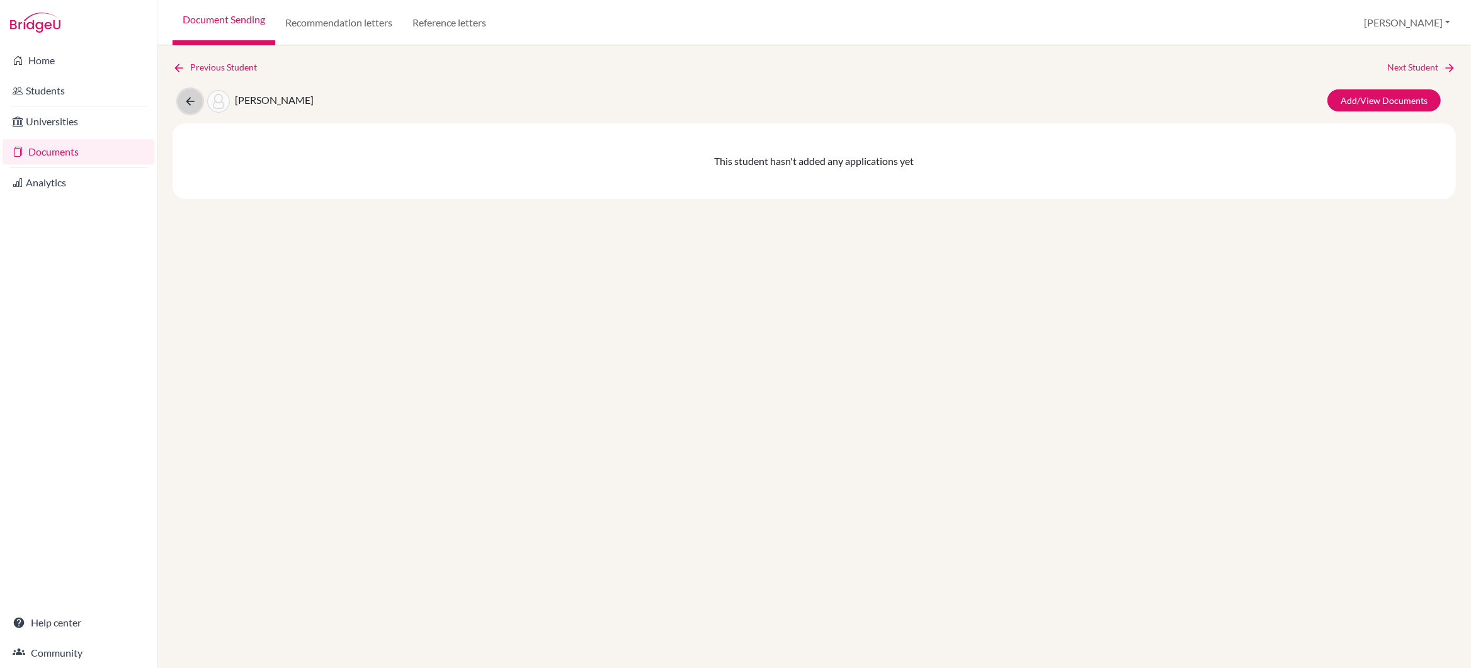
click at [188, 101] on icon at bounding box center [190, 101] width 13 height 13
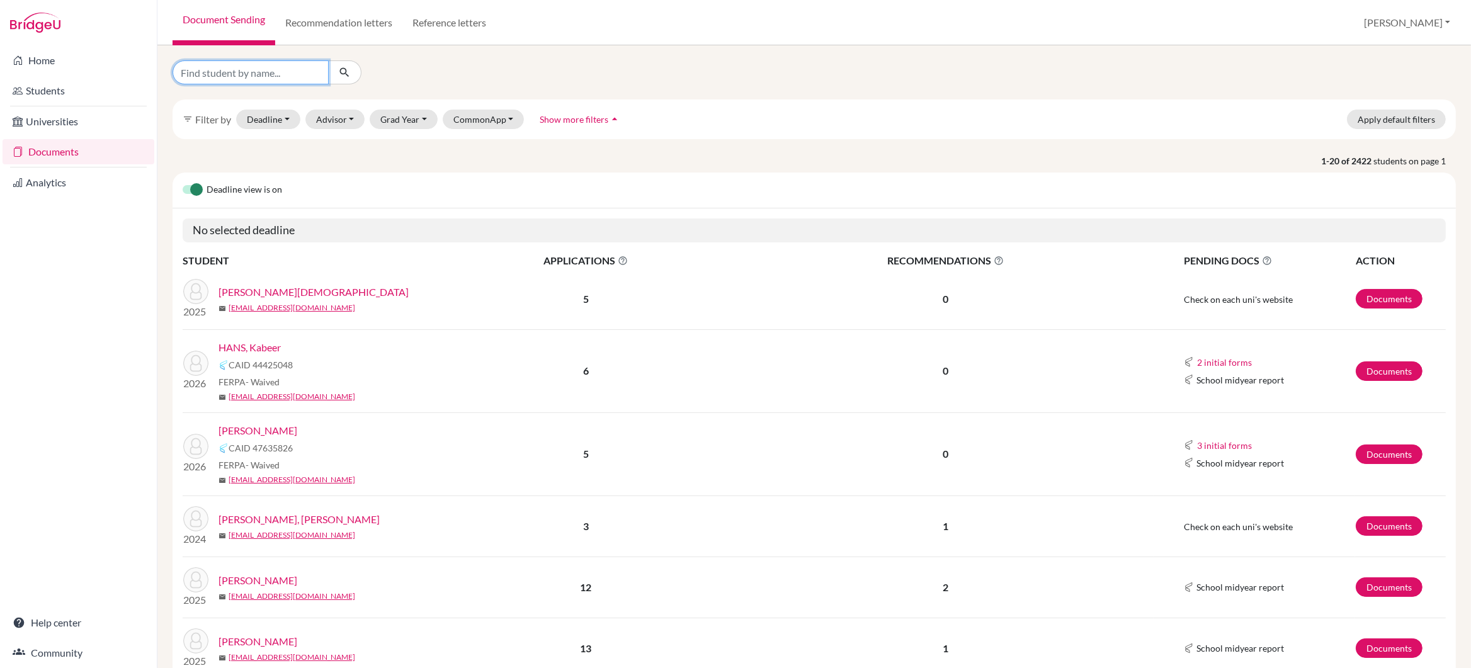
click at [211, 72] on input "Find student by name..." at bounding box center [251, 72] width 156 height 24
type input "kapur"
click at [343, 70] on icon "submit" at bounding box center [344, 72] width 13 height 13
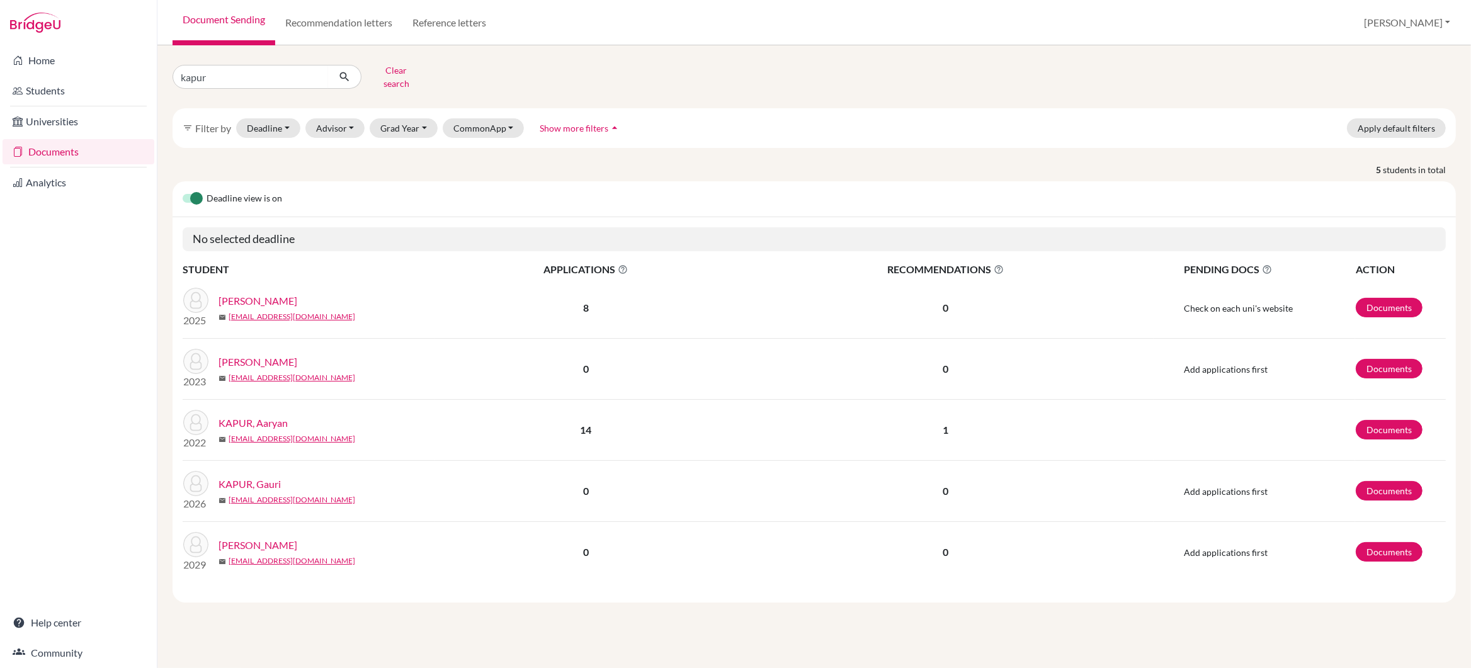
click at [259, 479] on link "KAPUR, Gauri" at bounding box center [249, 484] width 62 height 15
